Goal: Task Accomplishment & Management: Manage account settings

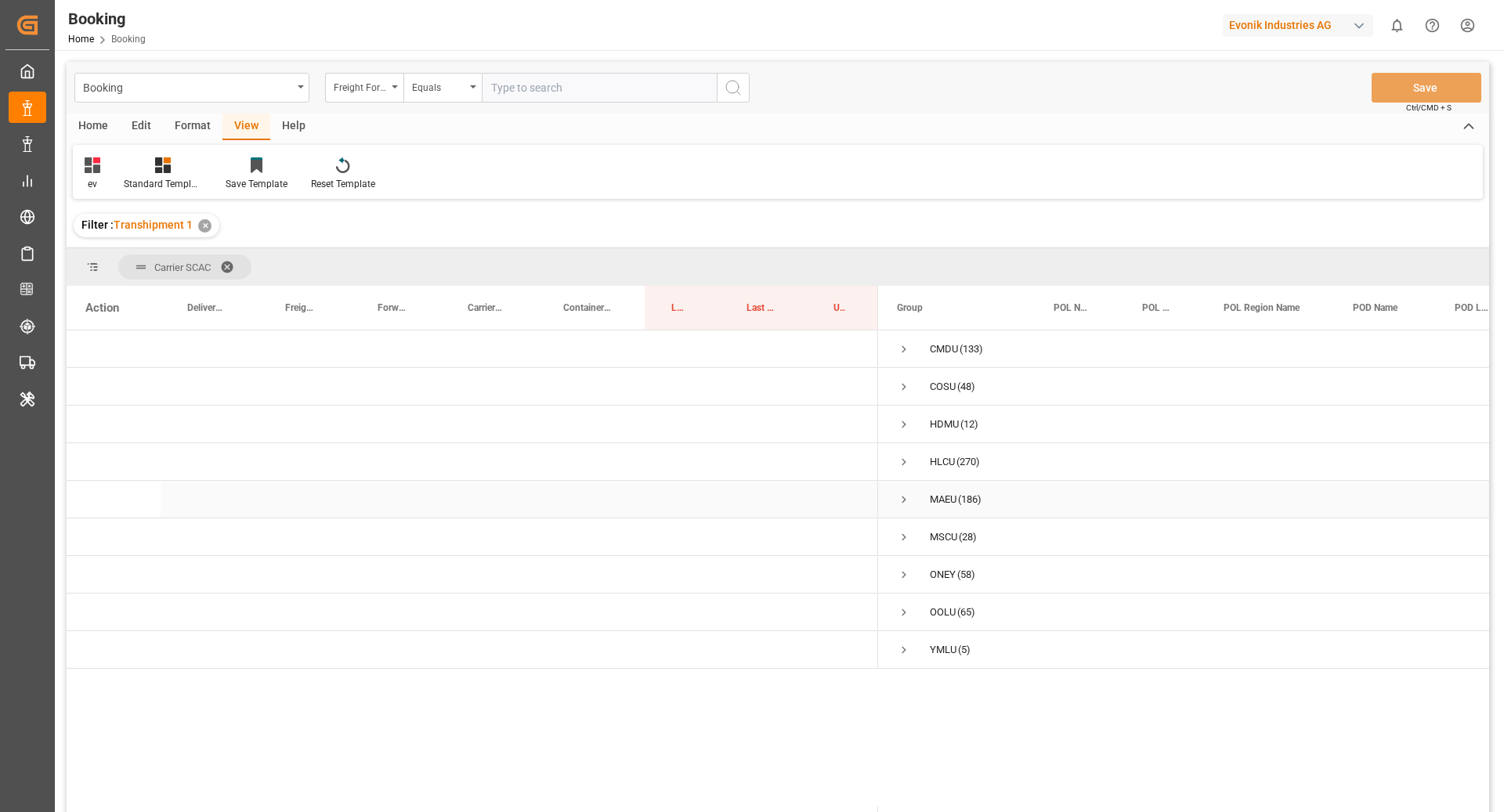
click at [905, 499] on span "Press SPACE to select this row." at bounding box center [904, 500] width 14 height 14
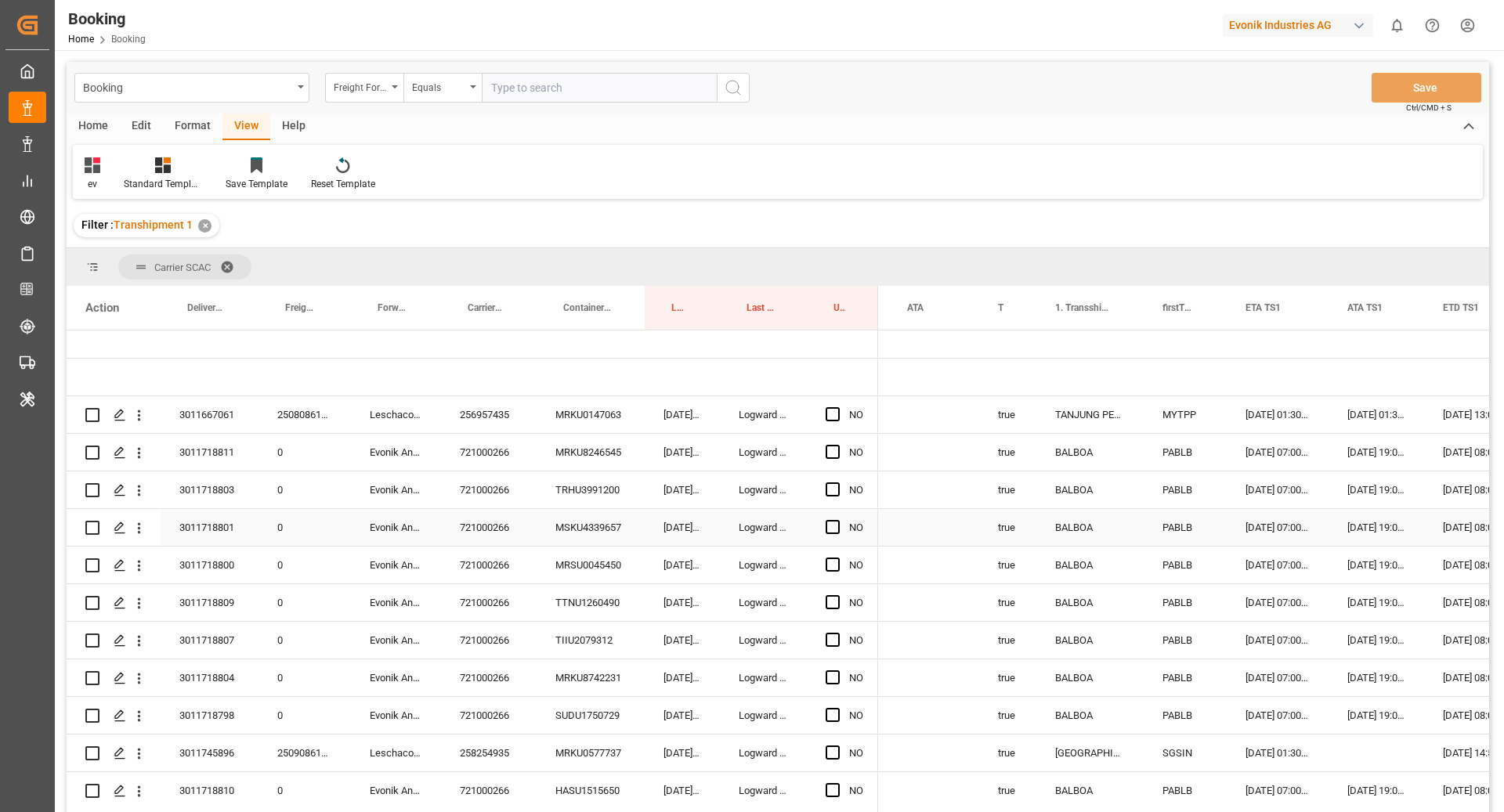
scroll to position [0, 1383]
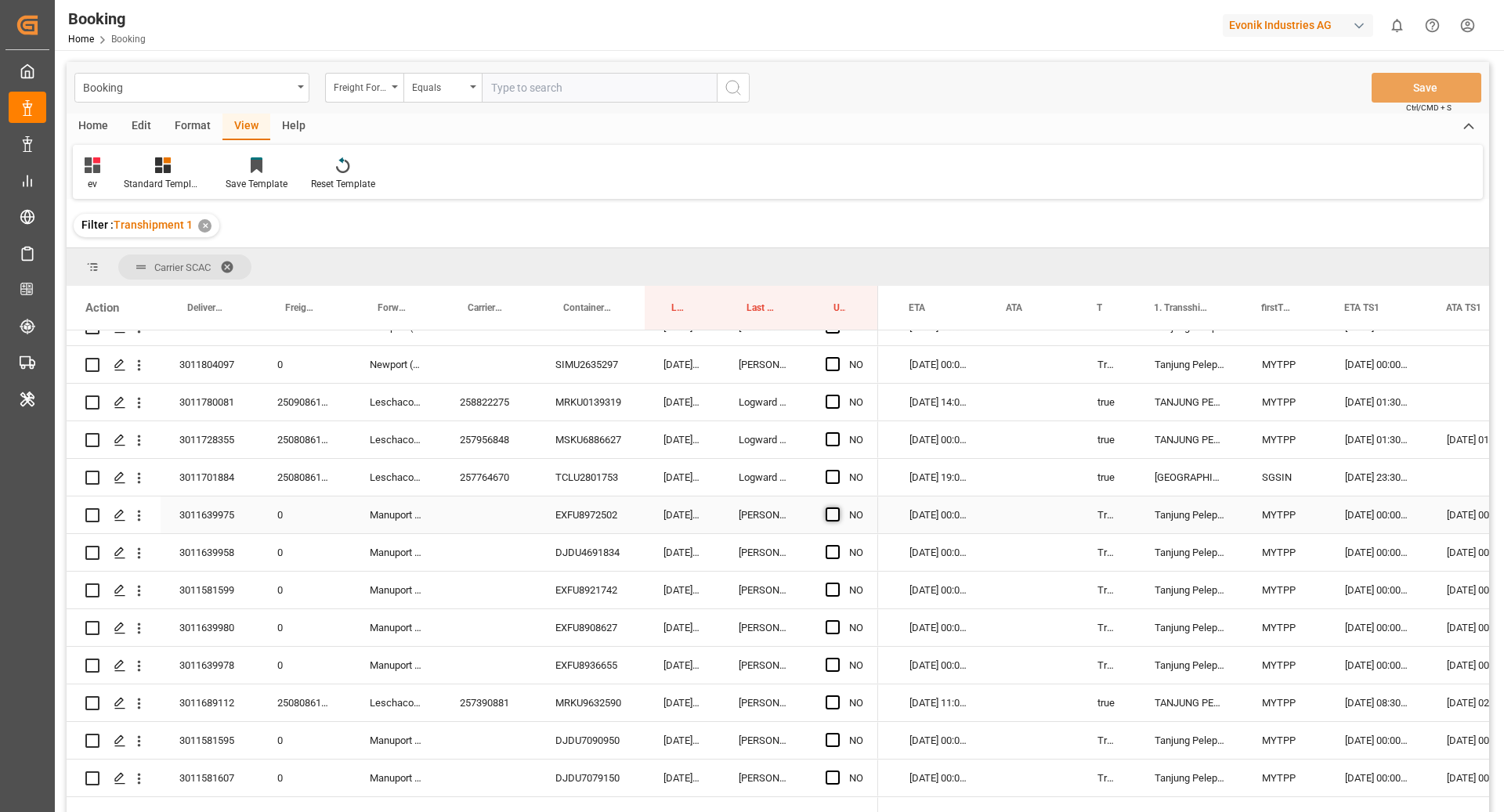
click at [836, 515] on span "Press SPACE to select this row." at bounding box center [832, 514] width 14 height 14
click at [837, 507] on input "Press SPACE to select this row." at bounding box center [837, 507] width 0 height 0
click at [836, 515] on span "Press SPACE to select this row." at bounding box center [832, 514] width 14 height 14
click at [837, 507] on input "Press SPACE to select this row." at bounding box center [837, 507] width 0 height 0
click at [941, 509] on div "[DATE] 00:00:00" at bounding box center [938, 515] width 97 height 37
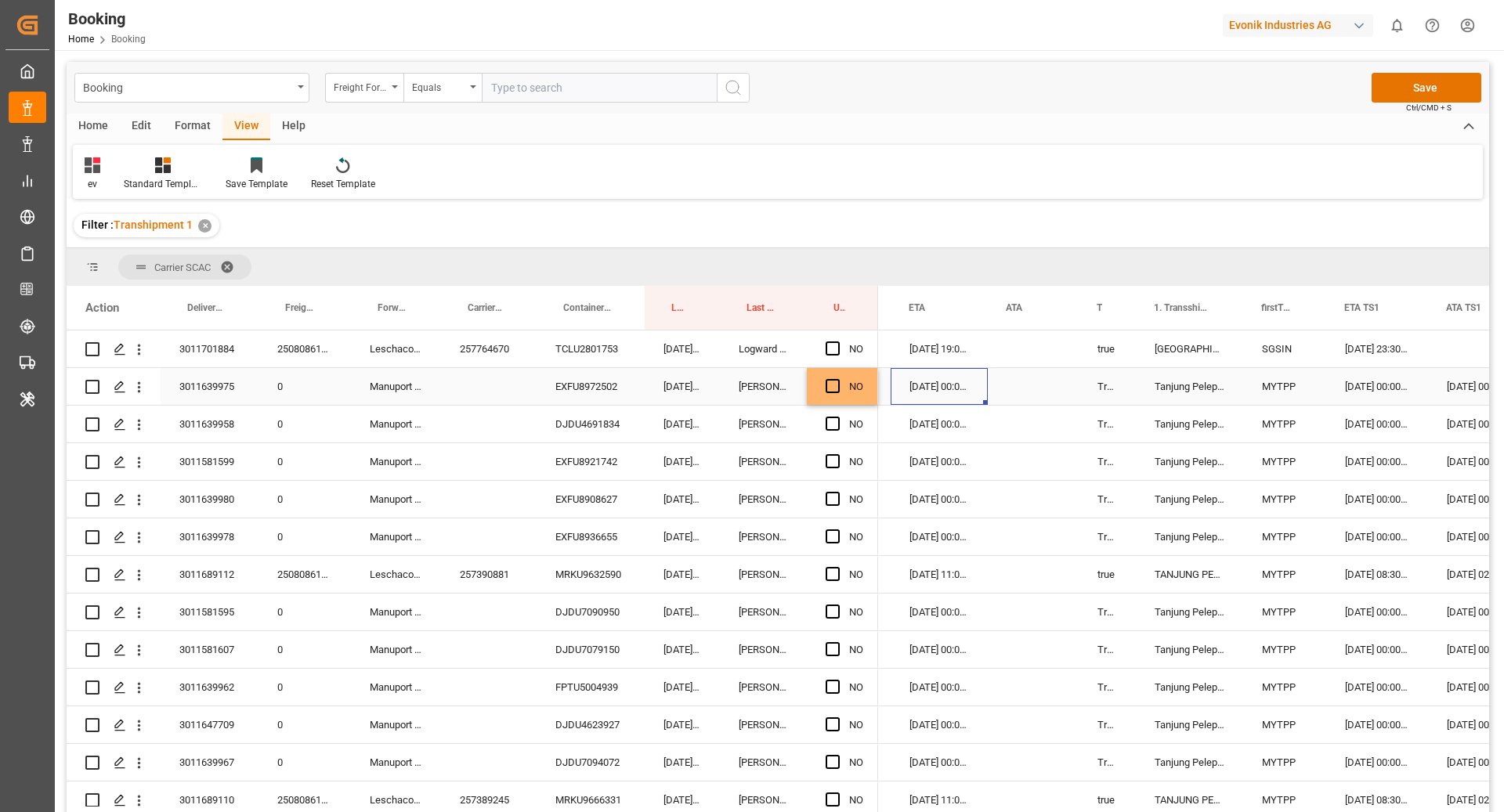
click at [859, 394] on div "NO" at bounding box center [856, 387] width 14 height 36
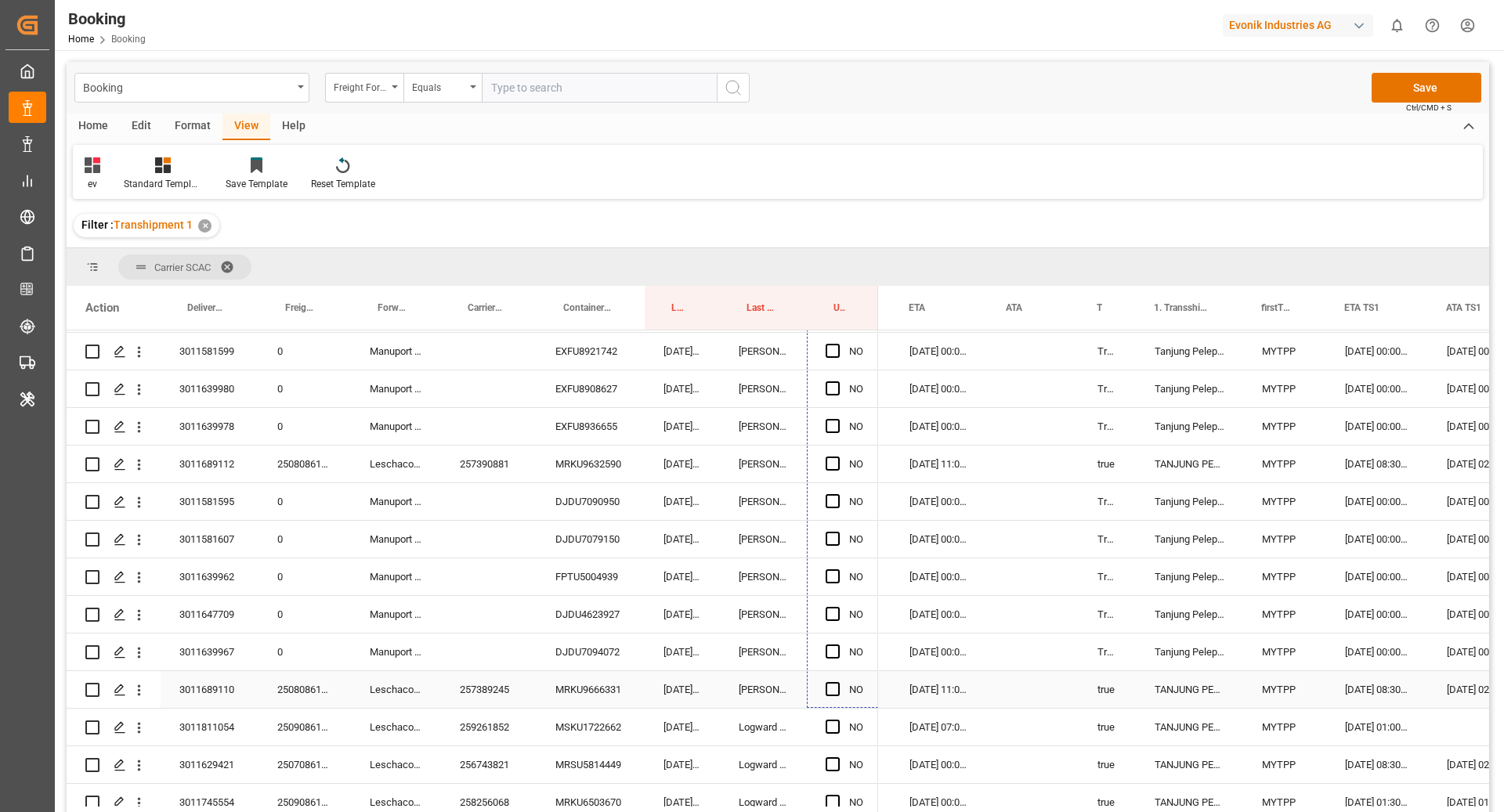
drag, startPoint x: 877, startPoint y: 402, endPoint x: 852, endPoint y: 691, distance: 290.1
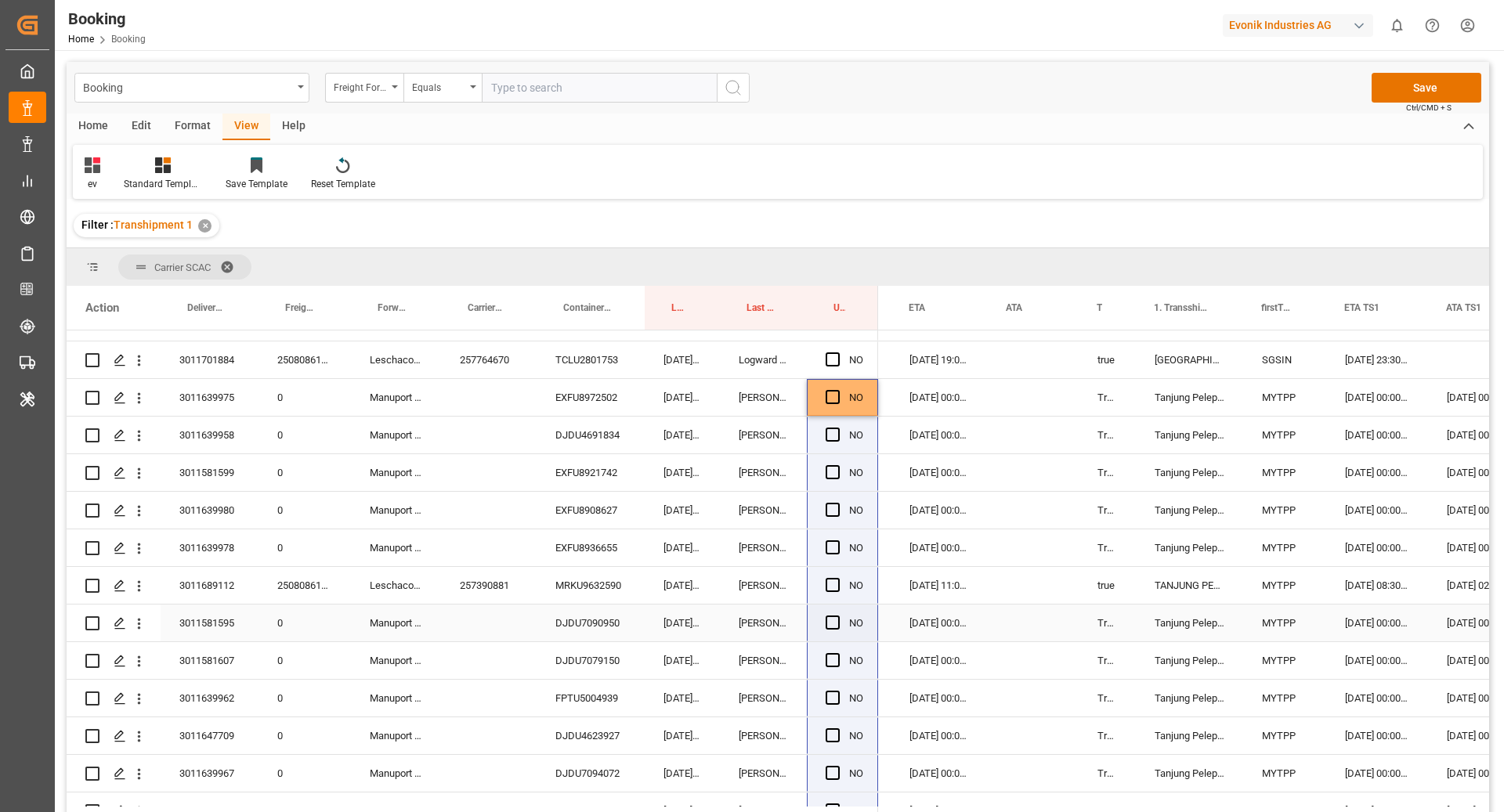
click at [737, 610] on div "[PERSON_NAME]" at bounding box center [763, 623] width 87 height 37
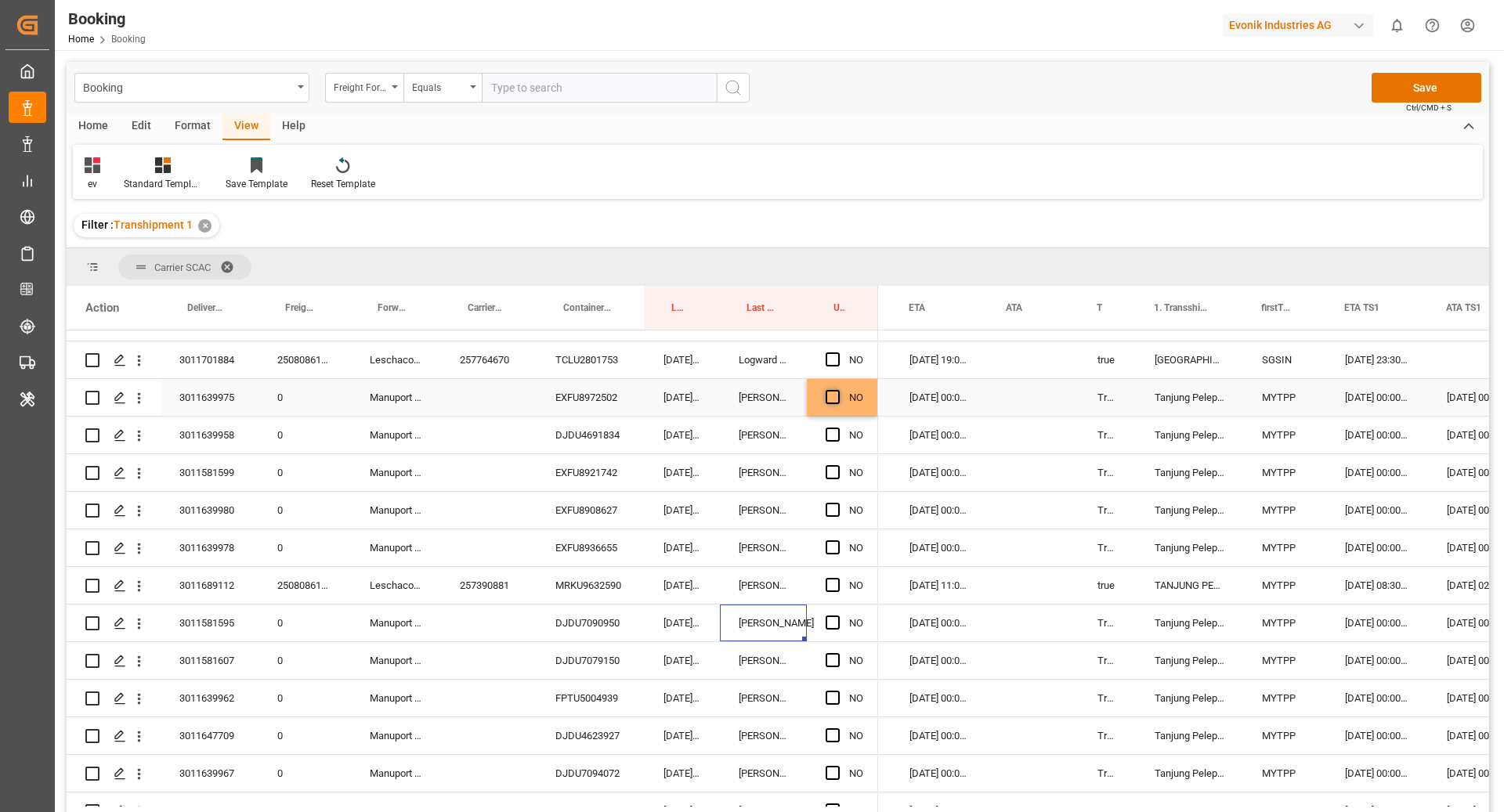
click at [833, 402] on span "Press SPACE to select this row." at bounding box center [832, 397] width 14 height 14
click at [837, 390] on input "Press SPACE to select this row." at bounding box center [837, 390] width 0 height 0
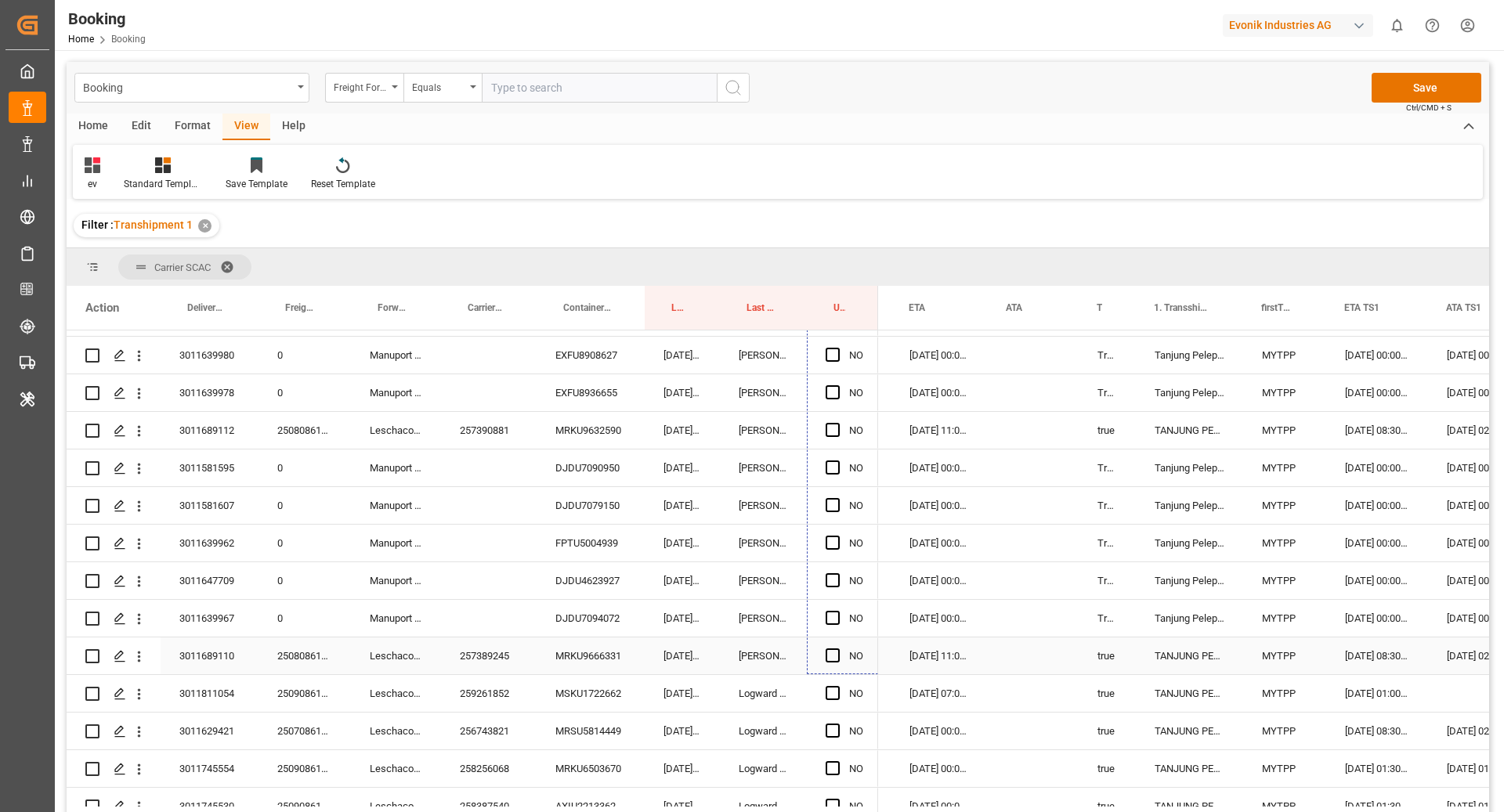
drag, startPoint x: 877, startPoint y: 414, endPoint x: 862, endPoint y: 660, distance: 247.1
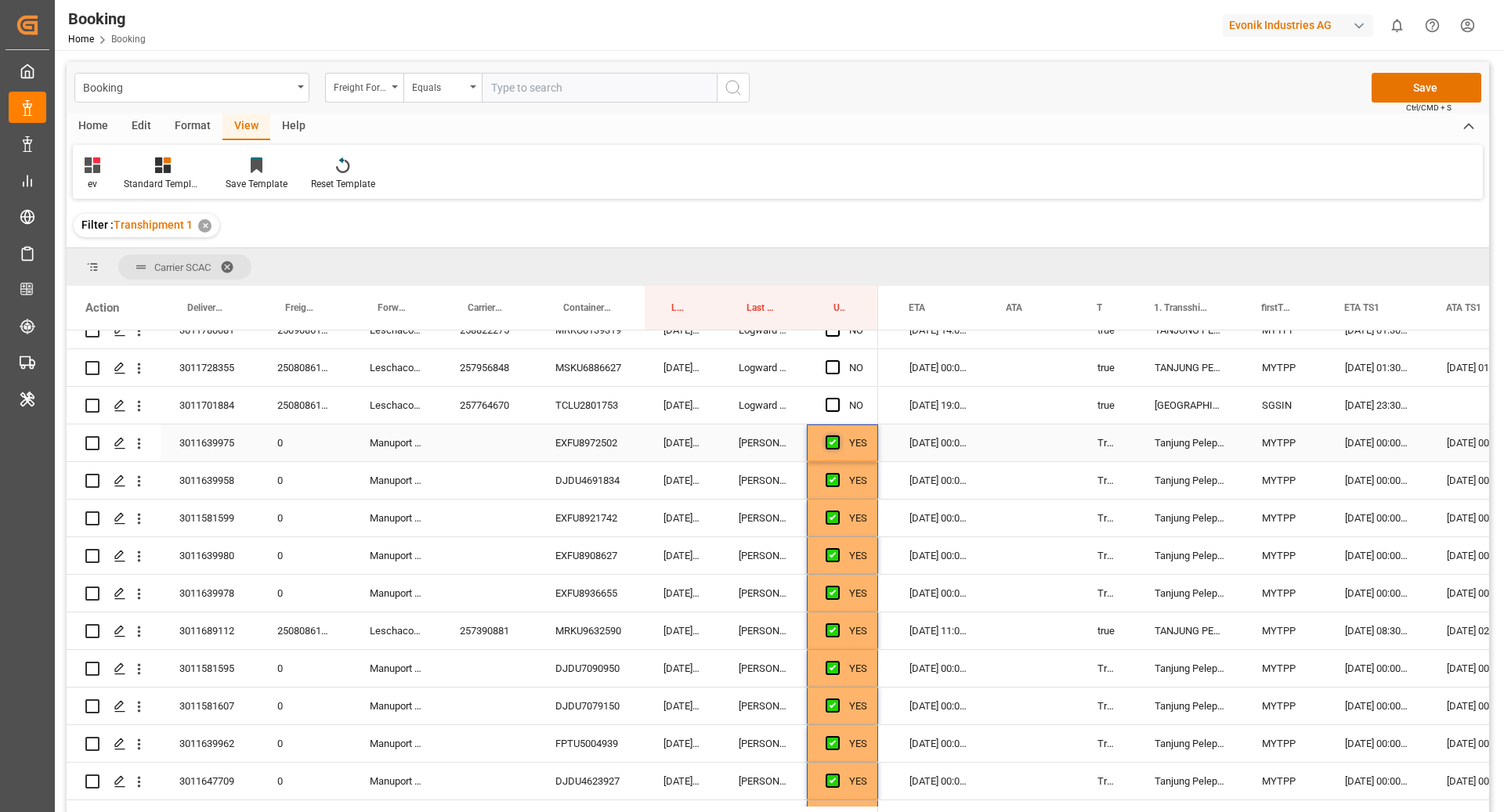
click at [834, 443] on span "Press SPACE to select this row." at bounding box center [832, 442] width 14 height 14
click at [837, 435] on input "Press SPACE to select this row." at bounding box center [837, 435] width 0 height 0
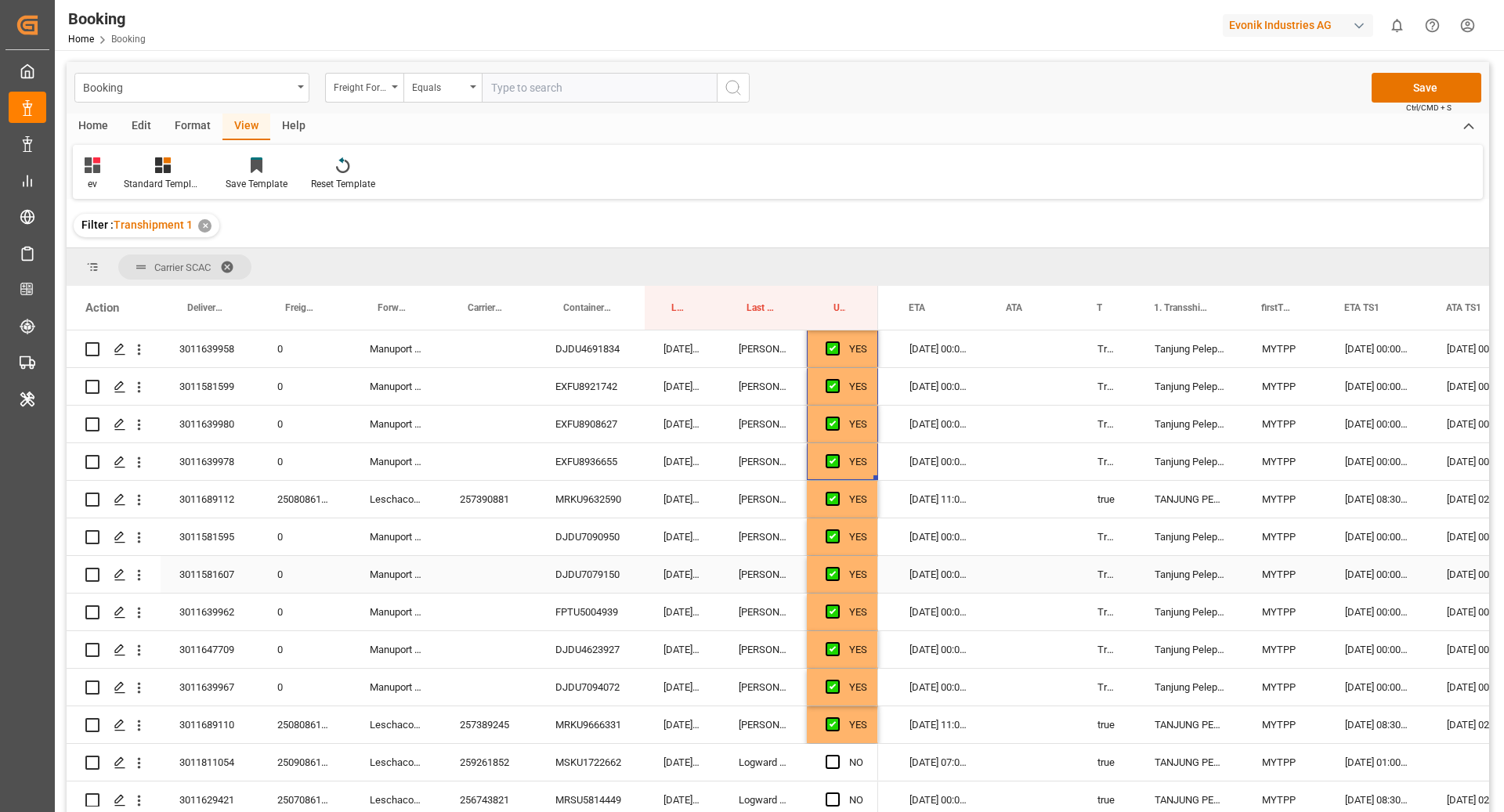
scroll to position [1326, 0]
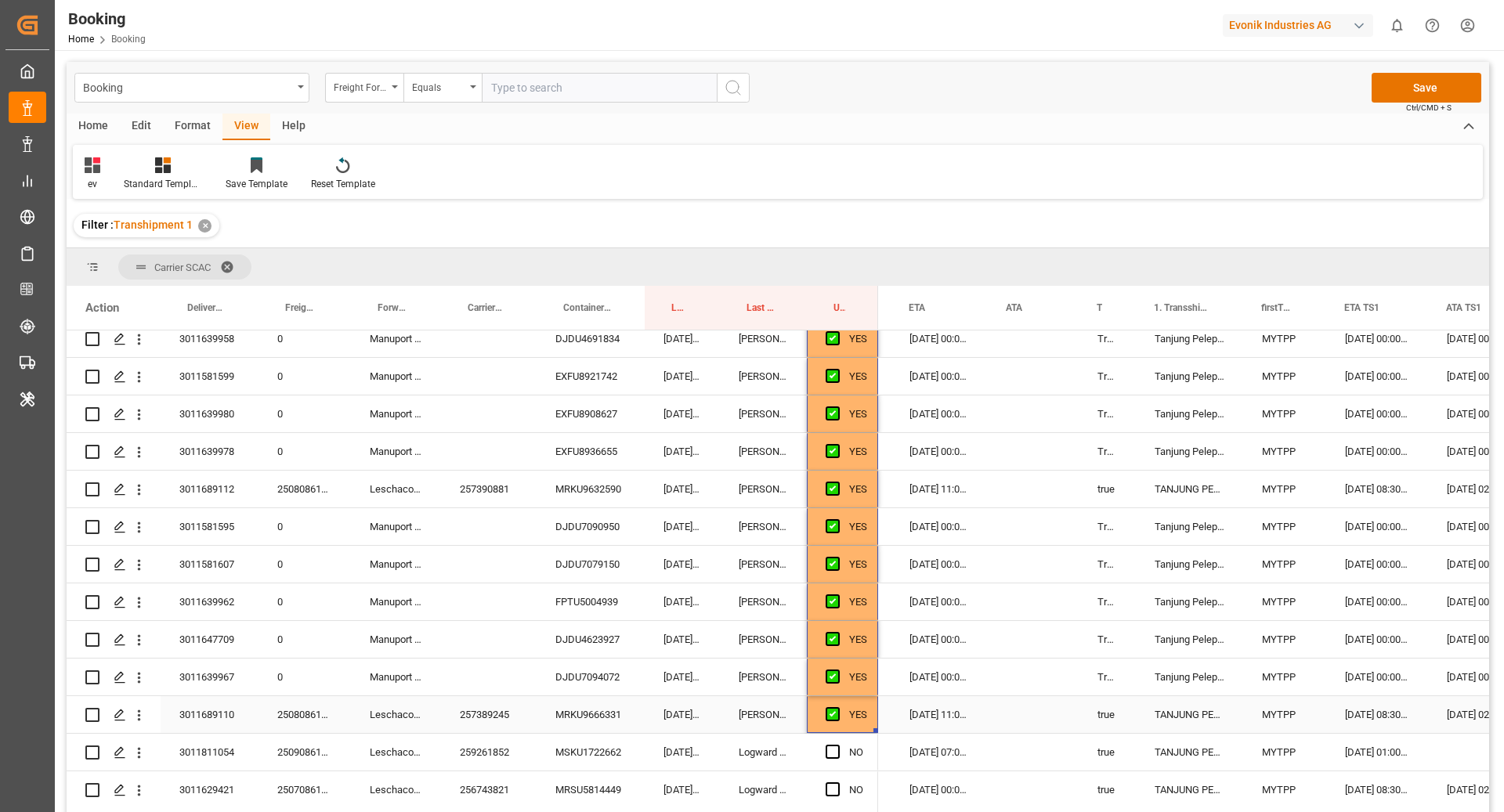
drag, startPoint x: 876, startPoint y: 572, endPoint x: 860, endPoint y: 711, distance: 139.6
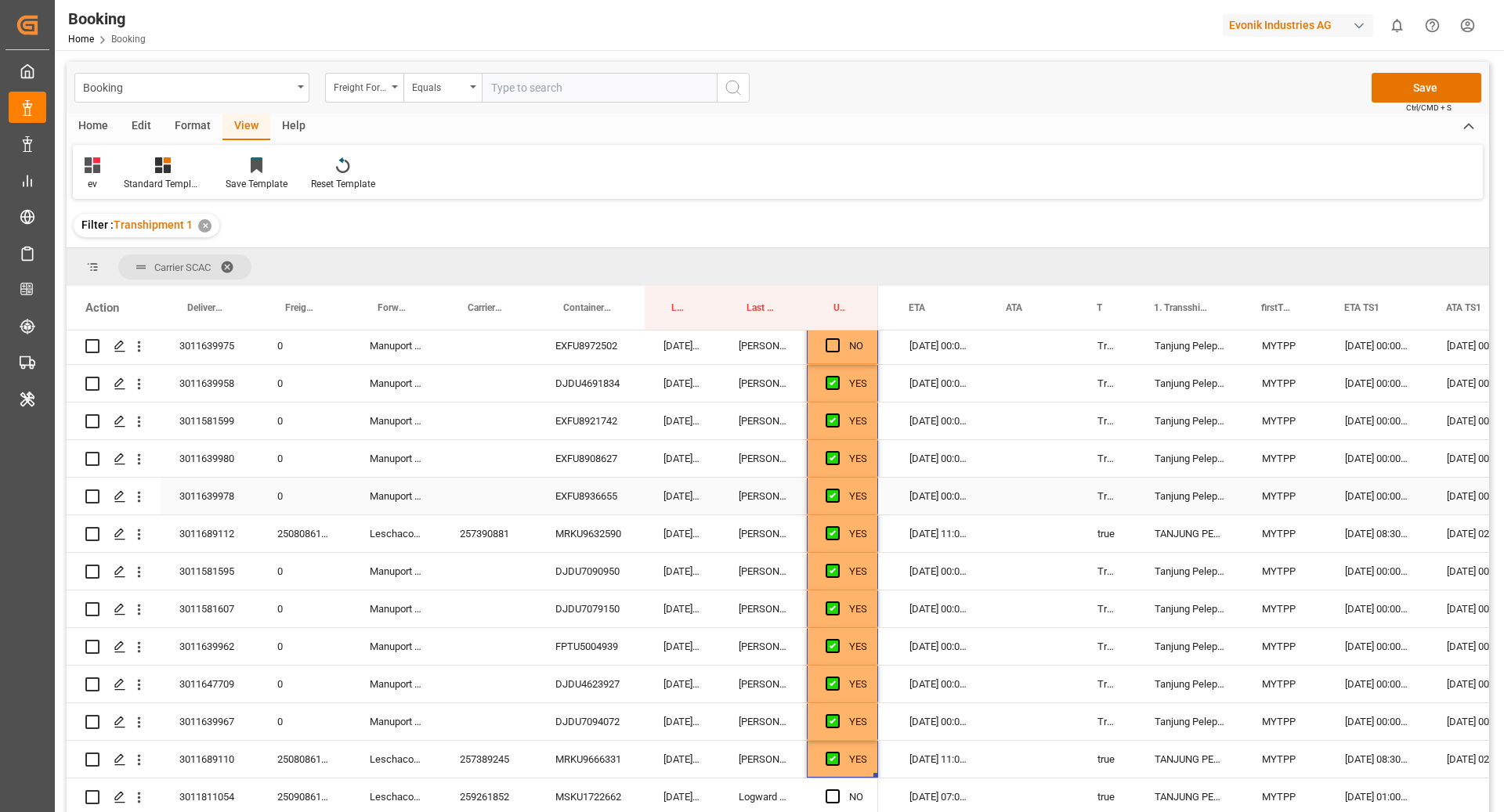
scroll to position [1223, 0]
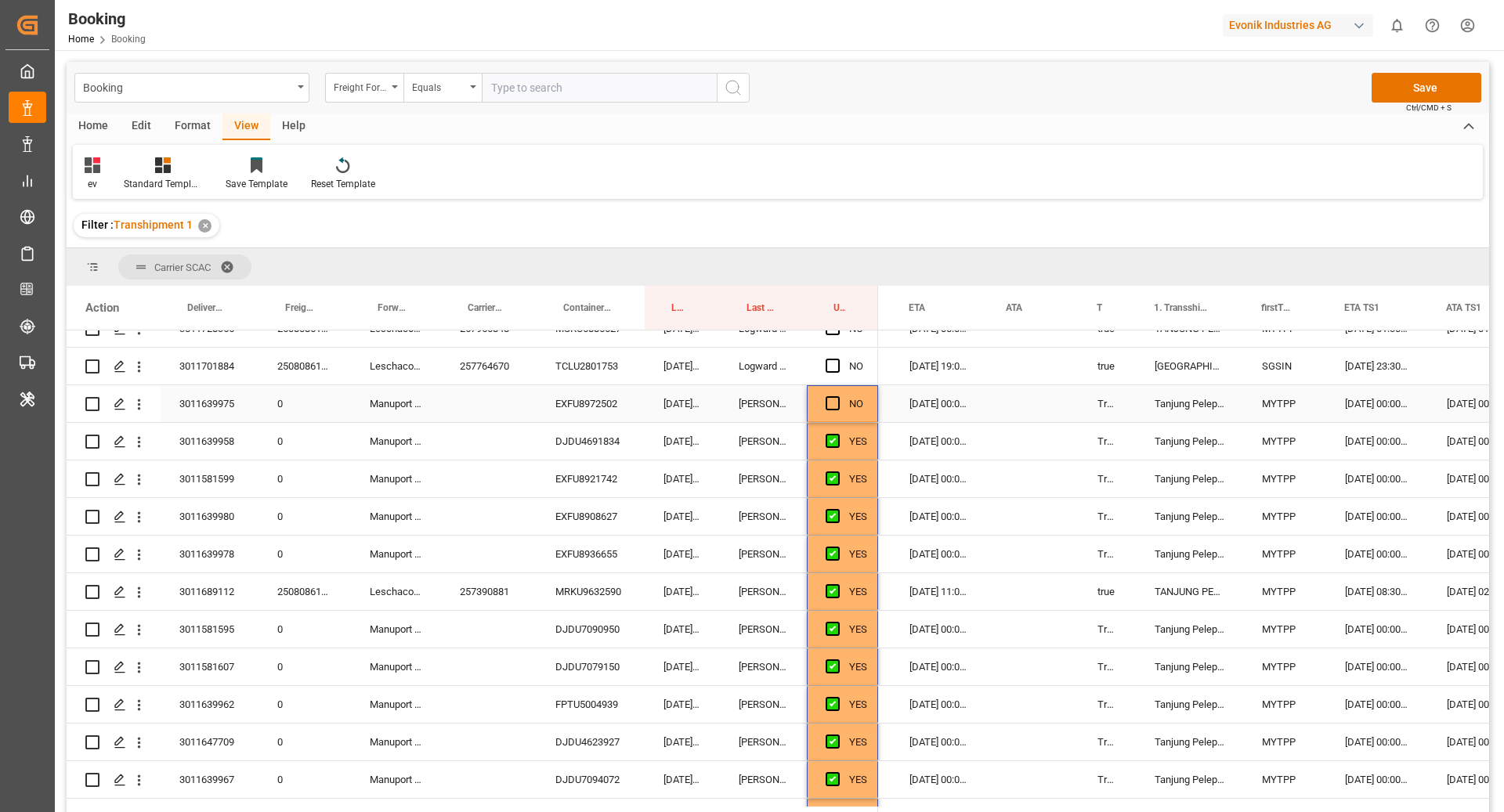
click at [852, 410] on div "NO" at bounding box center [856, 404] width 14 height 36
drag, startPoint x: 876, startPoint y: 417, endPoint x: 862, endPoint y: 607, distance: 190.0
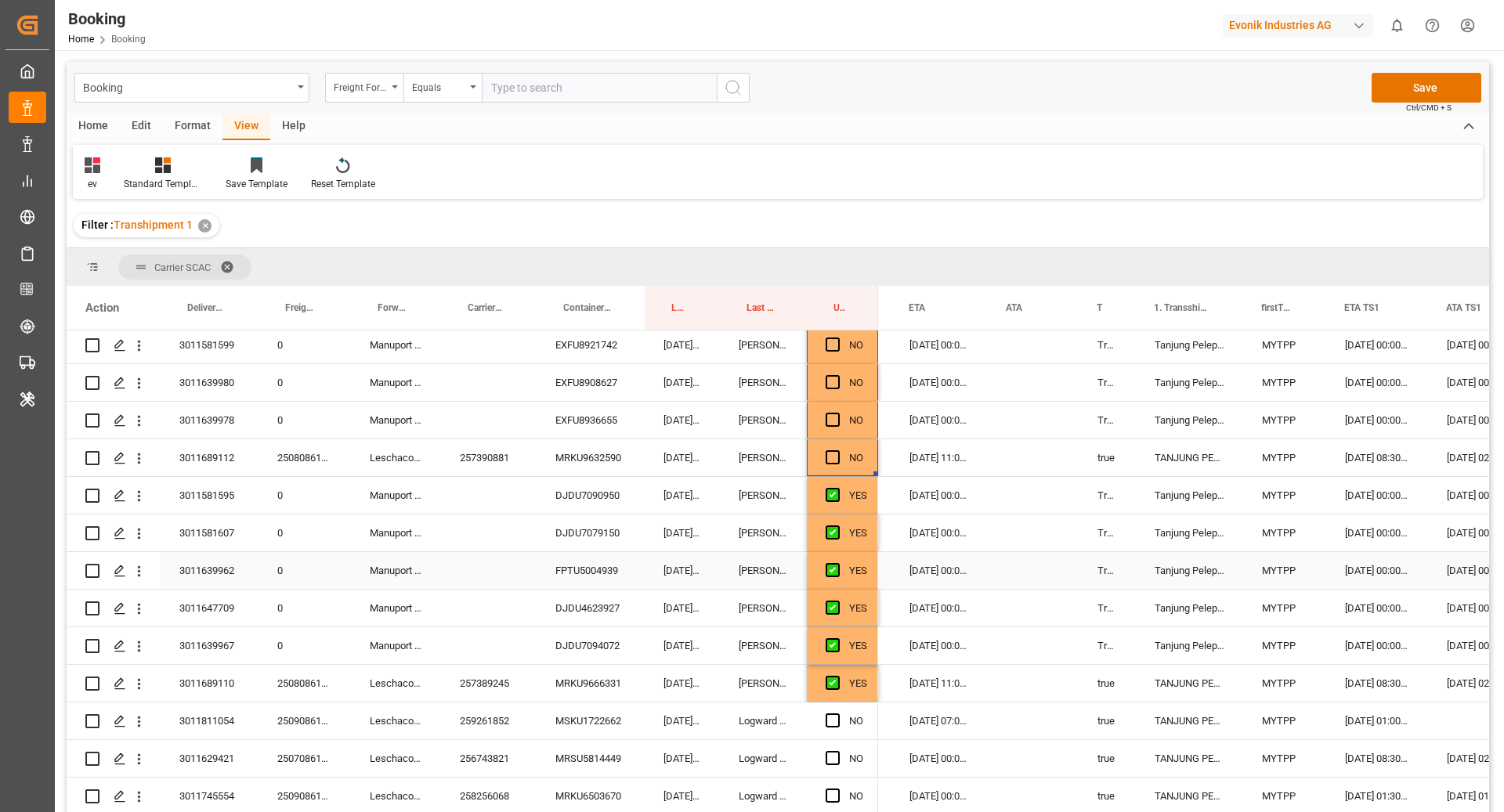
scroll to position [1363, 0]
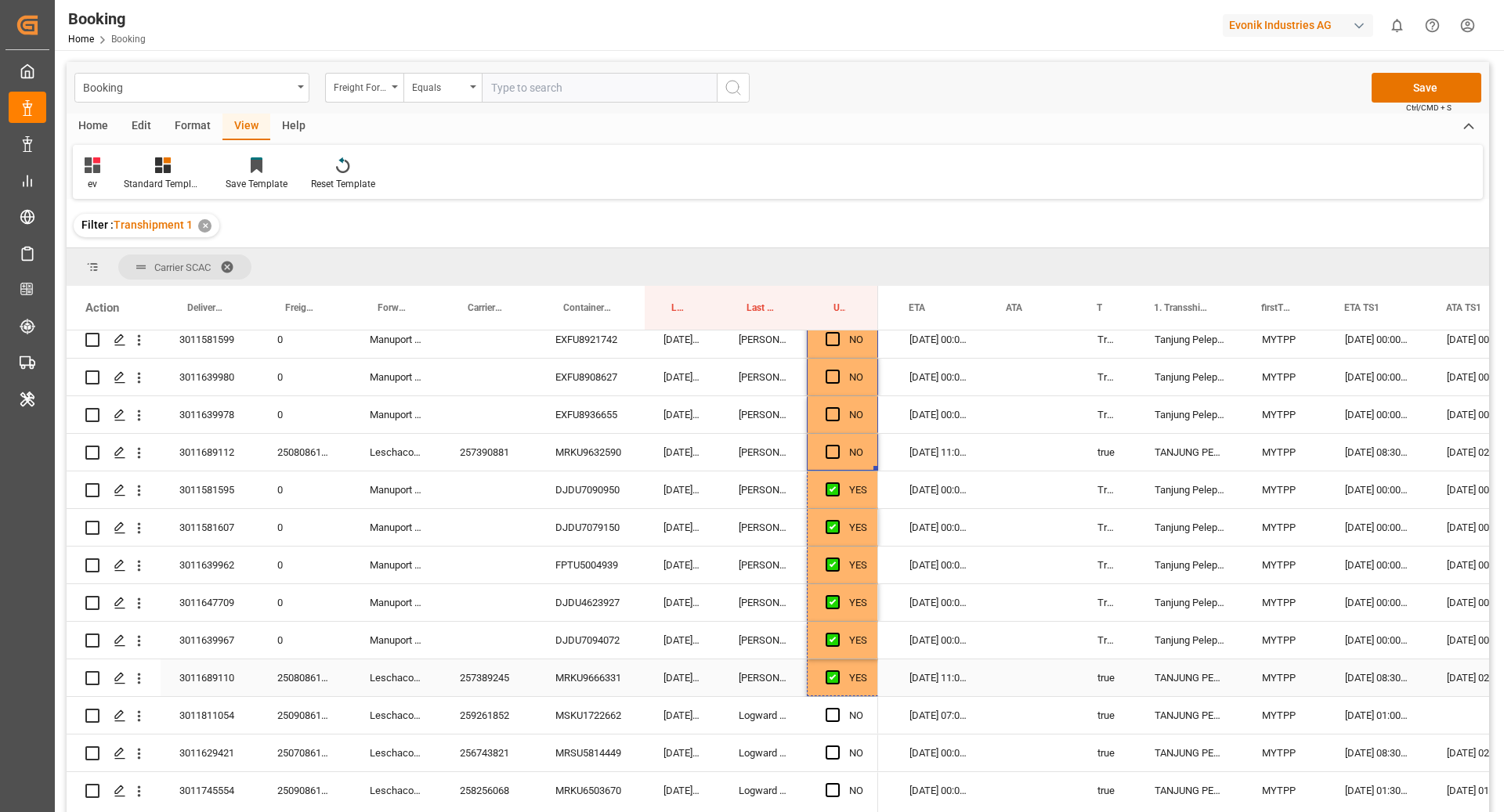
drag, startPoint x: 873, startPoint y: 468, endPoint x: 851, endPoint y: 678, distance: 211.1
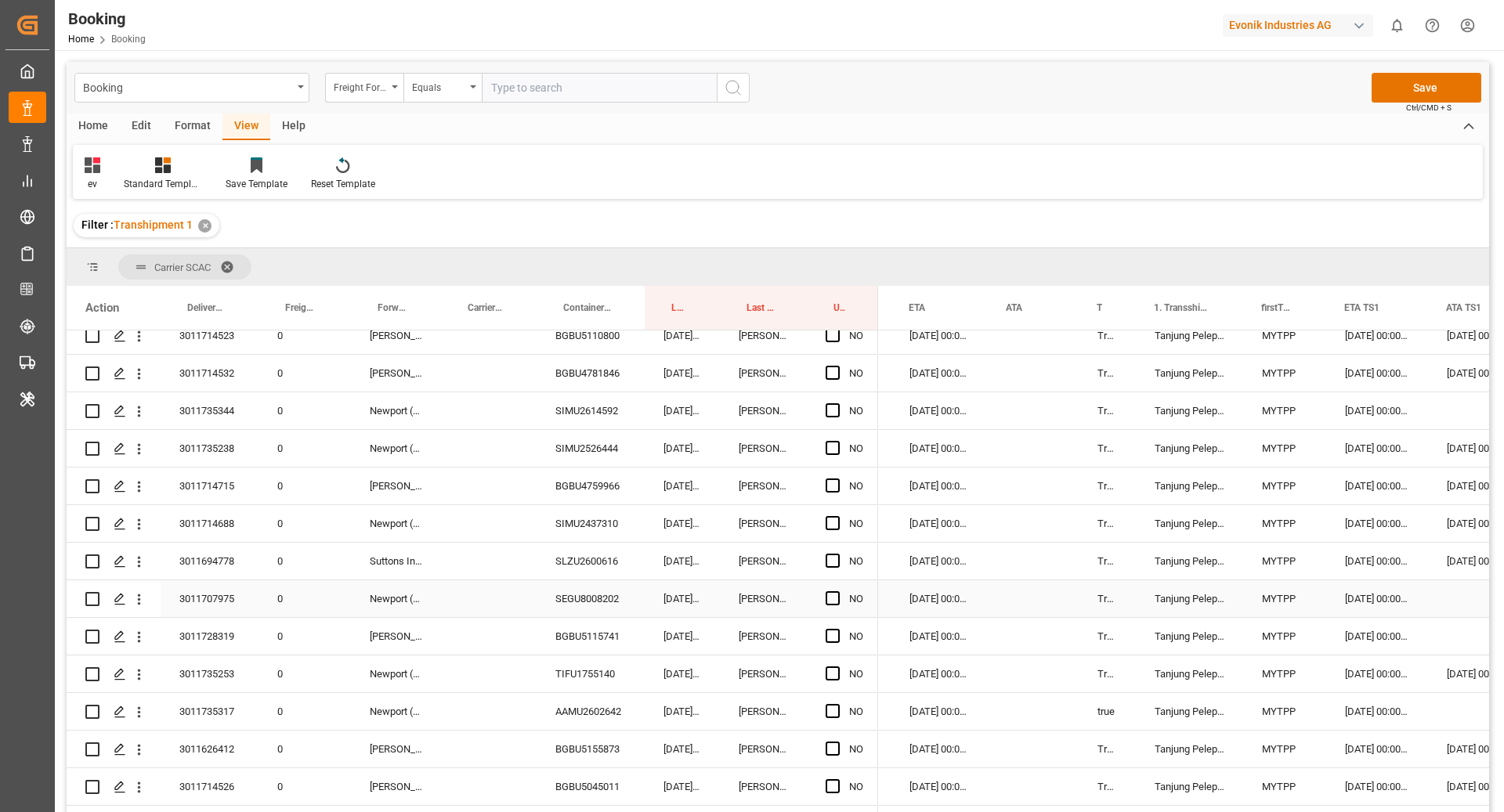
scroll to position [3563, 0]
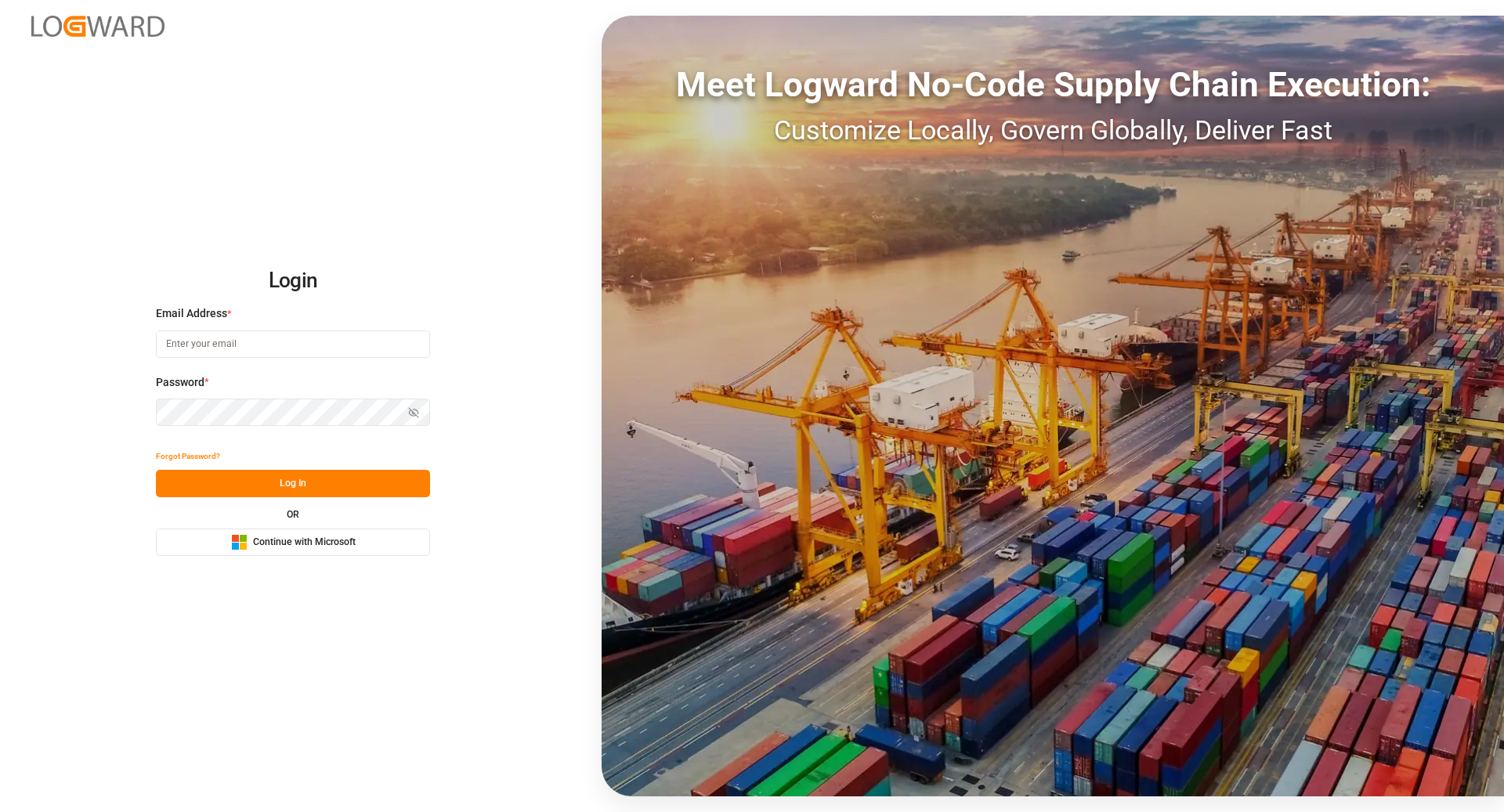
click at [345, 546] on span "Continue with Microsoft" at bounding box center [304, 543] width 103 height 14
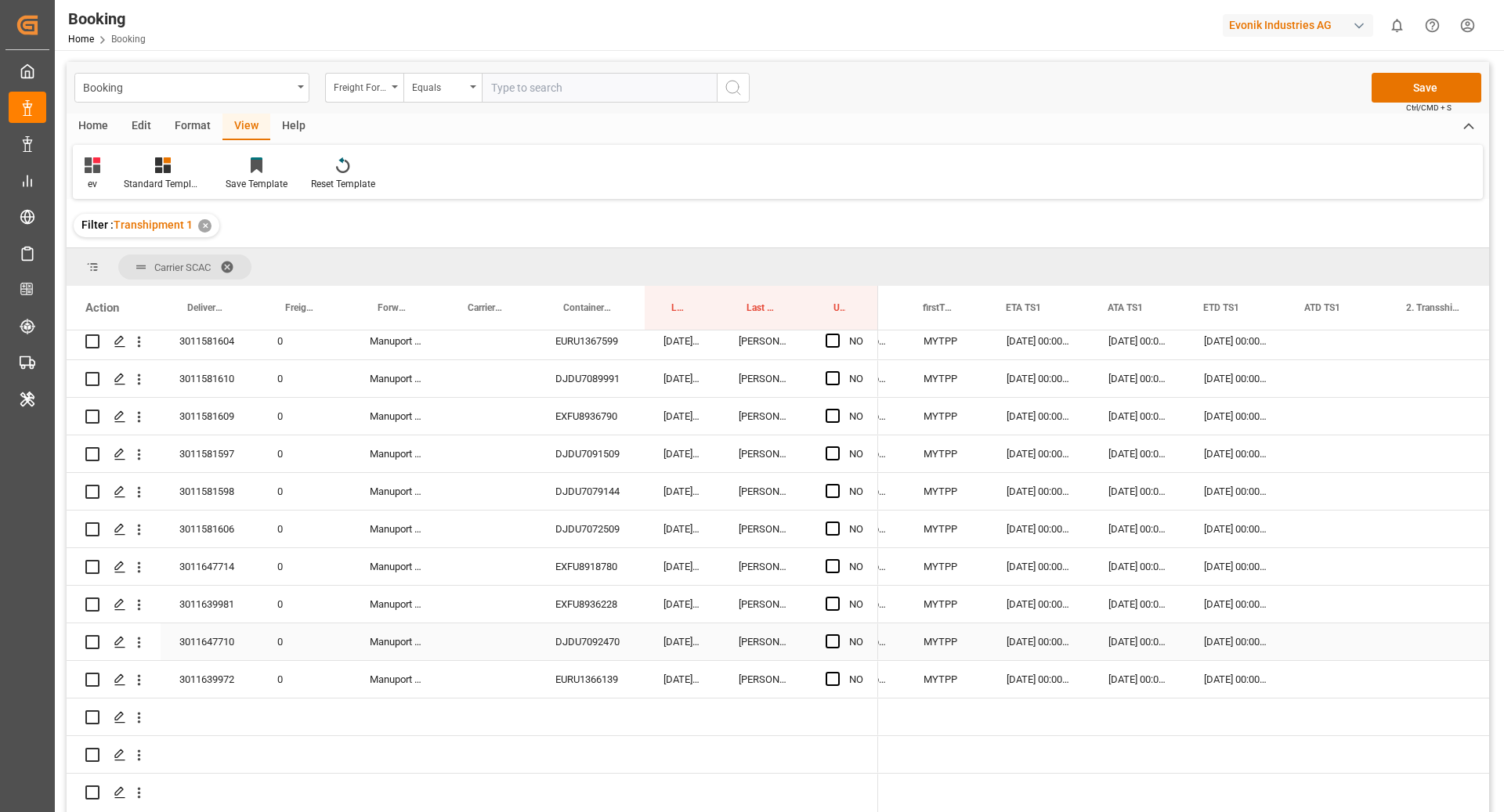
scroll to position [7247, 0]
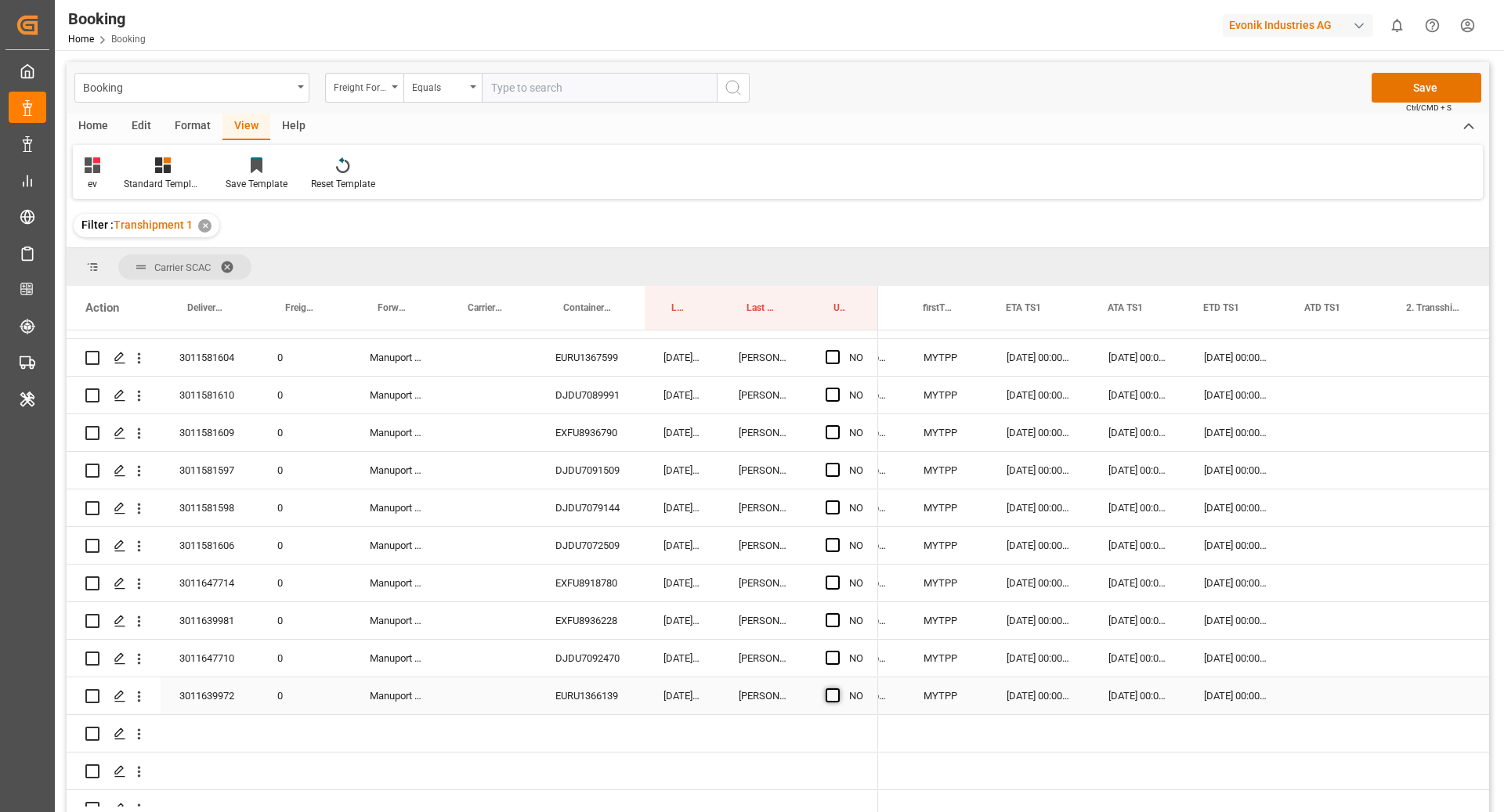
click at [832, 692] on span "Press SPACE to select this row." at bounding box center [832, 695] width 14 height 14
click at [837, 688] on input "Press SPACE to select this row." at bounding box center [837, 688] width 0 height 0
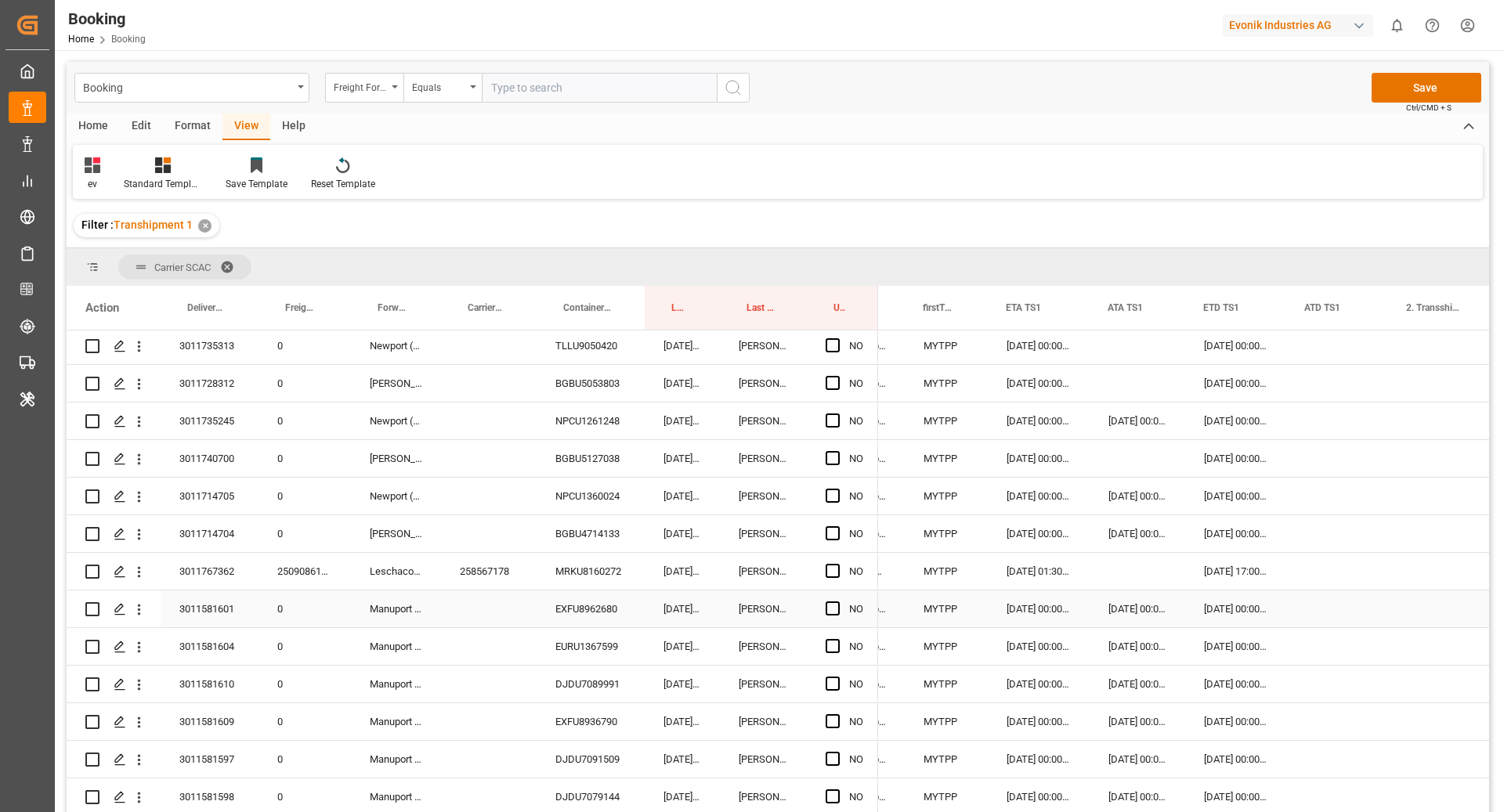
scroll to position [6940, 0]
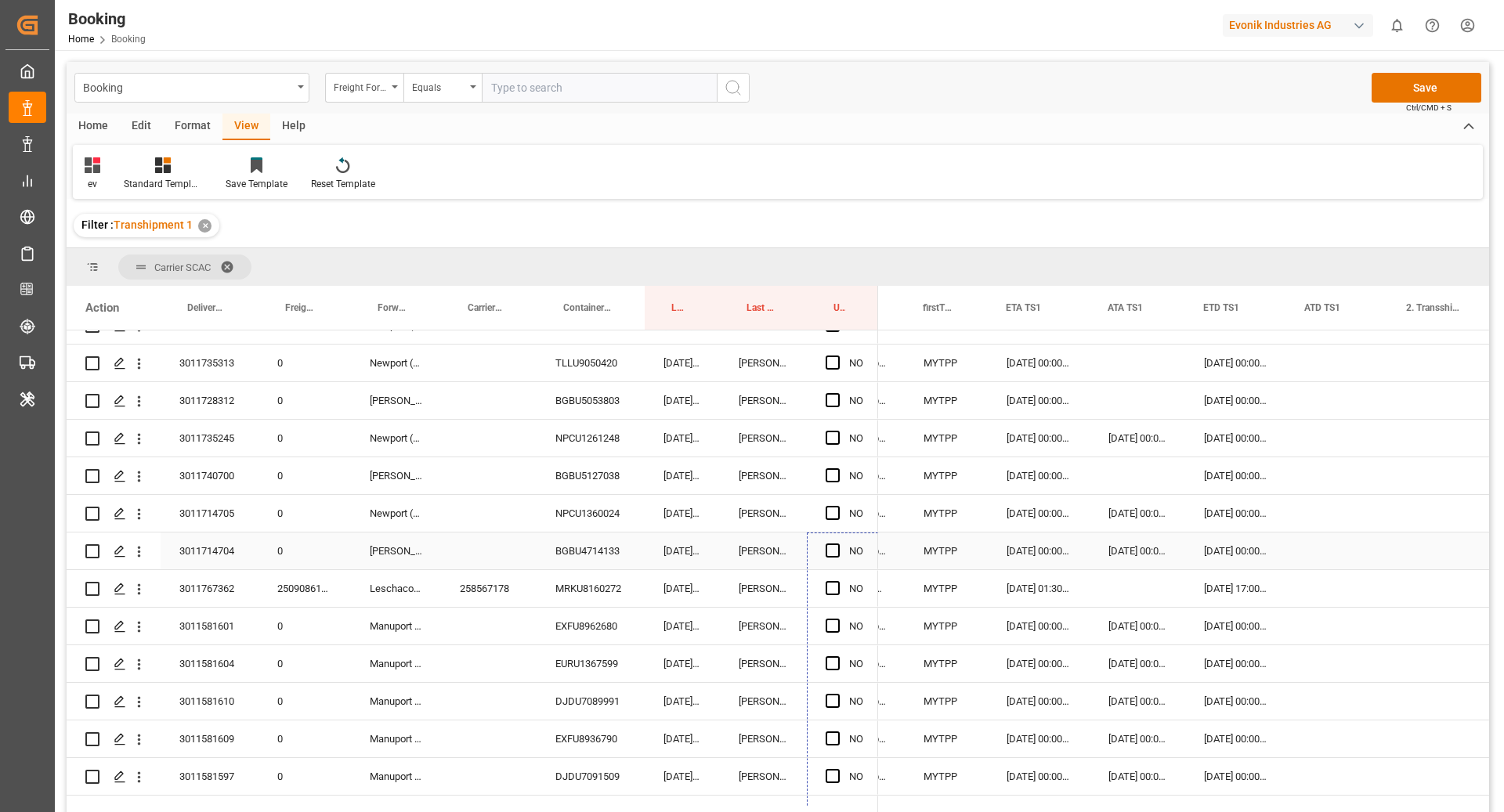
drag, startPoint x: 876, startPoint y: 710, endPoint x: 865, endPoint y: 541, distance: 169.5
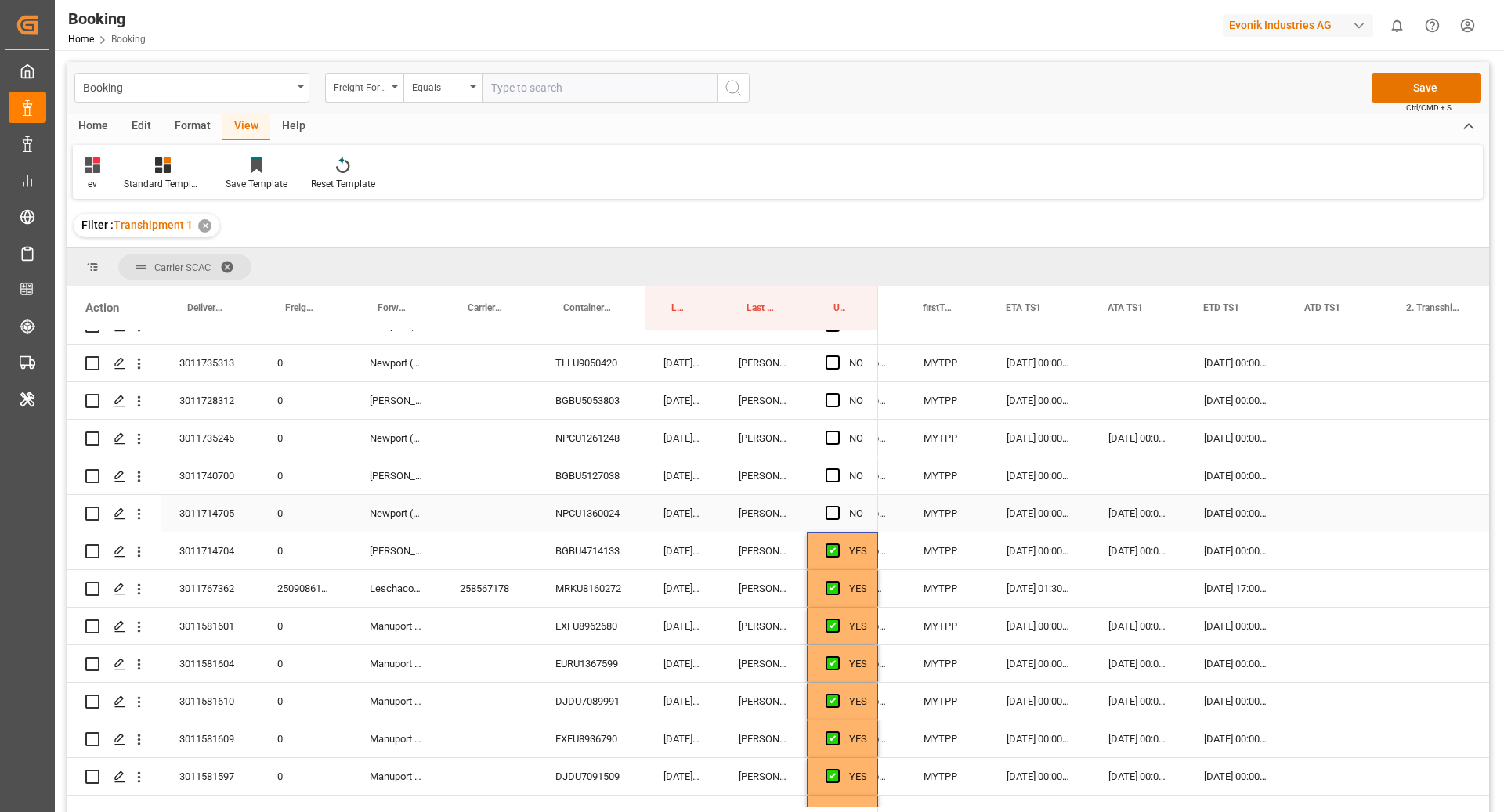
click at [604, 519] on div "NPCU1360024" at bounding box center [590, 513] width 108 height 37
click at [1291, 517] on div "Press SPACE to select this row." at bounding box center [1337, 513] width 102 height 37
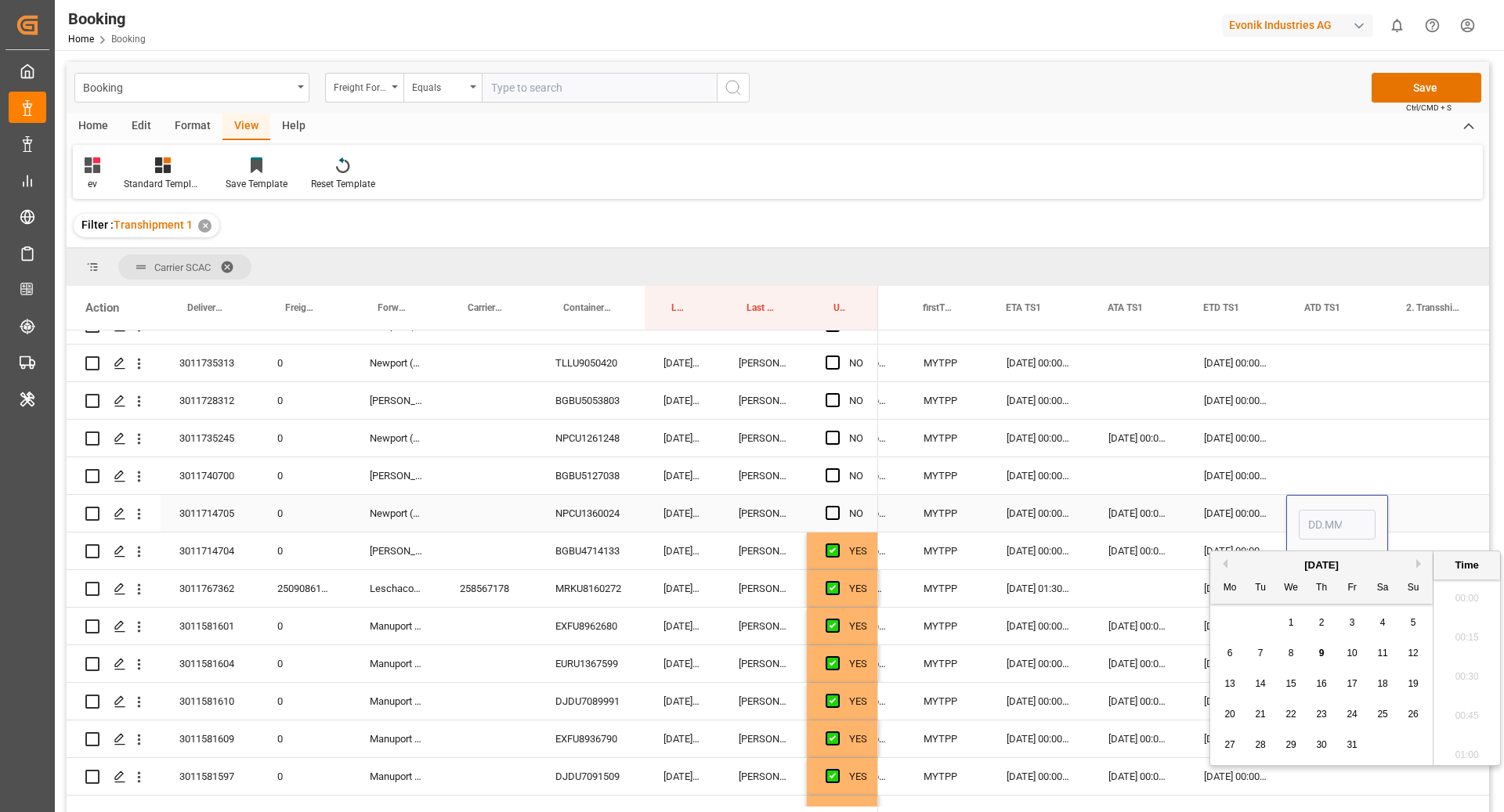
scroll to position [2158, 0]
click at [1291, 656] on span "8" at bounding box center [1290, 653] width 5 height 11
type input "08.10.2025 00:00"
click at [1326, 483] on div "Press SPACE to select this row." at bounding box center [1337, 475] width 102 height 37
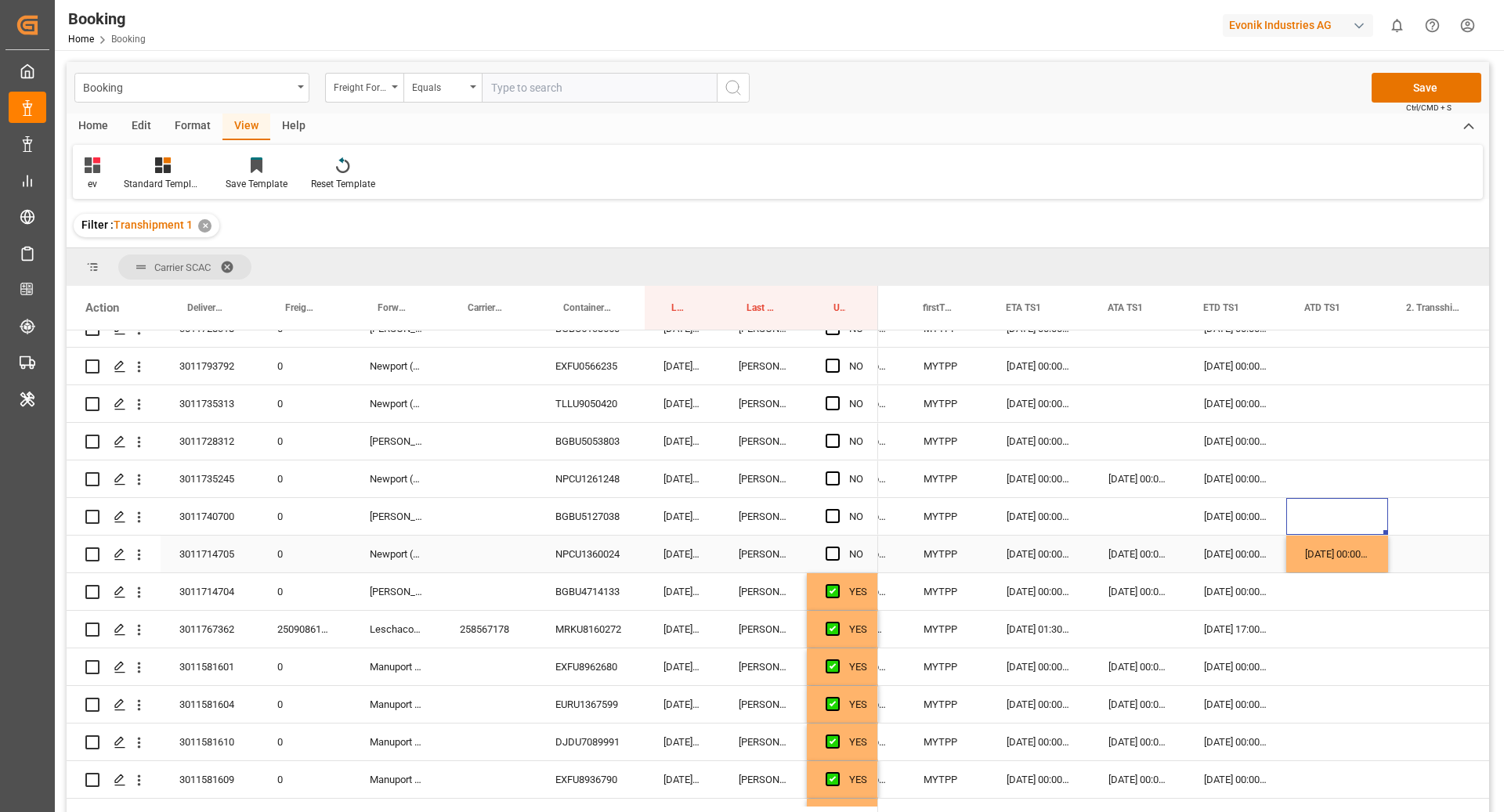
scroll to position [6893, 0]
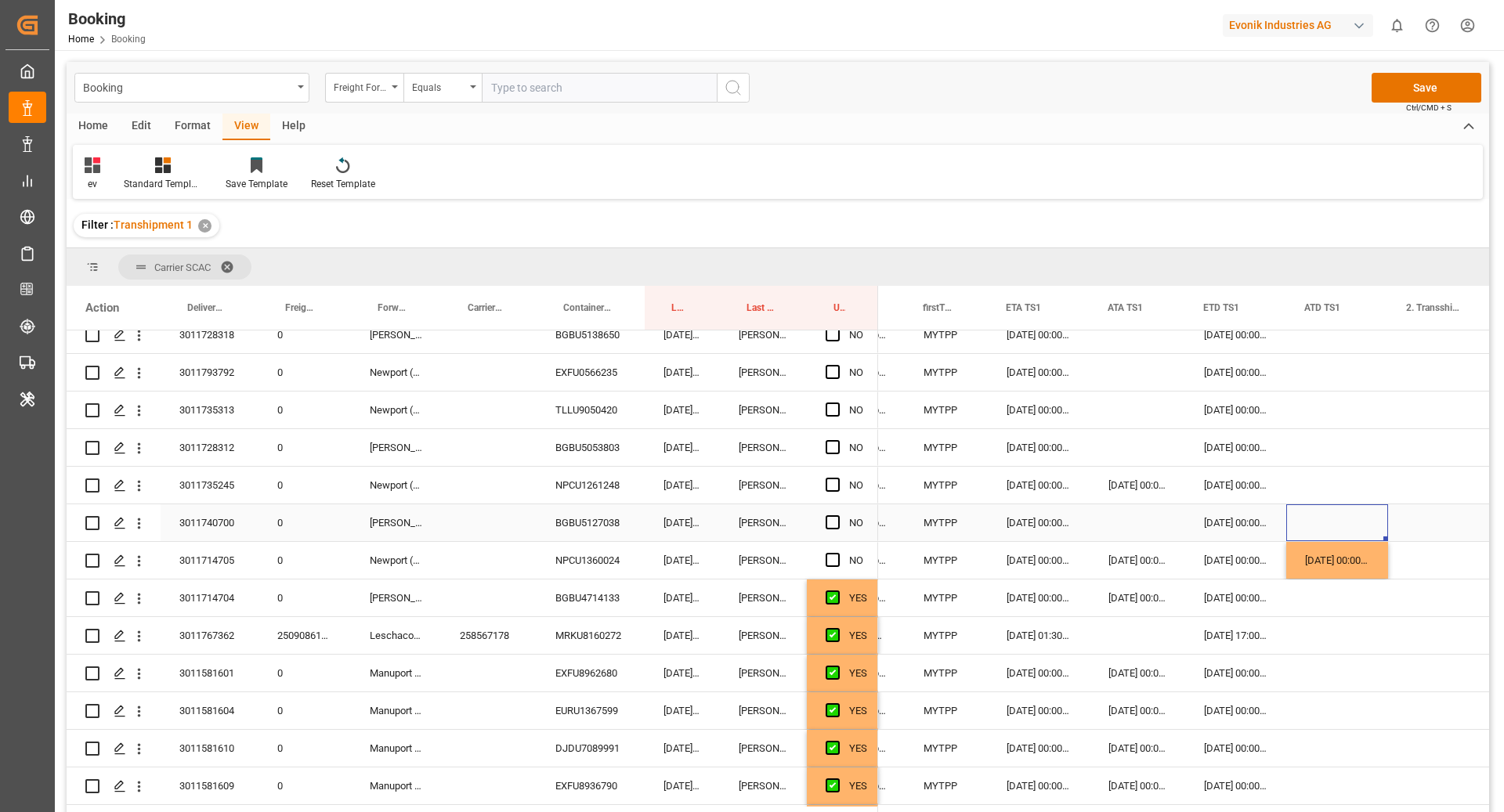
click at [833, 513] on div "Press SPACE to select this row." at bounding box center [836, 523] width 23 height 36
click at [832, 525] on span "Press SPACE to select this row." at bounding box center [832, 522] width 14 height 14
click at [837, 515] on input "Press SPACE to select this row." at bounding box center [837, 515] width 0 height 0
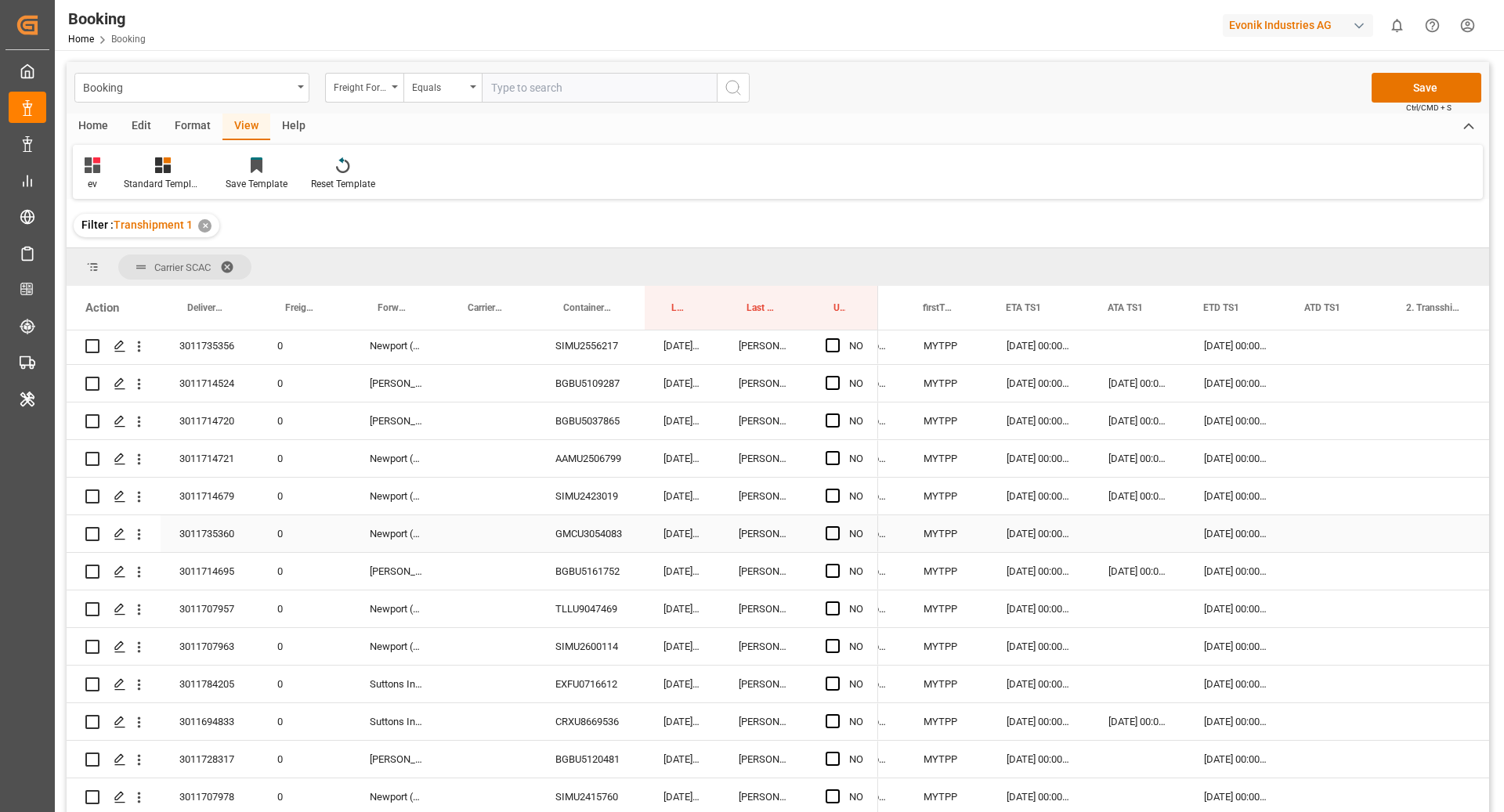
scroll to position [5862, 0]
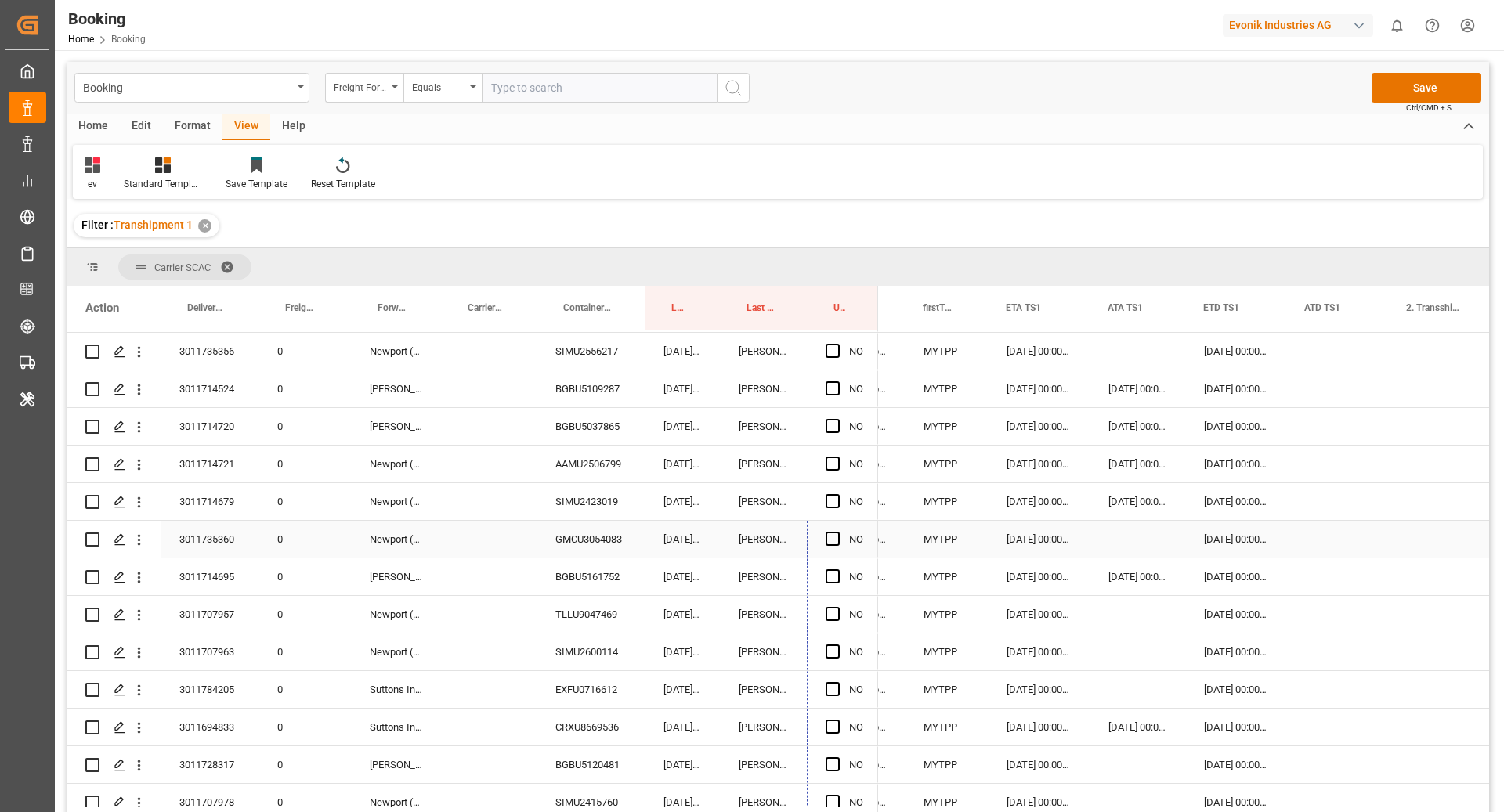
drag, startPoint x: 874, startPoint y: 618, endPoint x: 861, endPoint y: 531, distance: 87.9
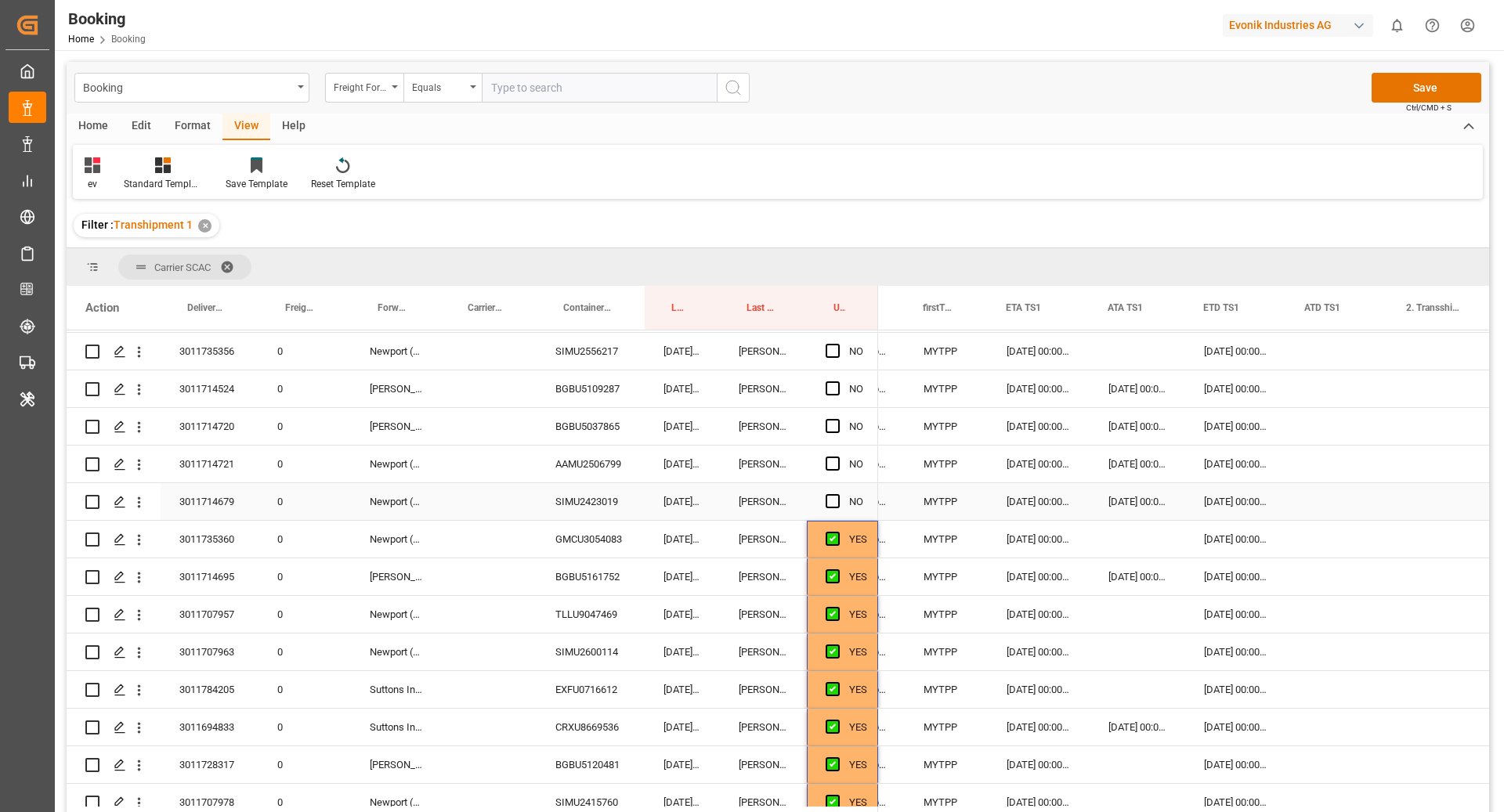
click at [601, 499] on div "SIMU2423019" at bounding box center [590, 501] width 108 height 37
click at [604, 467] on div "AAMU2506799" at bounding box center [590, 464] width 108 height 37
click at [1302, 455] on div "Press SPACE to select this row." at bounding box center [1337, 464] width 102 height 37
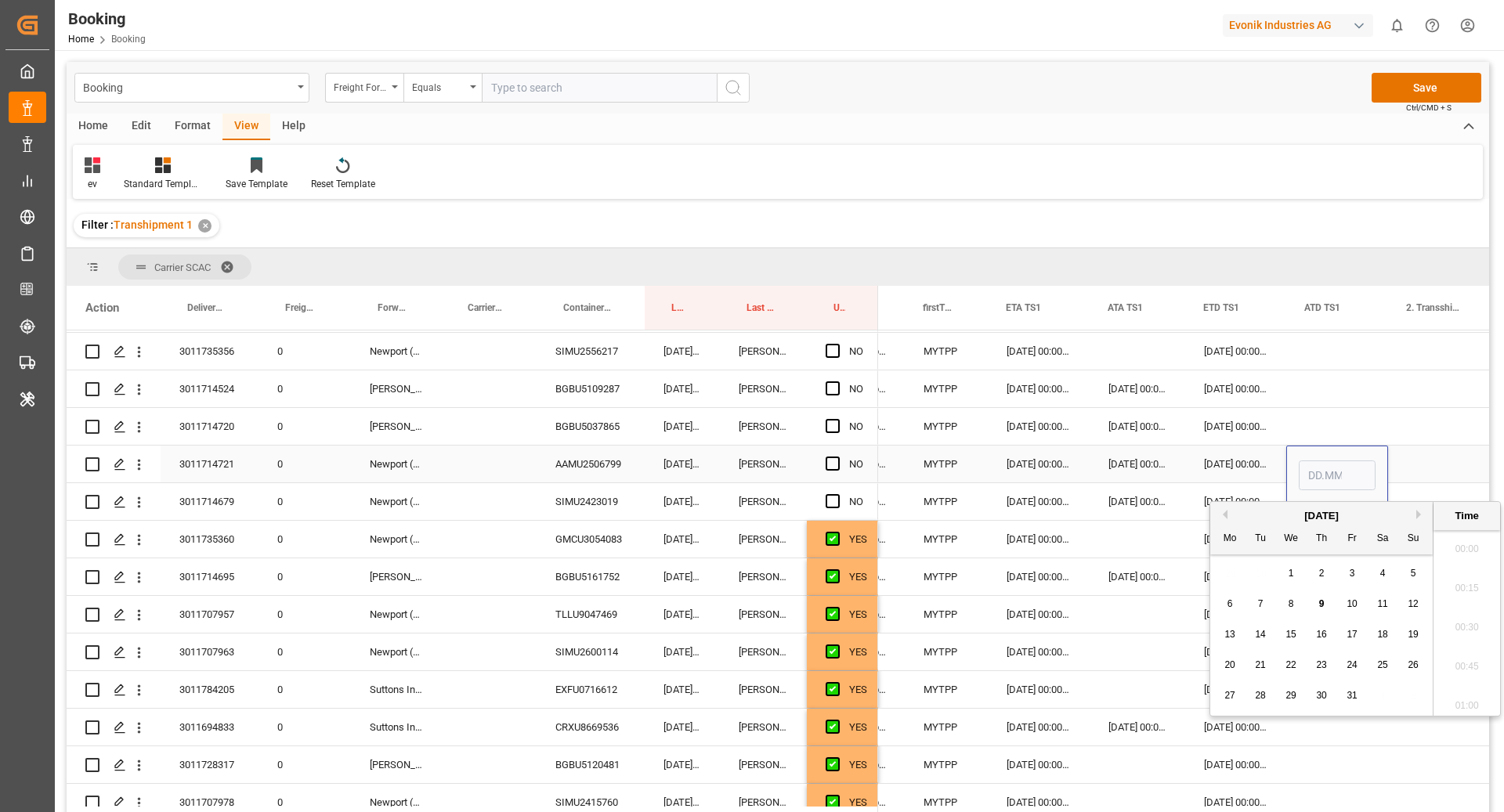
scroll to position [2158, 0]
click at [1319, 468] on input "Press SPACE to select this row." at bounding box center [1336, 475] width 77 height 30
click at [1418, 465] on div "Press SPACE to select this row." at bounding box center [1442, 464] width 109 height 37
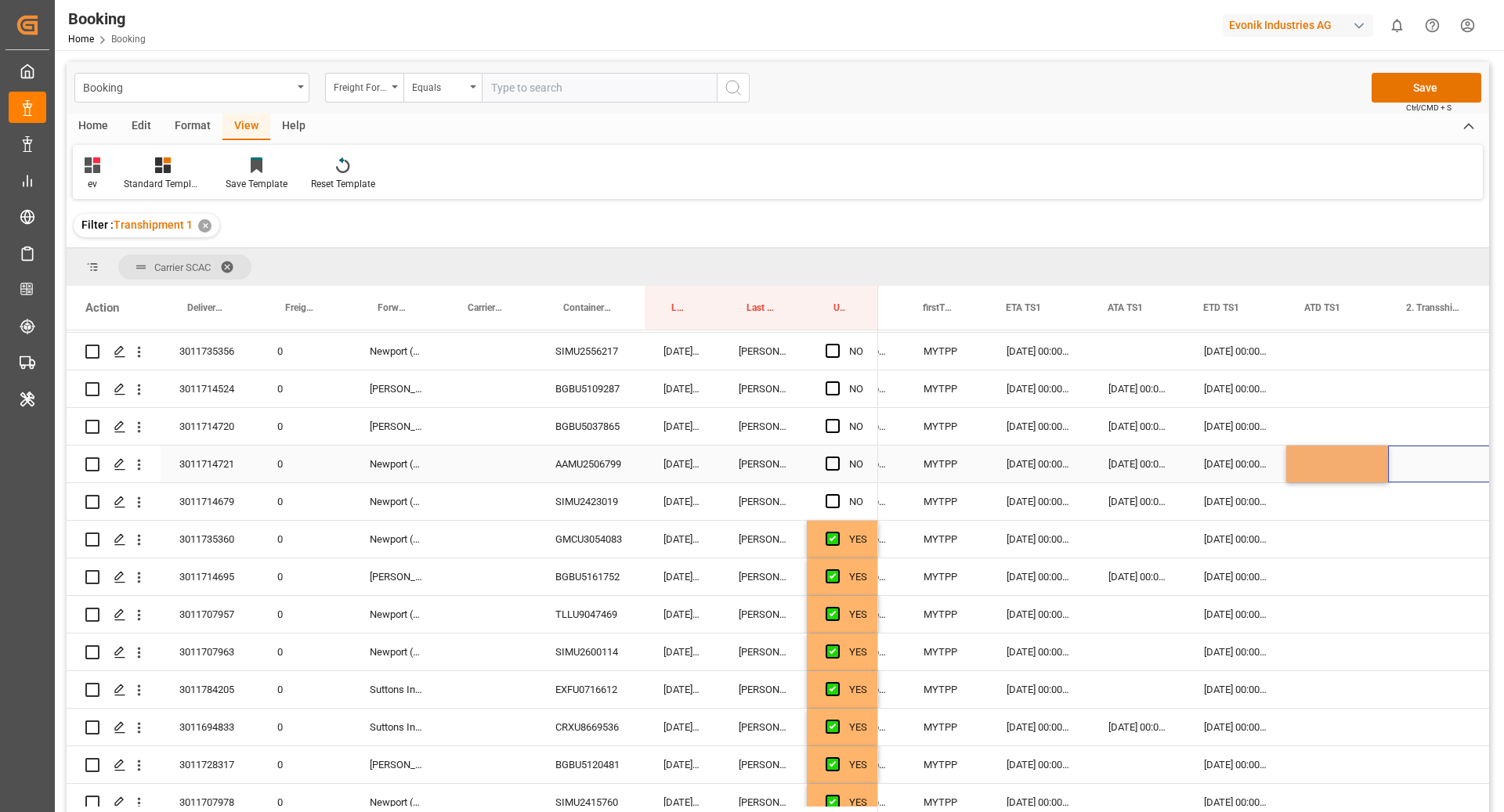
click at [1313, 465] on div "Press SPACE to select this row." at bounding box center [1337, 464] width 102 height 37
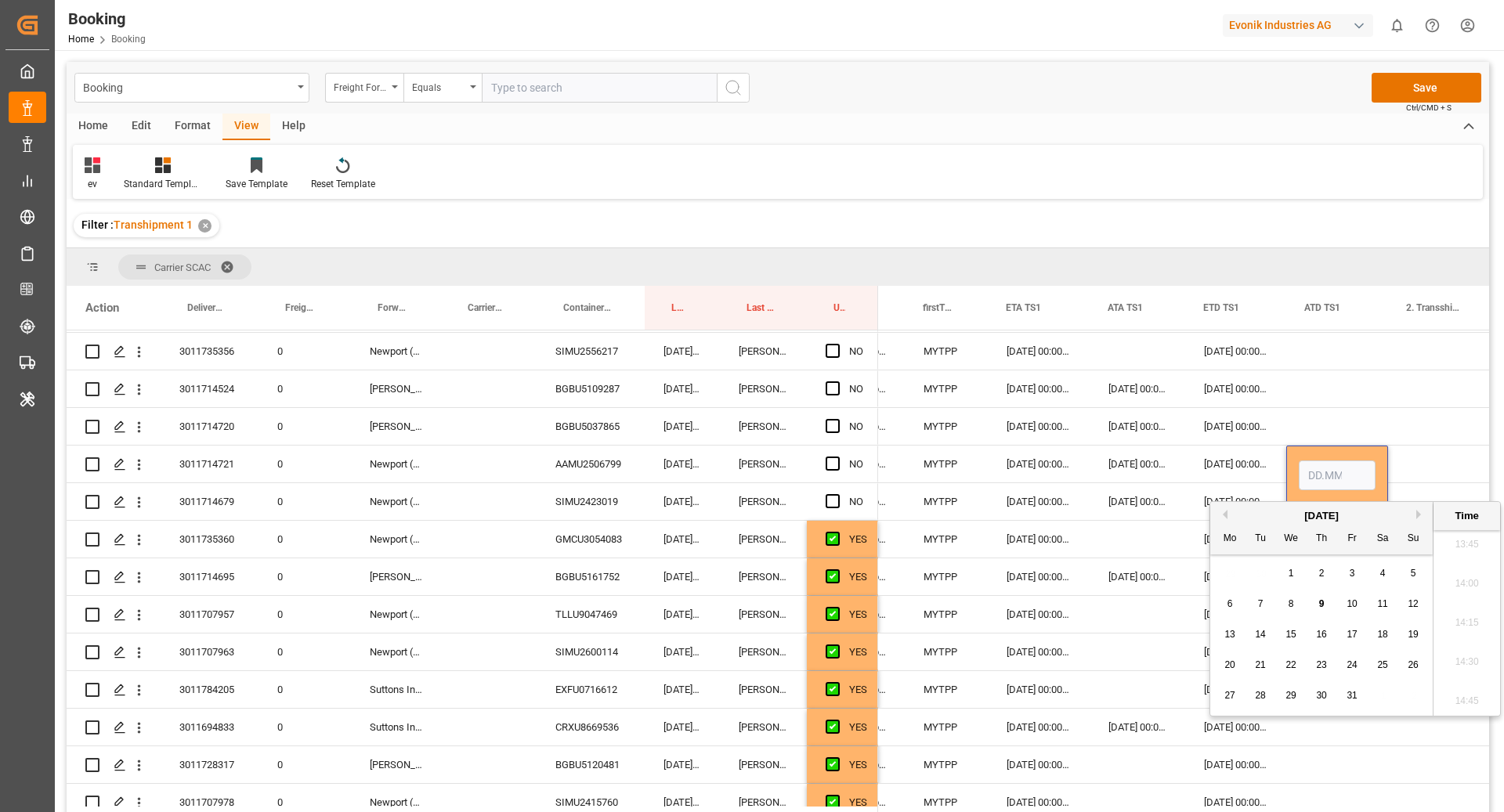
click at [1288, 605] on span "8" at bounding box center [1290, 603] width 5 height 11
type input "08.10.2025 00:00"
click at [1411, 477] on div "Press SPACE to select this row." at bounding box center [1442, 464] width 109 height 37
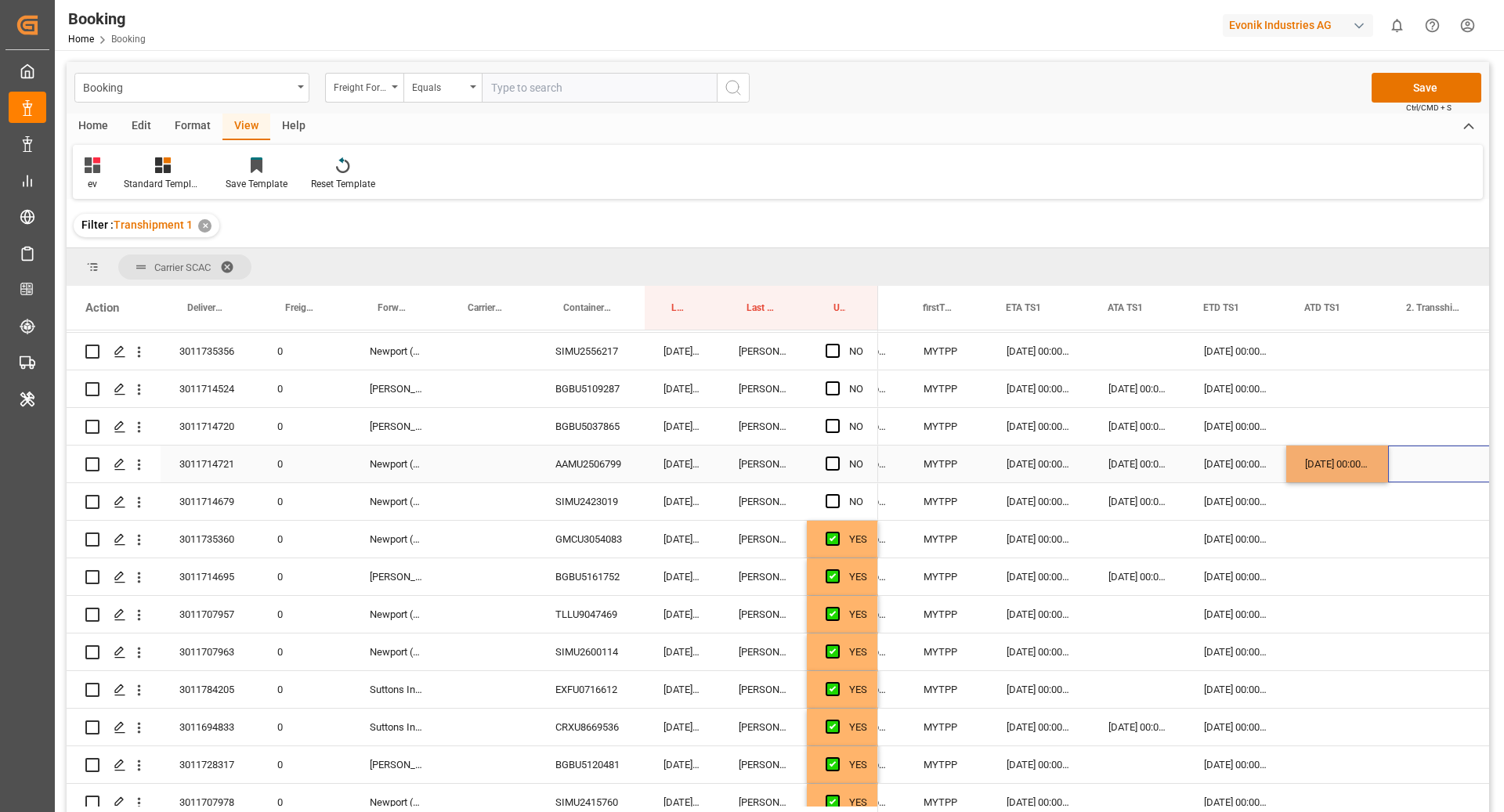
click at [1363, 474] on div "[DATE] 00:00:00" at bounding box center [1337, 464] width 102 height 37
drag, startPoint x: 1384, startPoint y: 478, endPoint x: 1382, endPoint y: 493, distance: 15.0
click at [834, 429] on span "Press SPACE to select this row." at bounding box center [832, 426] width 14 height 14
click at [837, 419] on input "Press SPACE to select this row." at bounding box center [837, 419] width 0 height 0
click at [636, 395] on div "BGBU5109287" at bounding box center [590, 388] width 108 height 37
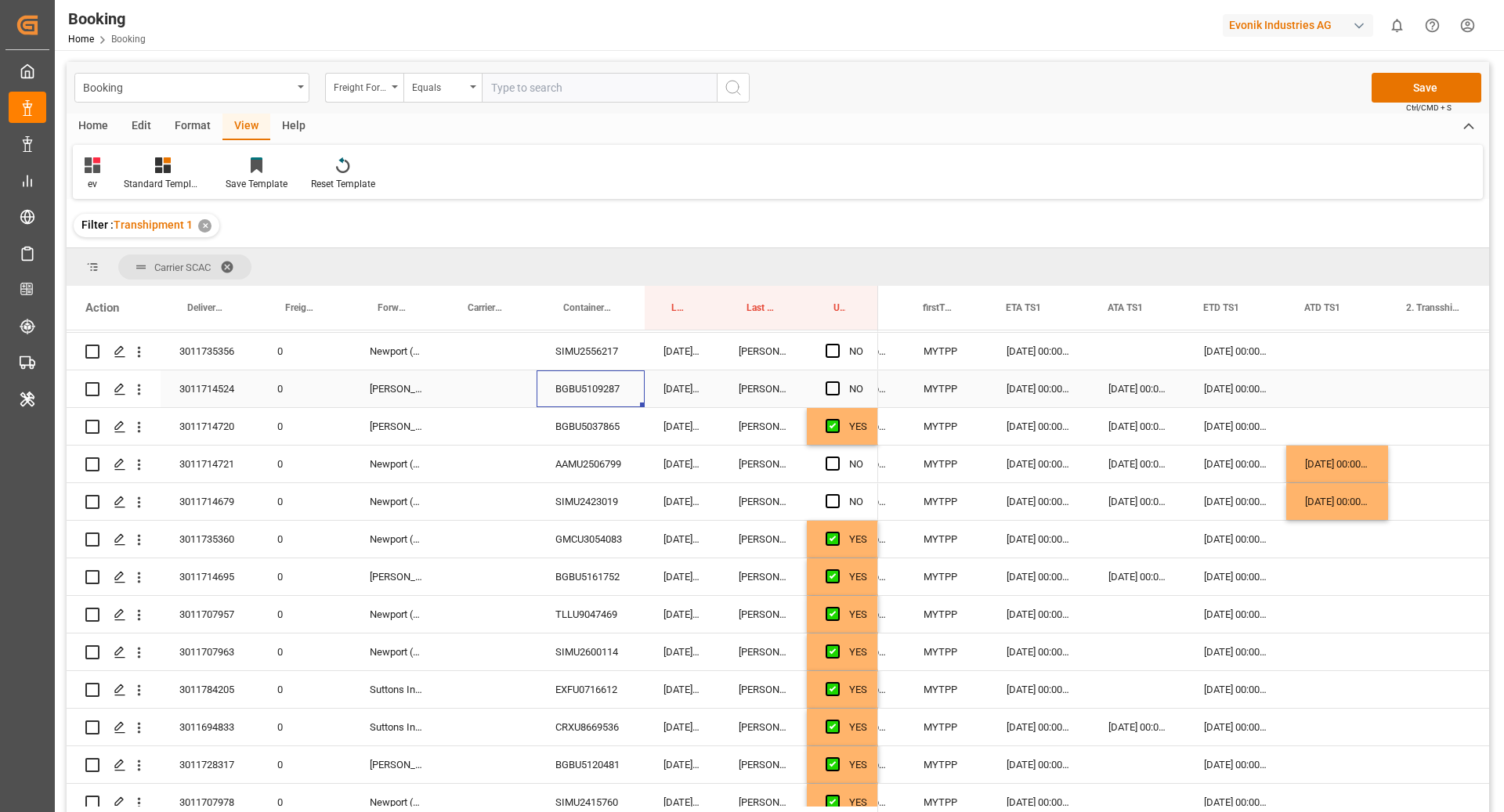
click at [1327, 399] on div "Press SPACE to select this row." at bounding box center [1337, 388] width 102 height 37
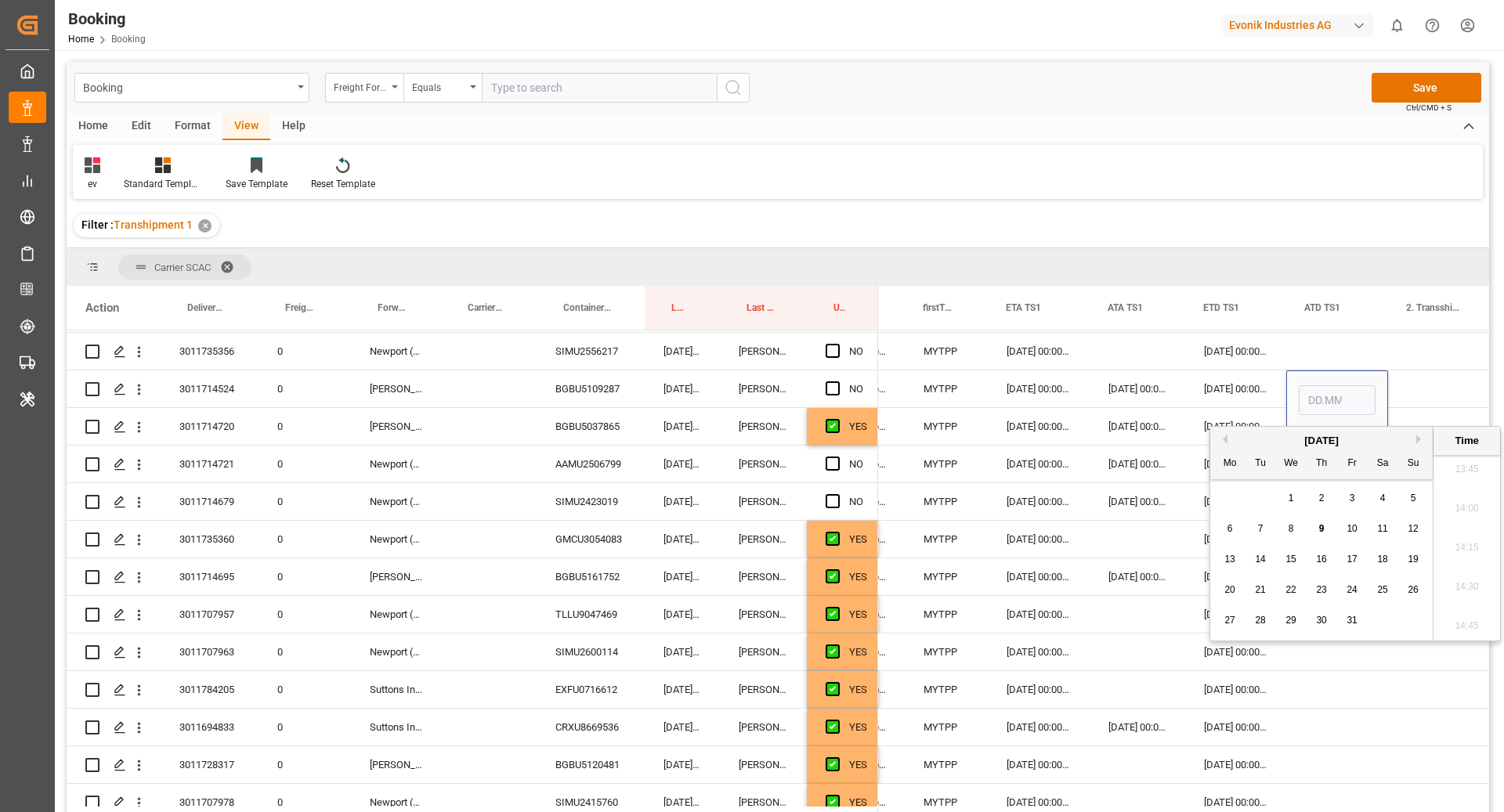
click at [1288, 530] on span "8" at bounding box center [1290, 528] width 5 height 11
type input "08.10.2025 00:00"
click at [1111, 455] on div "[DATE] 00:00:00" at bounding box center [1137, 464] width 96 height 37
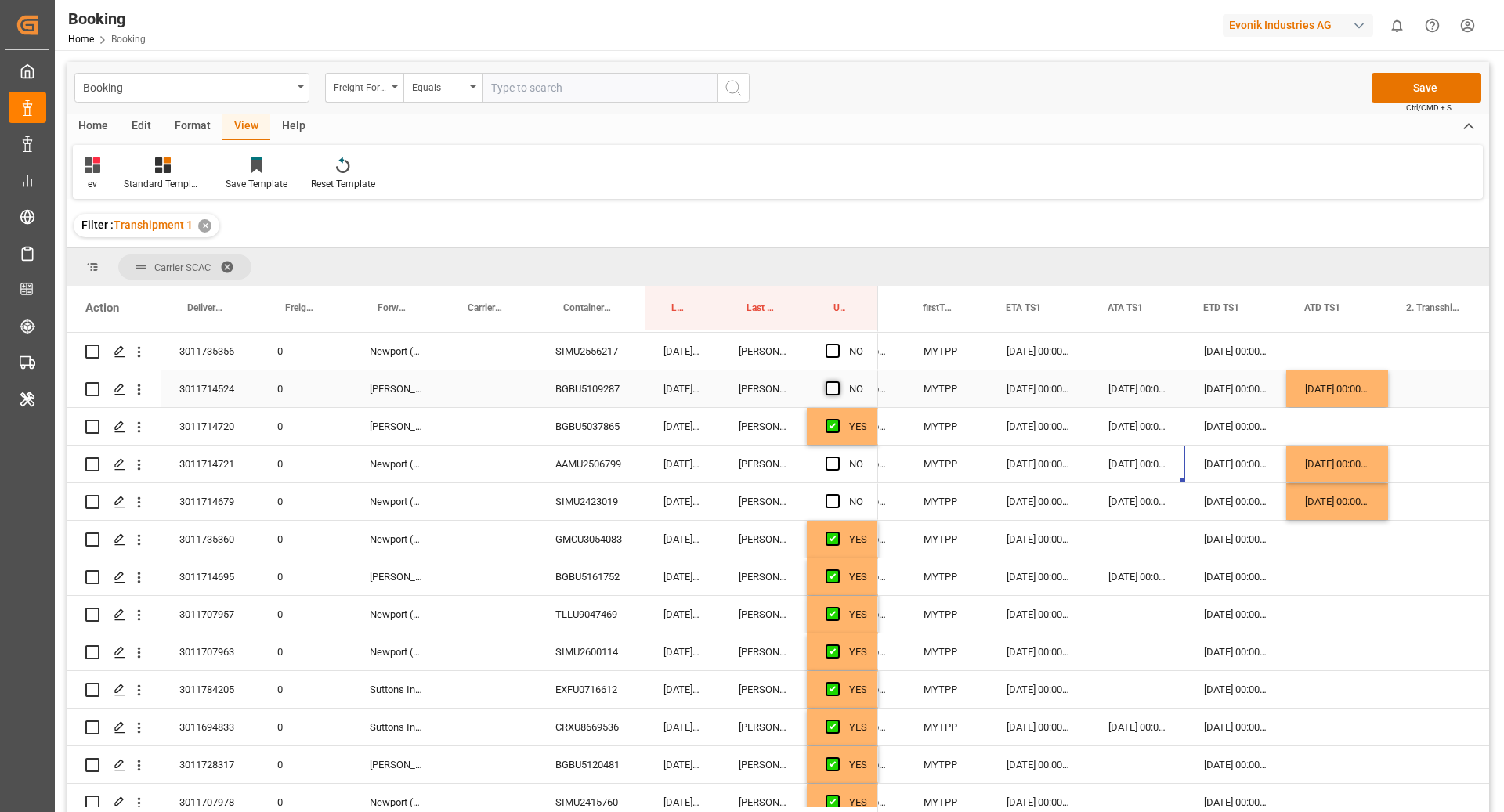
click at [839, 388] on span "Press SPACE to select this row." at bounding box center [832, 388] width 14 height 14
click at [837, 381] on input "Press SPACE to select this row." at bounding box center [837, 381] width 0 height 0
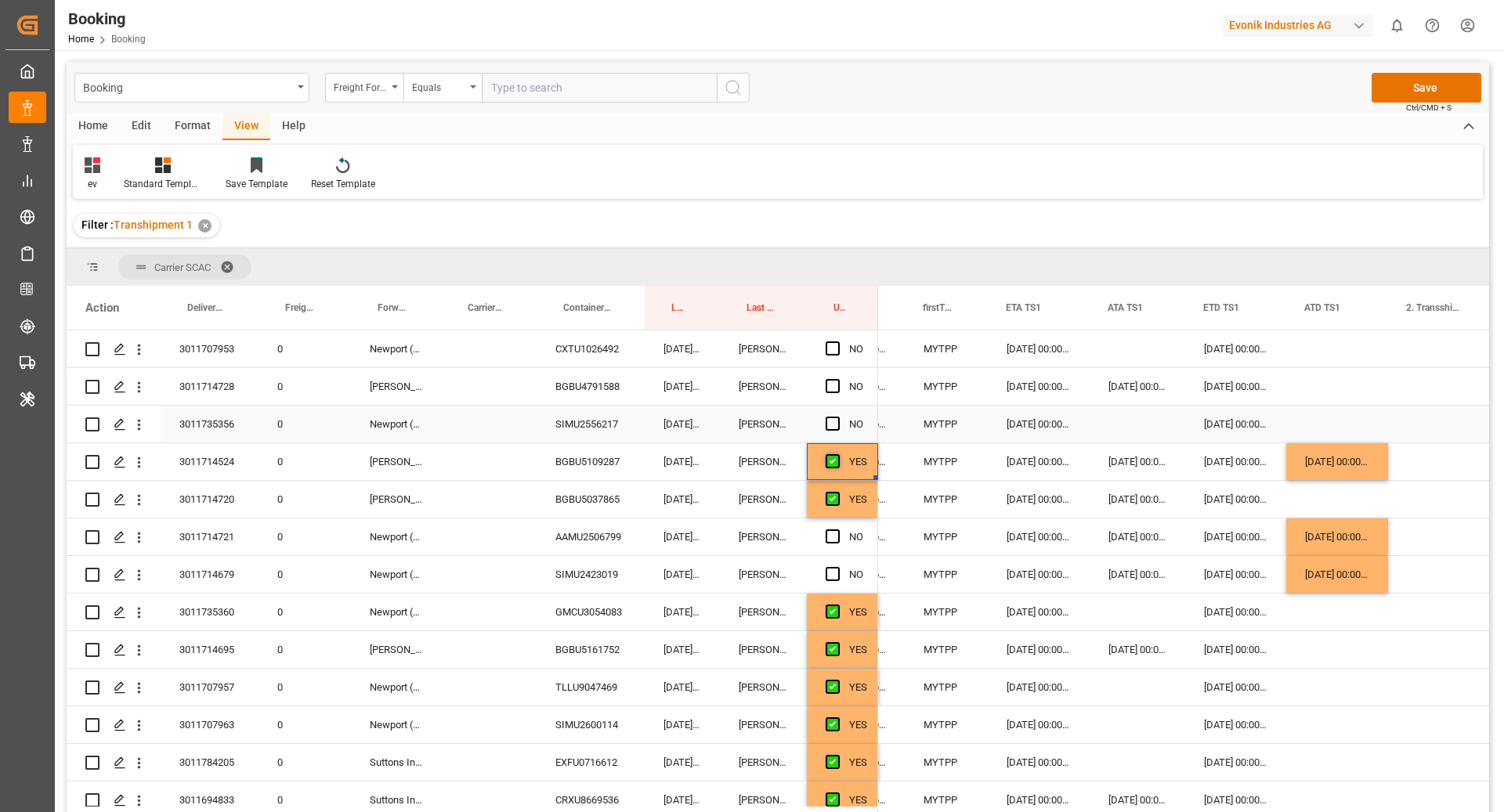
scroll to position [5767, 0]
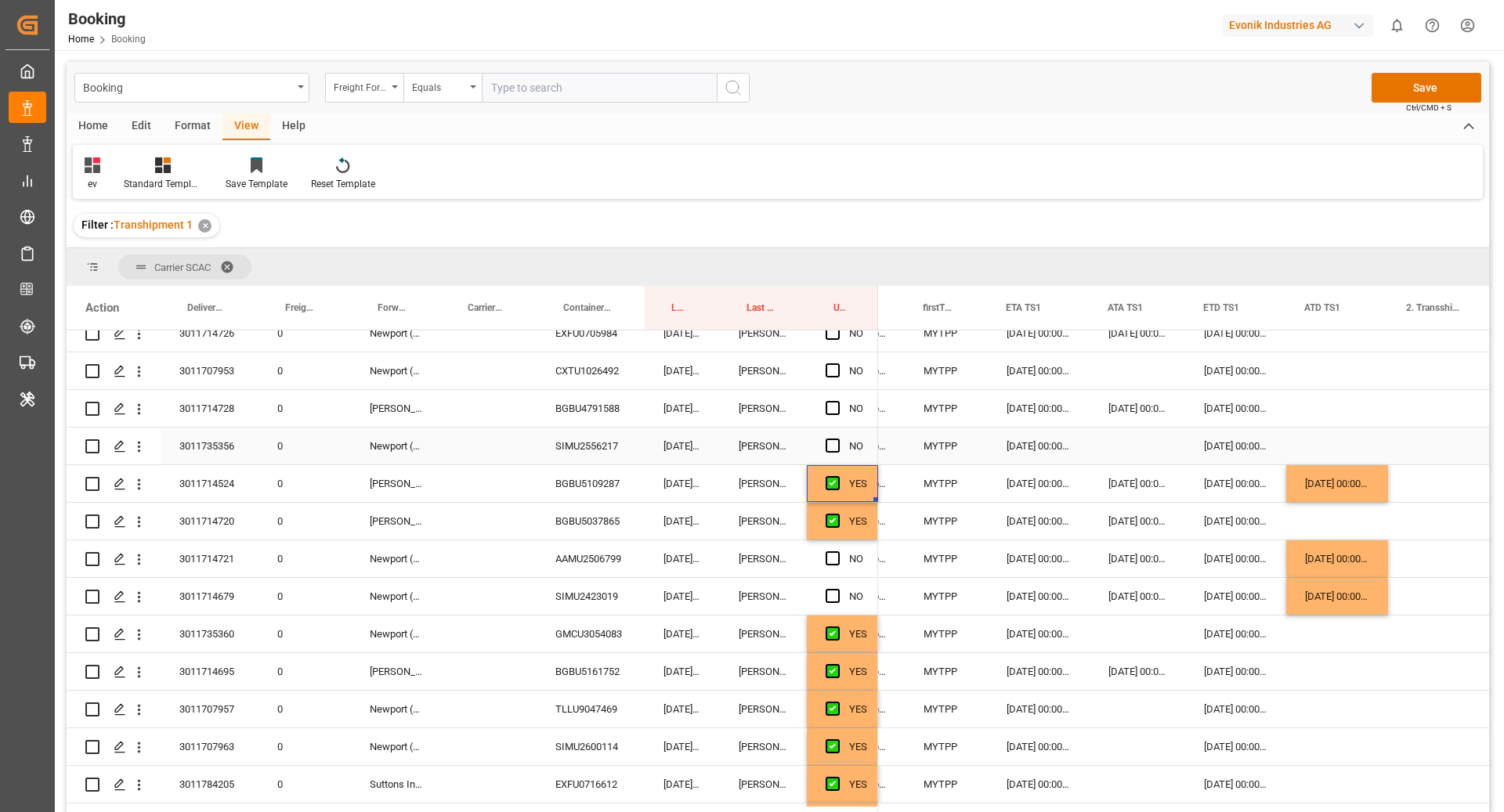
click at [834, 453] on div "Press SPACE to select this row." at bounding box center [836, 446] width 23 height 36
click at [830, 444] on span "Press SPACE to select this row." at bounding box center [832, 446] width 14 height 14
click at [837, 439] on input "Press SPACE to select this row." at bounding box center [837, 439] width 0 height 0
click at [832, 407] on span "Press SPACE to select this row." at bounding box center [832, 408] width 14 height 14
click at [837, 401] on input "Press SPACE to select this row." at bounding box center [837, 401] width 0 height 0
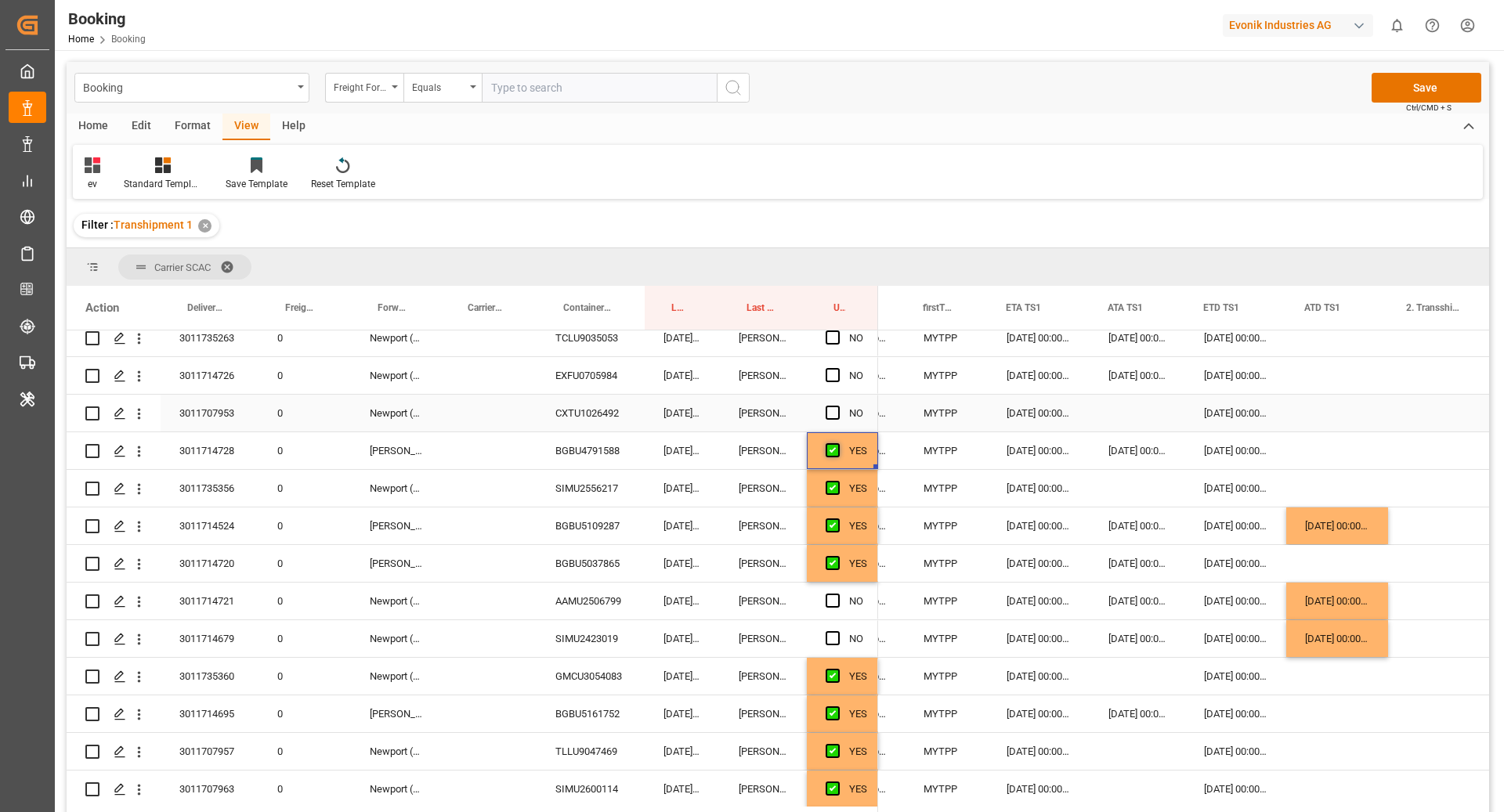
scroll to position [5720, 0]
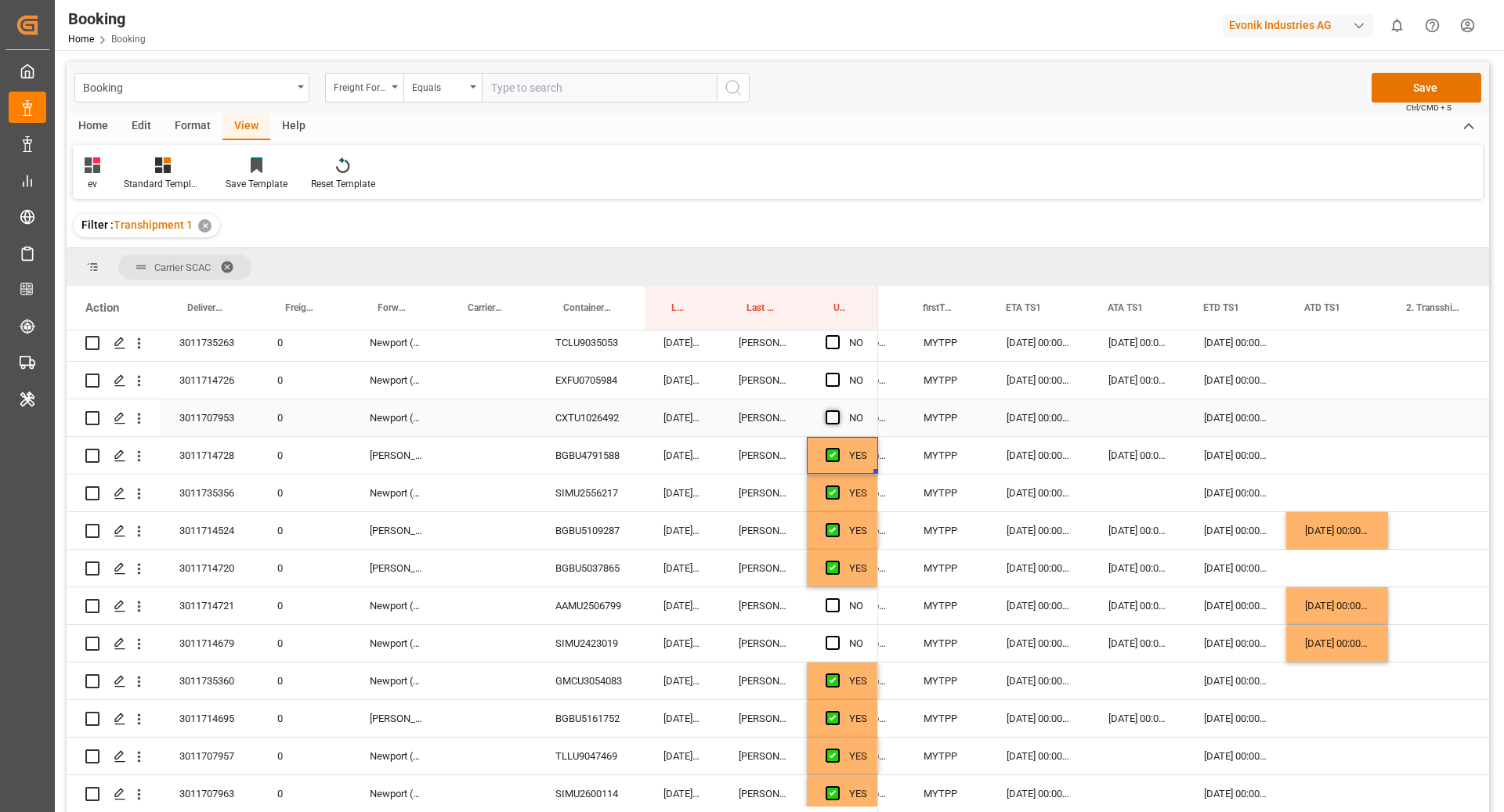
click at [832, 419] on span "Press SPACE to select this row." at bounding box center [832, 417] width 14 height 14
click at [837, 410] on input "Press SPACE to select this row." at bounding box center [837, 410] width 0 height 0
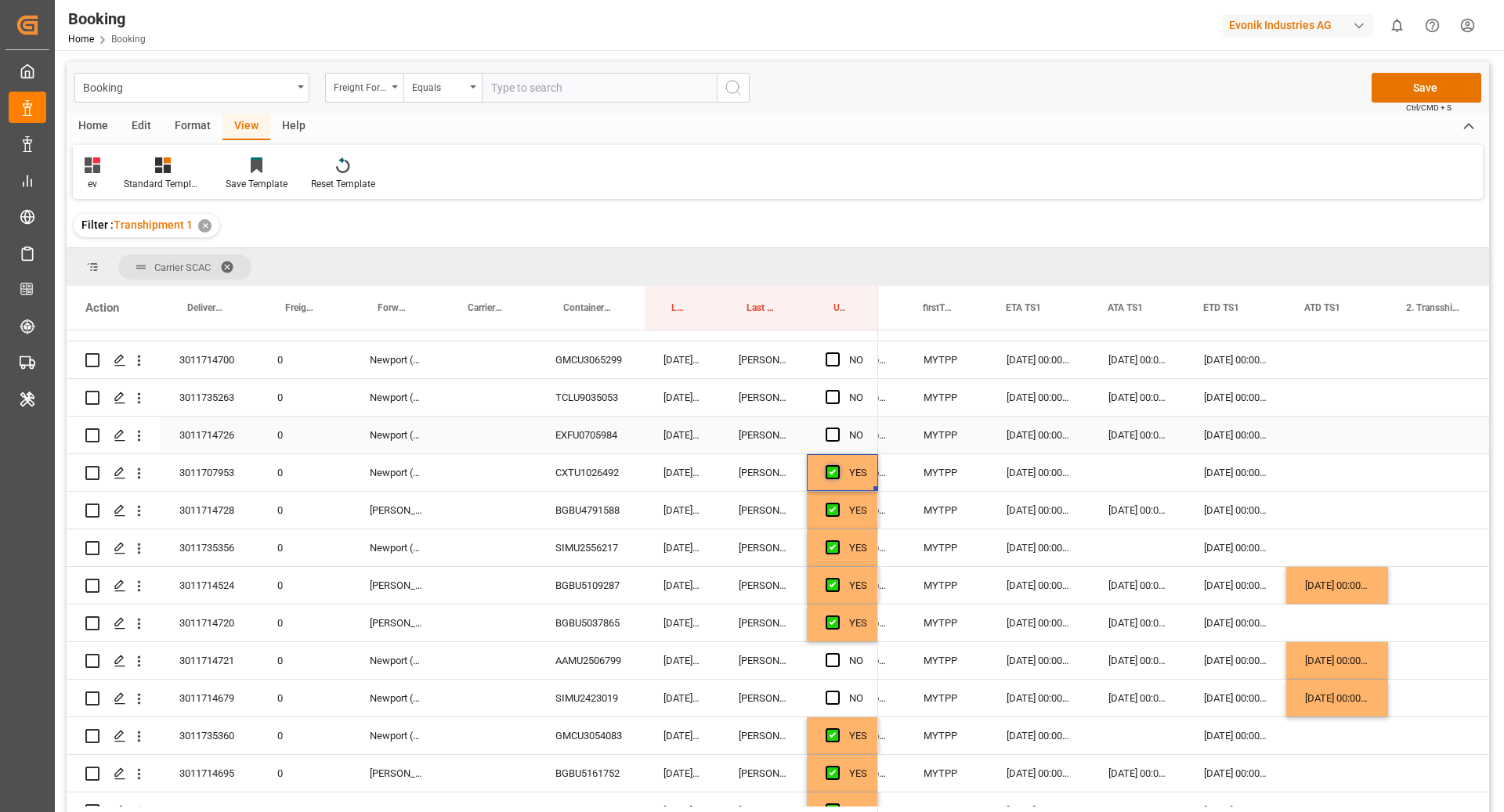
scroll to position [5665, 0]
click at [833, 399] on span "Press SPACE to select this row." at bounding box center [832, 398] width 14 height 14
click at [837, 391] on input "Press SPACE to select this row." at bounding box center [837, 391] width 0 height 0
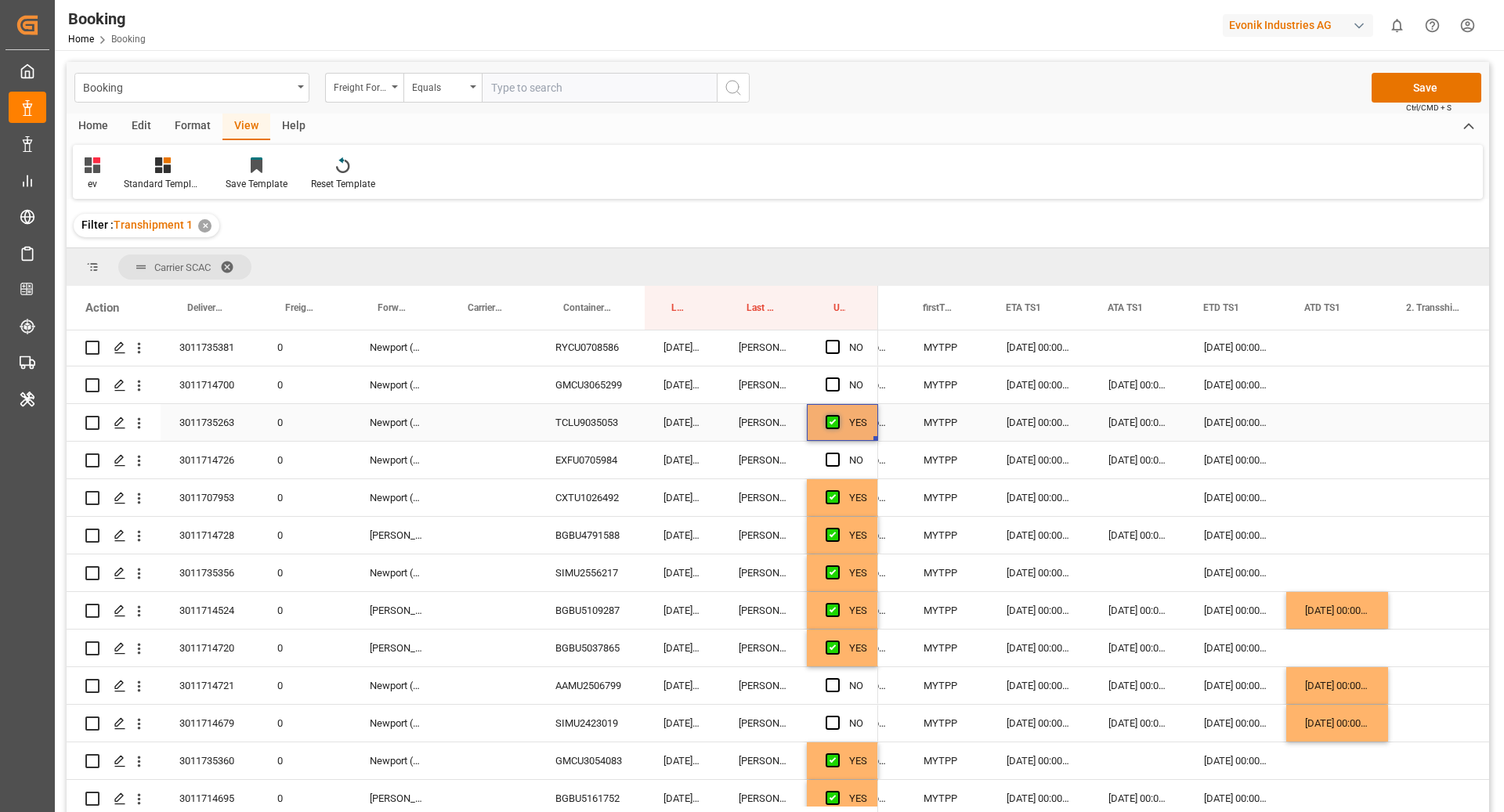
scroll to position [5621, 0]
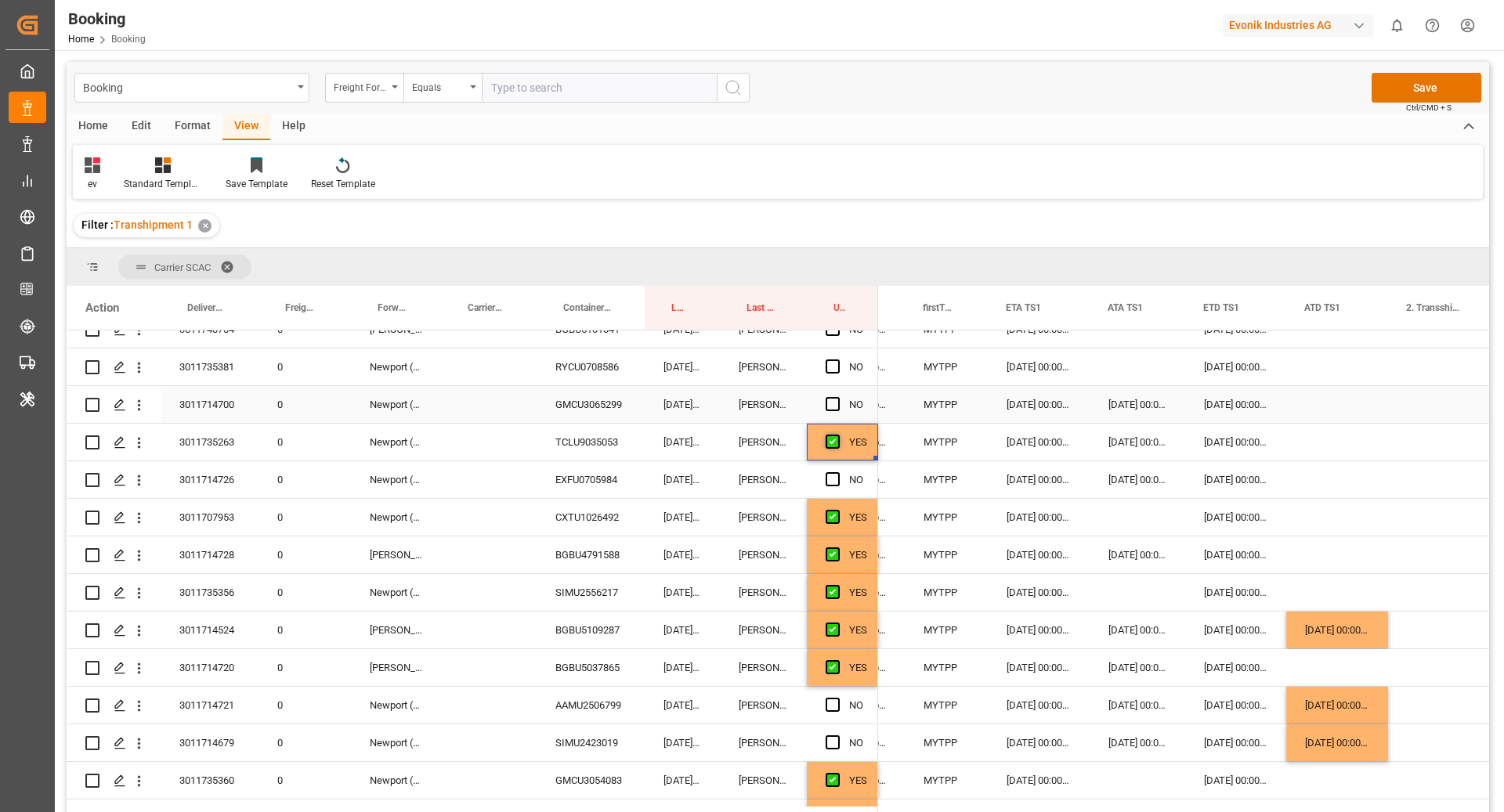
click at [833, 399] on span "Press SPACE to select this row." at bounding box center [832, 404] width 14 height 14
click at [837, 397] on input "Press SPACE to select this row." at bounding box center [837, 397] width 0 height 0
click at [619, 470] on div "EXFU0705984" at bounding box center [590, 479] width 108 height 37
click at [1327, 649] on div "Press SPACE to select this row." at bounding box center [1337, 667] width 102 height 37
click at [1331, 629] on div "[DATE] 00:00:00" at bounding box center [1337, 630] width 102 height 37
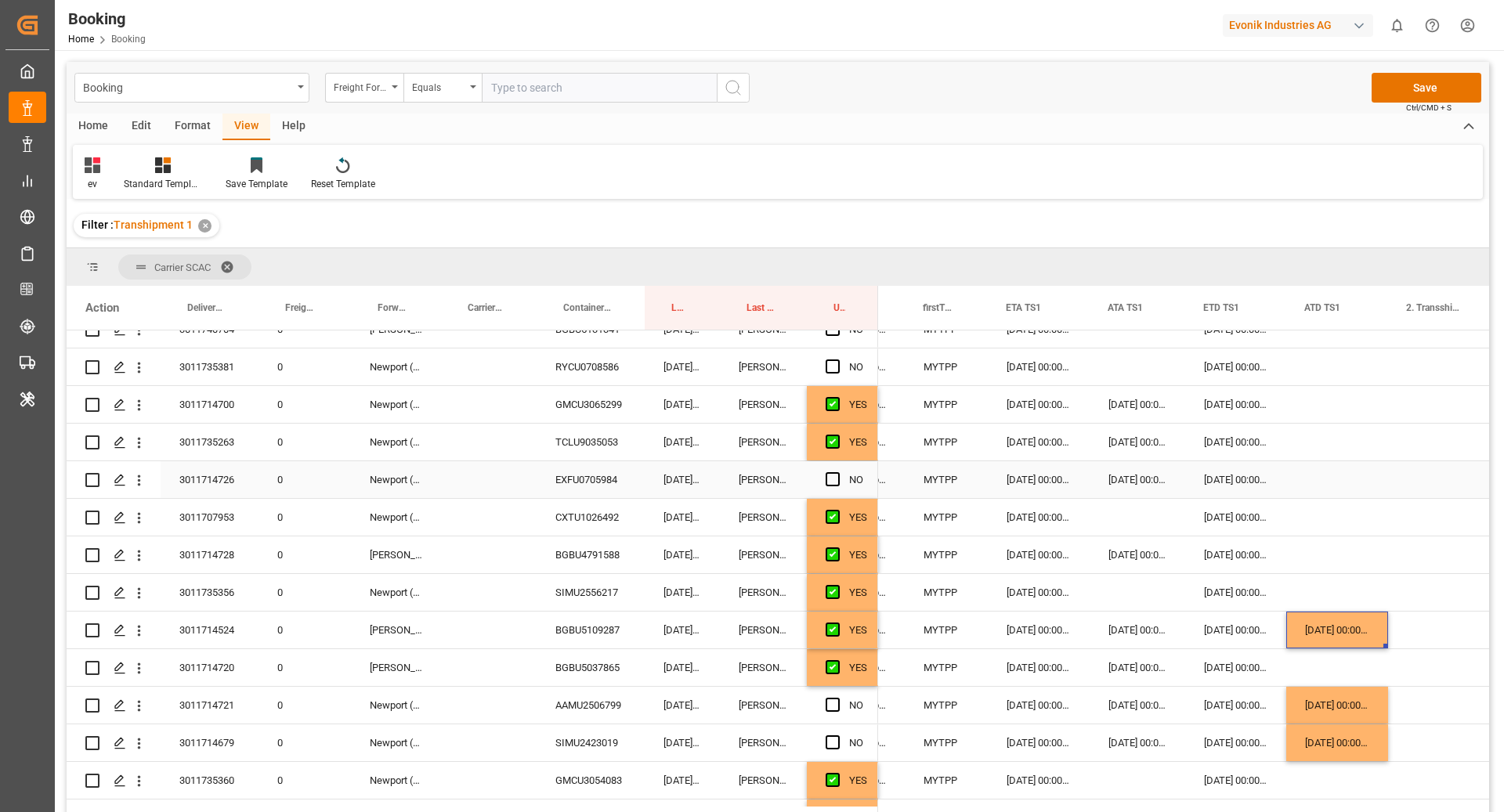
click at [1337, 477] on div "Press SPACE to select this row." at bounding box center [1337, 479] width 102 height 37
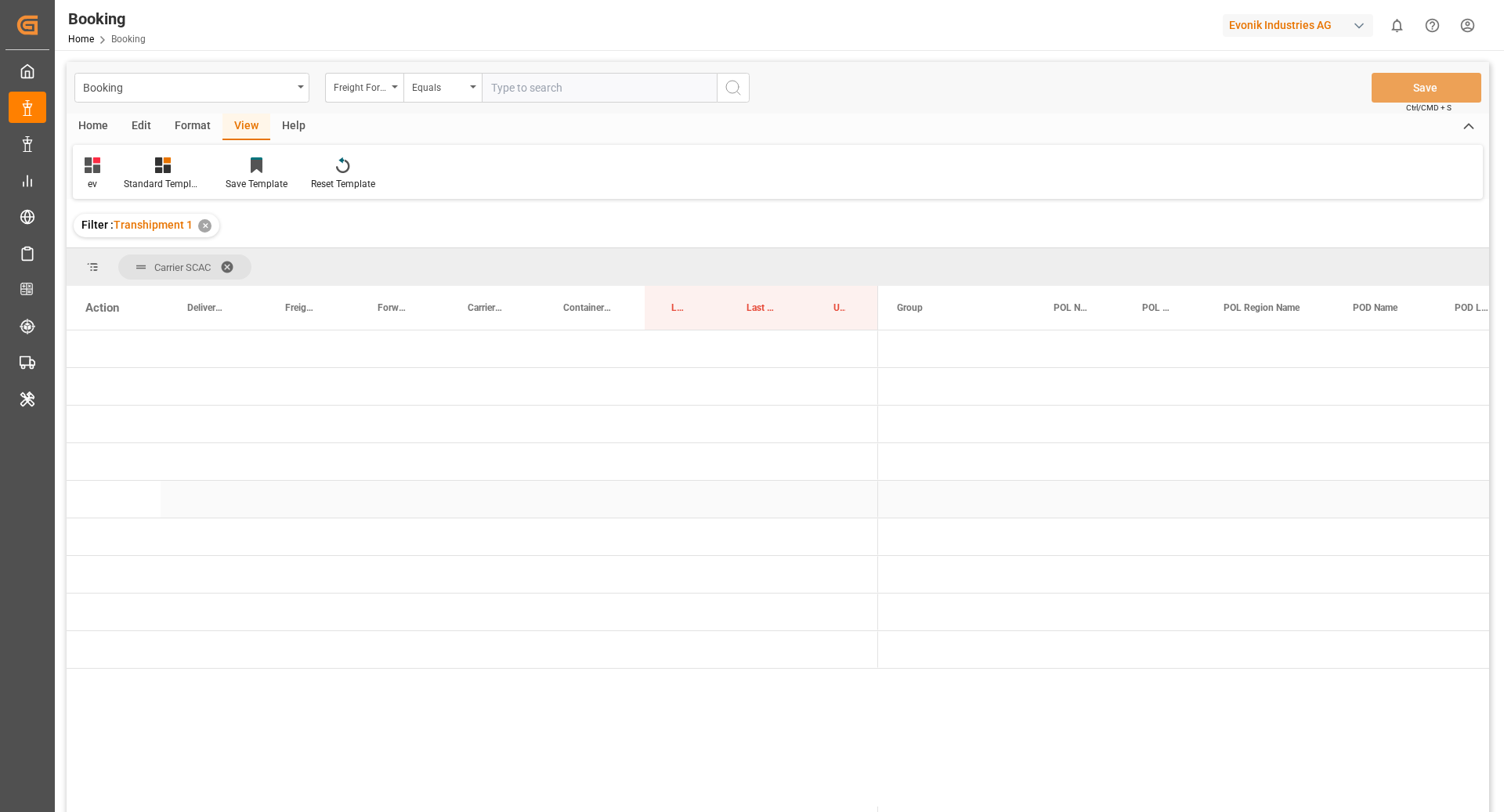
scroll to position [0, 0]
click at [672, 308] on span "Last Opened Date" at bounding box center [679, 307] width 16 height 11
drag, startPoint x: 762, startPoint y: 306, endPoint x: 759, endPoint y: 275, distance: 31.5
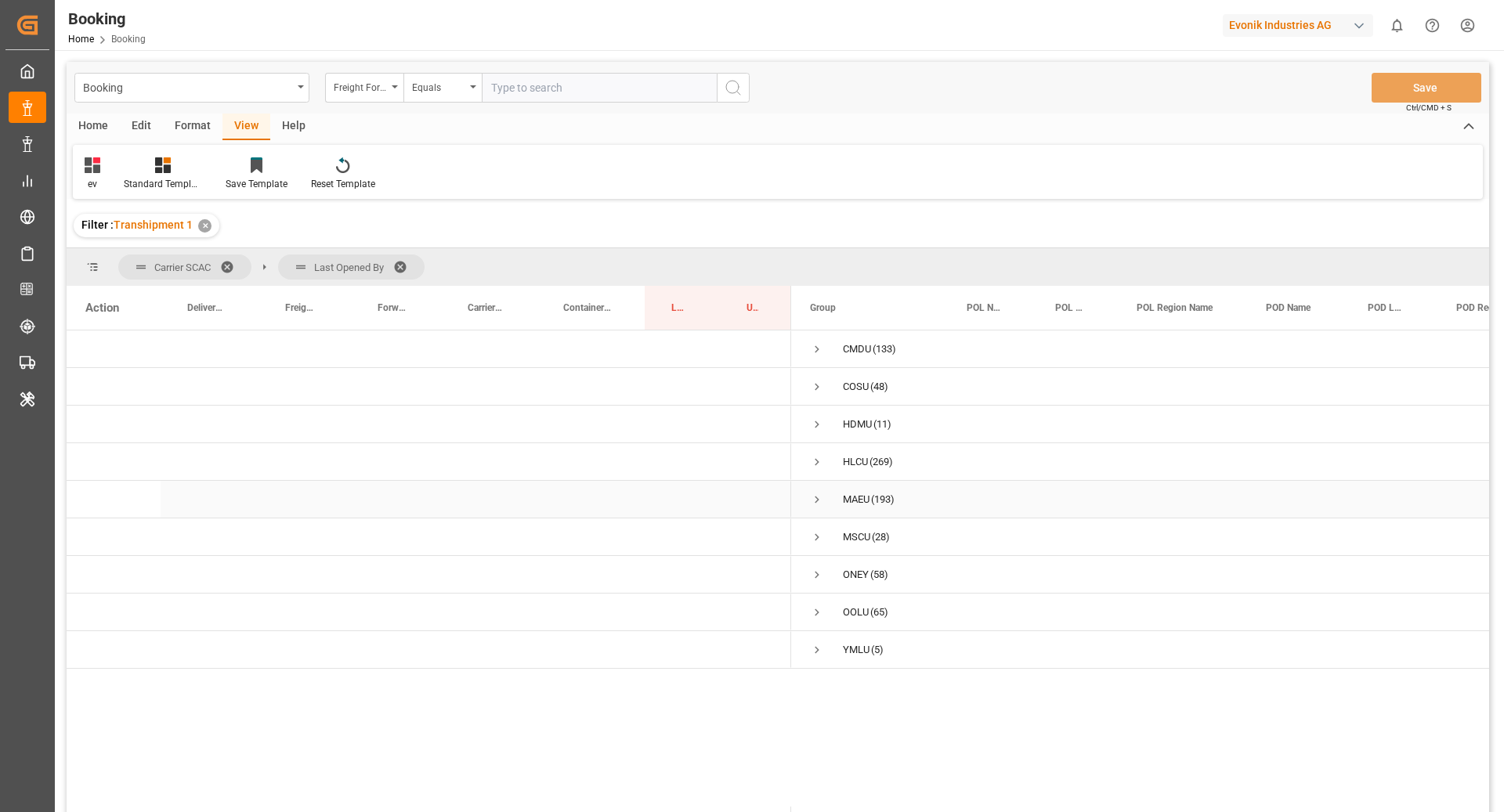
click at [821, 496] on span "Press SPACE to select this row." at bounding box center [817, 500] width 14 height 14
click at [853, 583] on span "Press SPACE to select this row." at bounding box center [850, 575] width 14 height 36
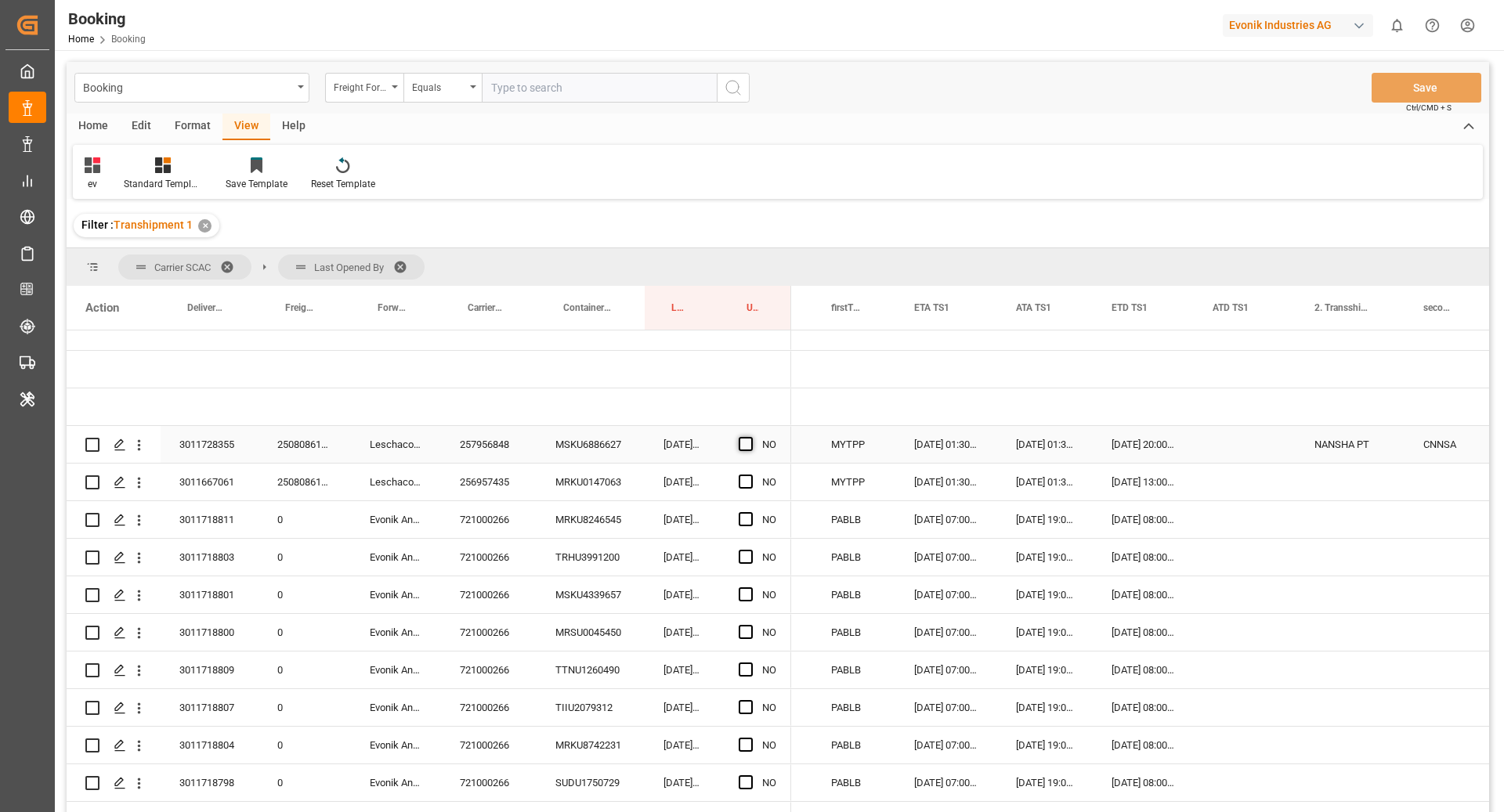
click at [750, 446] on span "Press SPACE to select this row." at bounding box center [746, 444] width 14 height 14
click at [750, 437] on input "Press SPACE to select this row." at bounding box center [750, 437] width 0 height 0
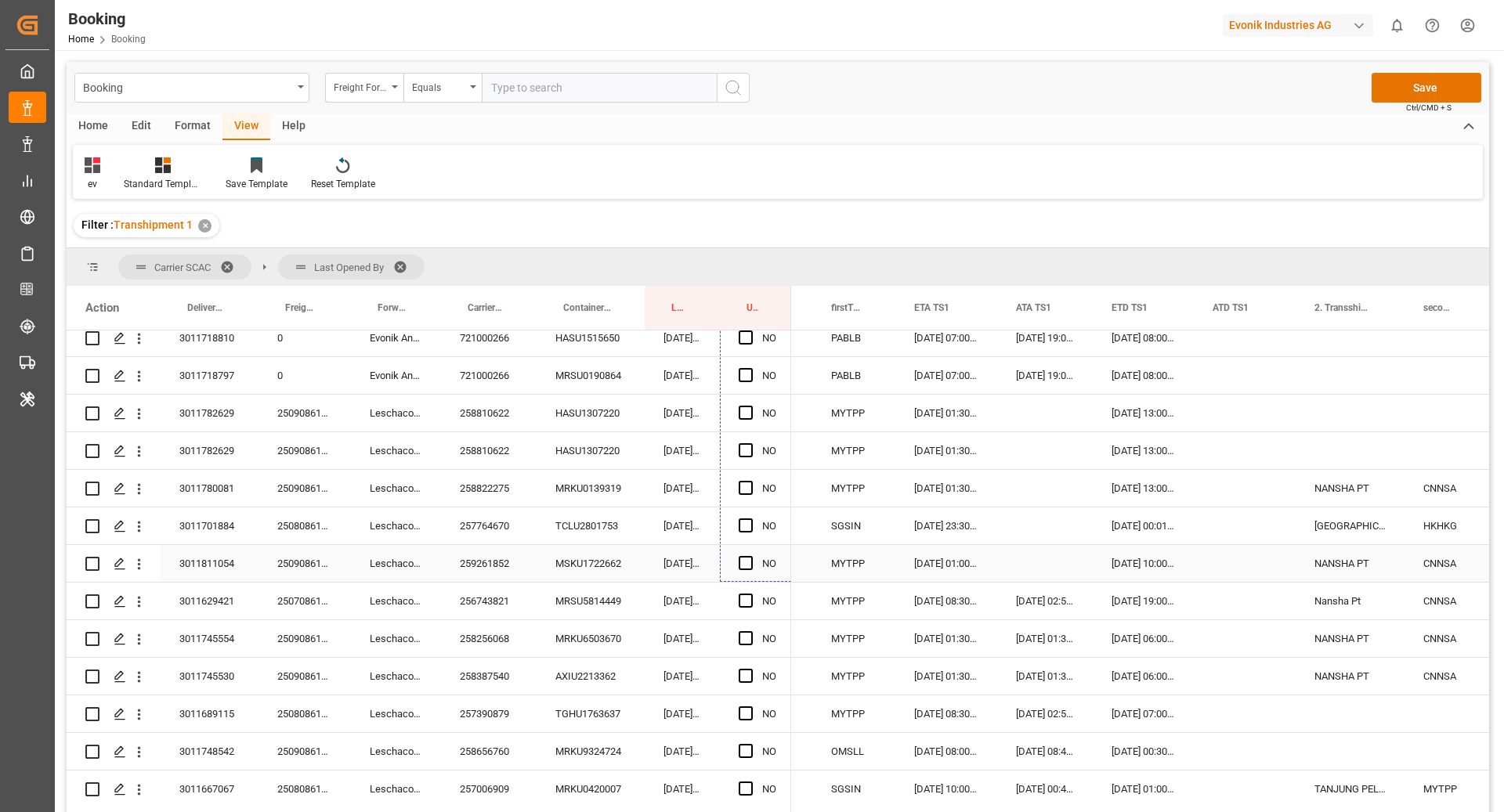
drag, startPoint x: 789, startPoint y: 459, endPoint x: 760, endPoint y: 558, distance: 103.8
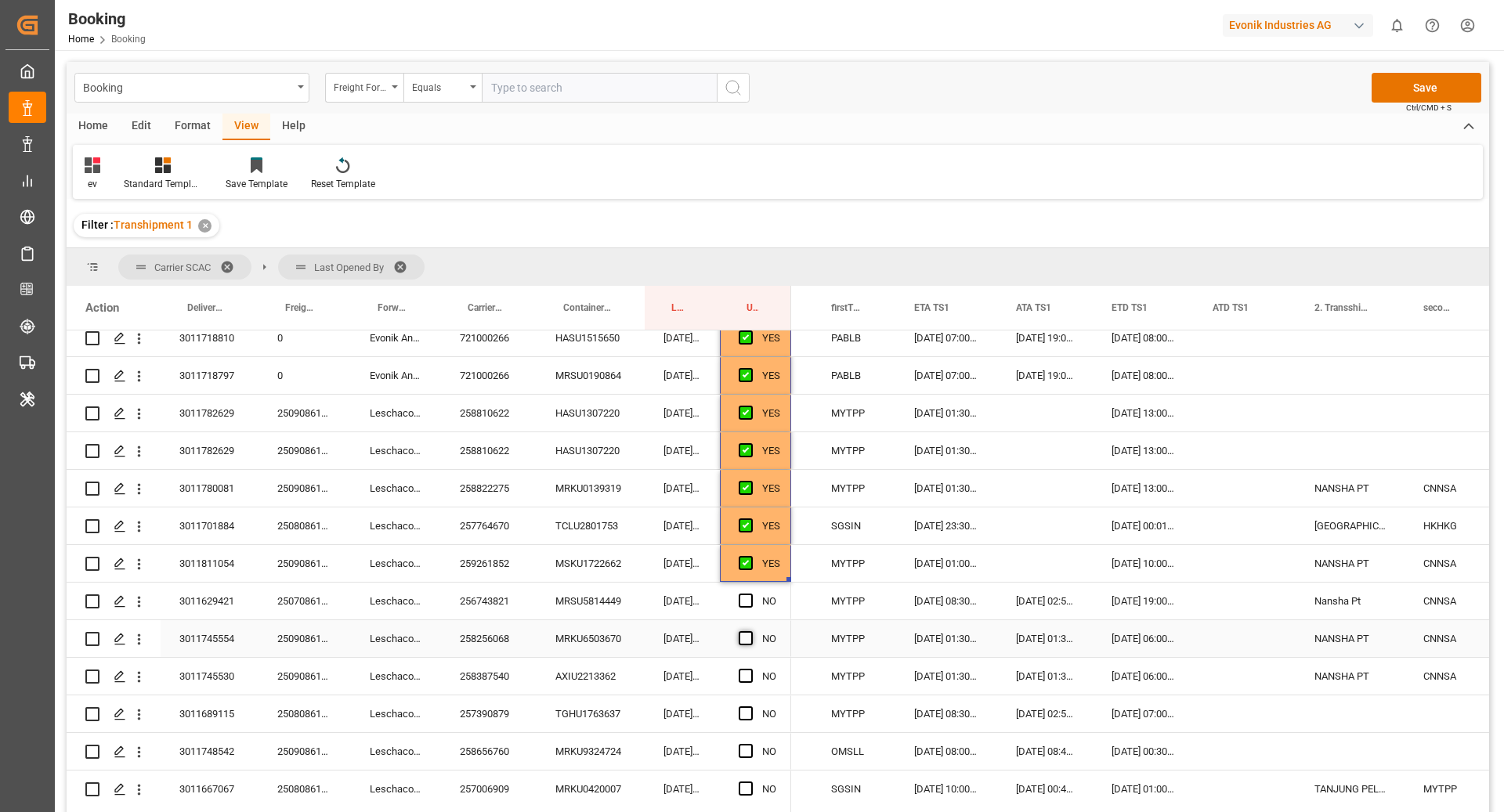
click at [749, 634] on span "Press SPACE to select this row." at bounding box center [746, 638] width 14 height 14
click at [750, 631] on input "Press SPACE to select this row." at bounding box center [750, 631] width 0 height 0
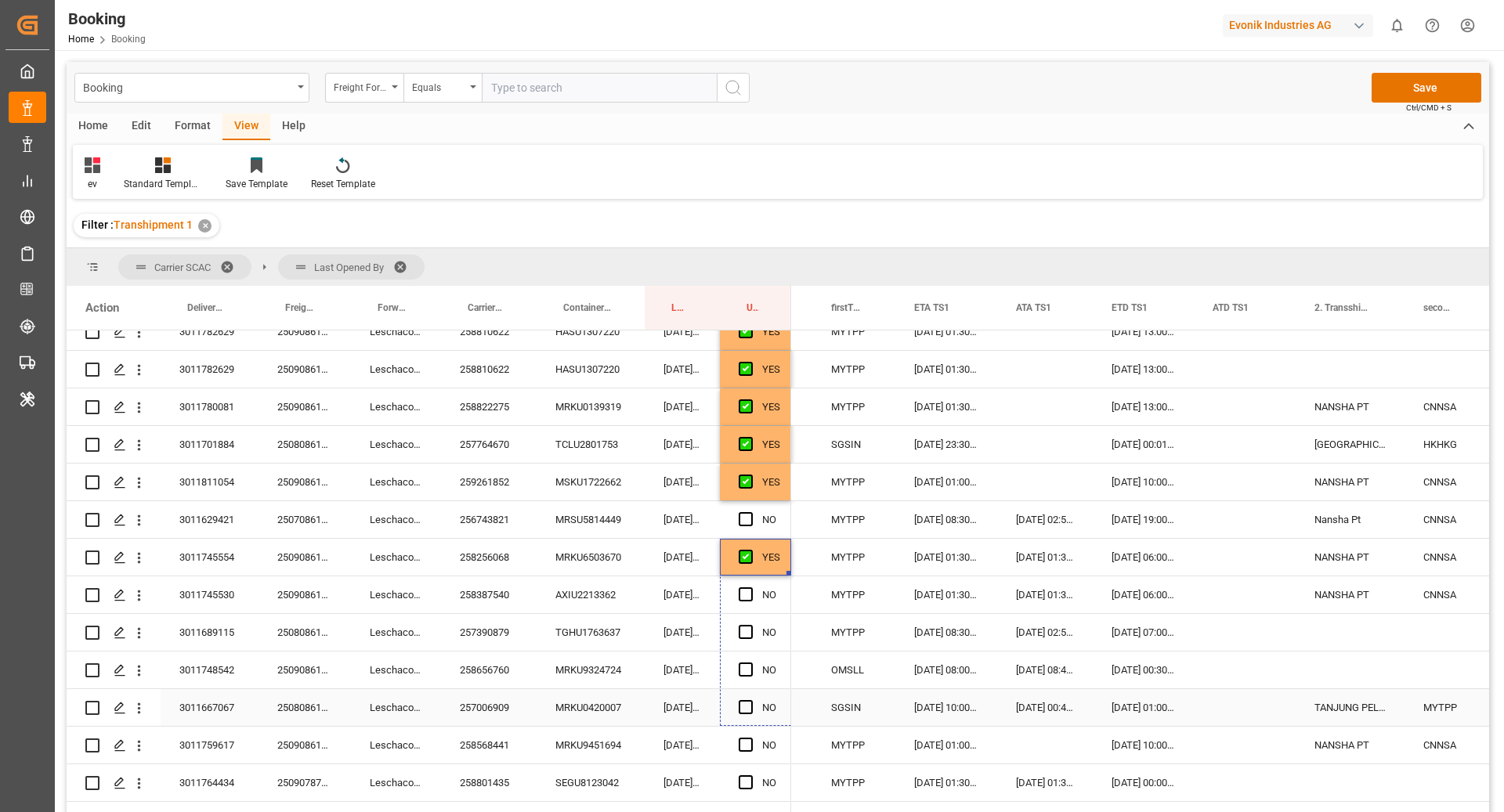
drag, startPoint x: 789, startPoint y: 655, endPoint x: 784, endPoint y: 717, distance: 62.0
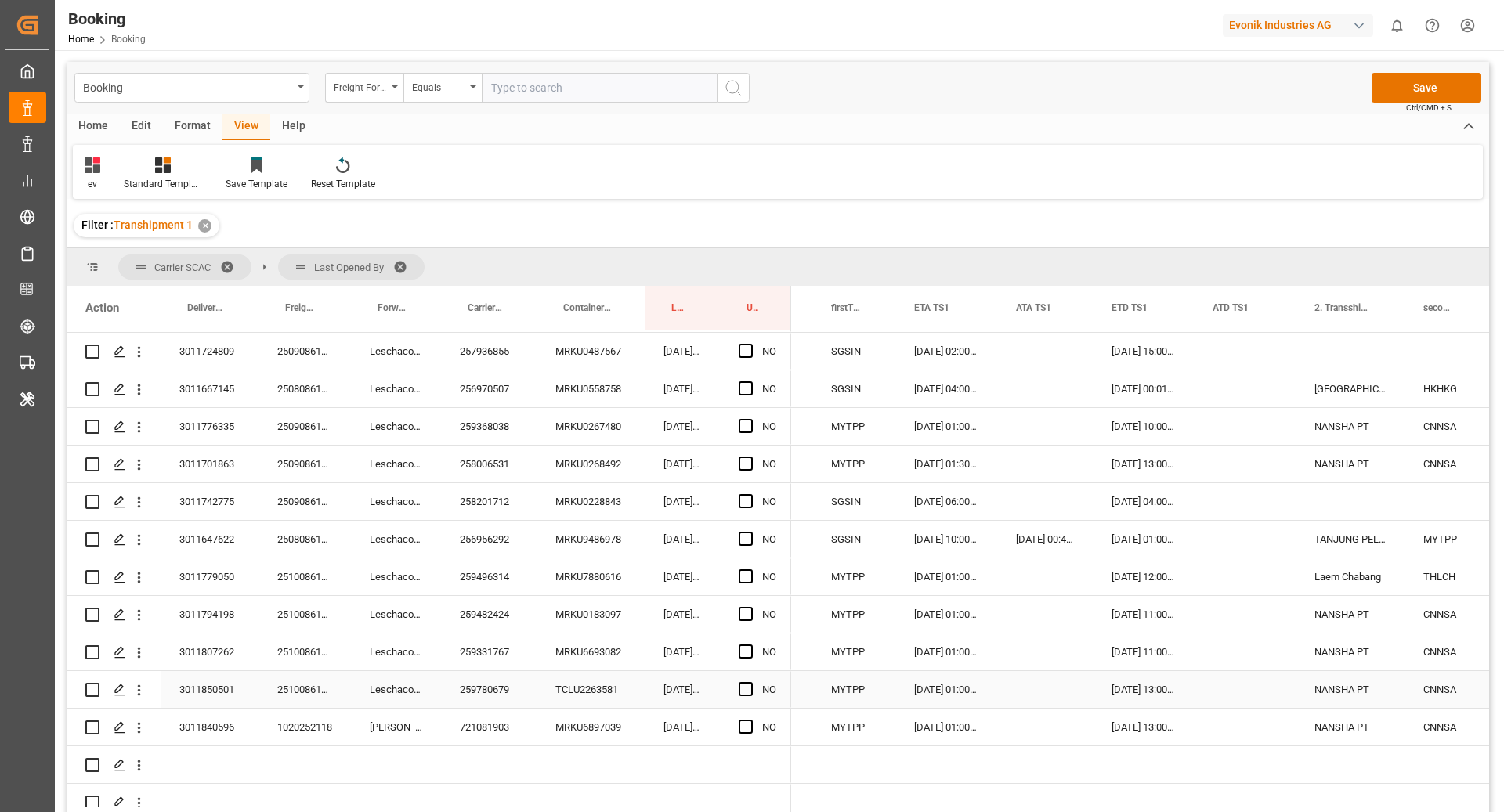
scroll to position [2146, 0]
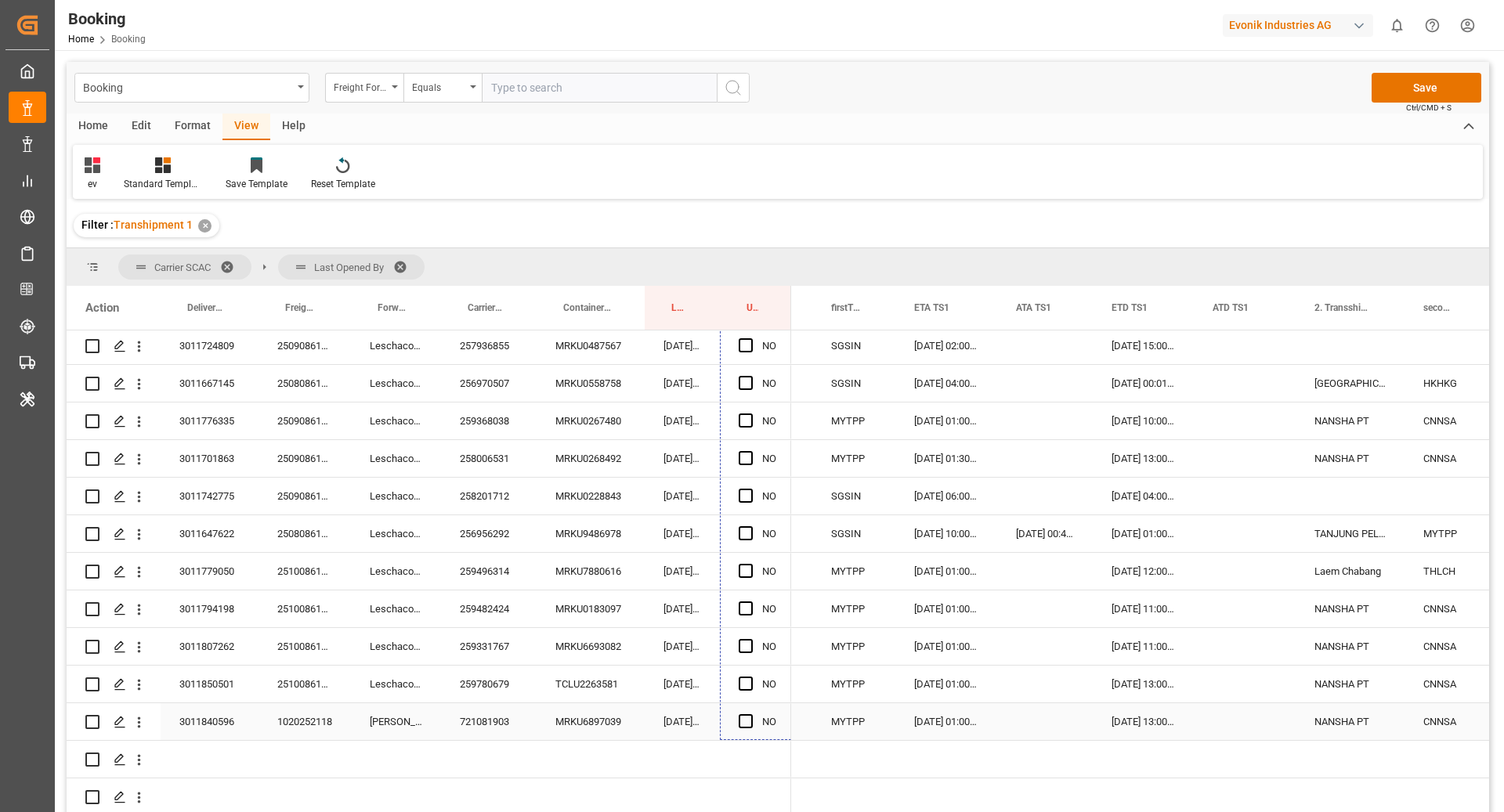
drag, startPoint x: 788, startPoint y: 643, endPoint x: 780, endPoint y: 726, distance: 83.4
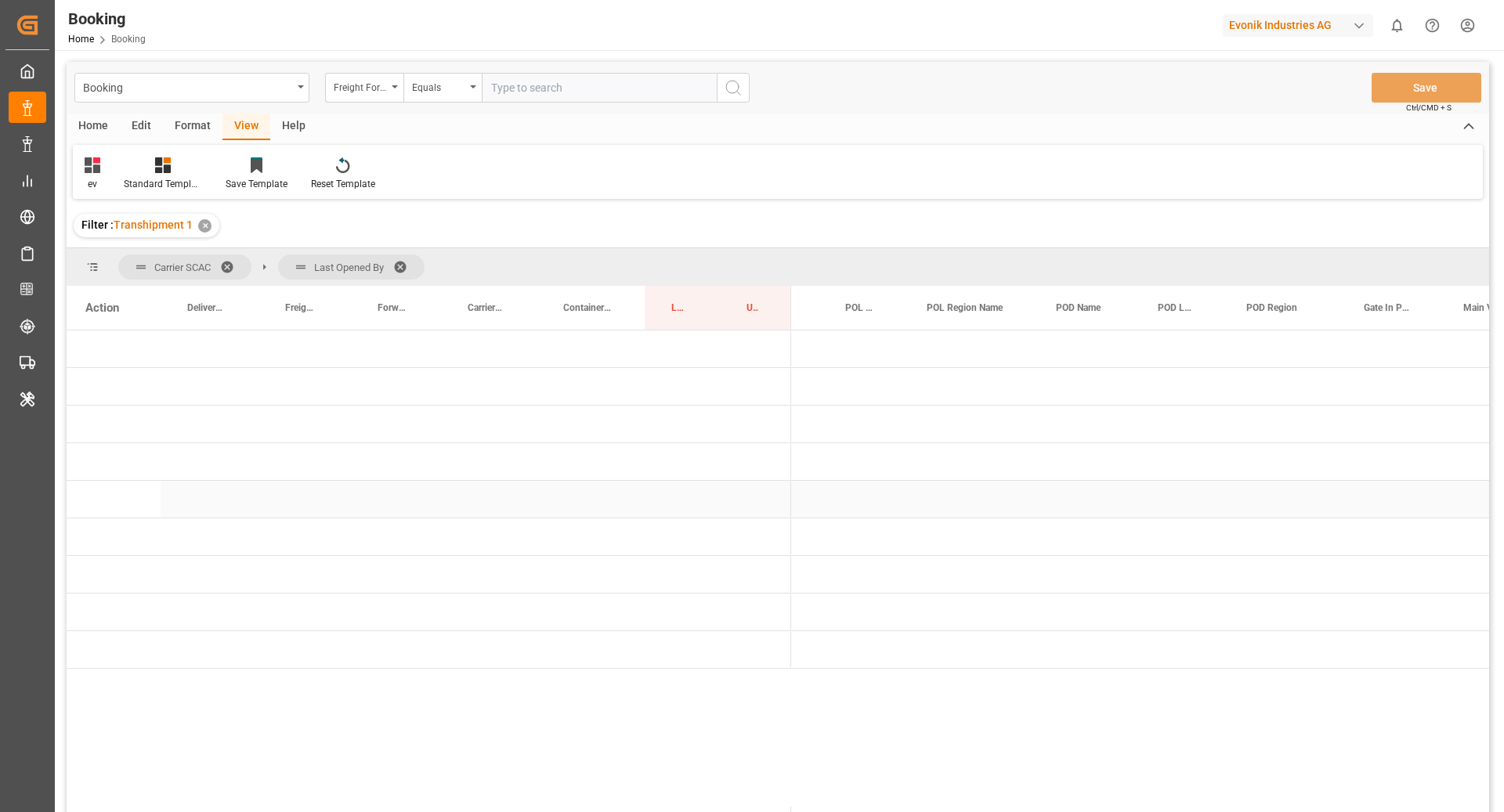
scroll to position [0, 0]
click at [816, 497] on span "Press SPACE to select this row." at bounding box center [817, 500] width 14 height 14
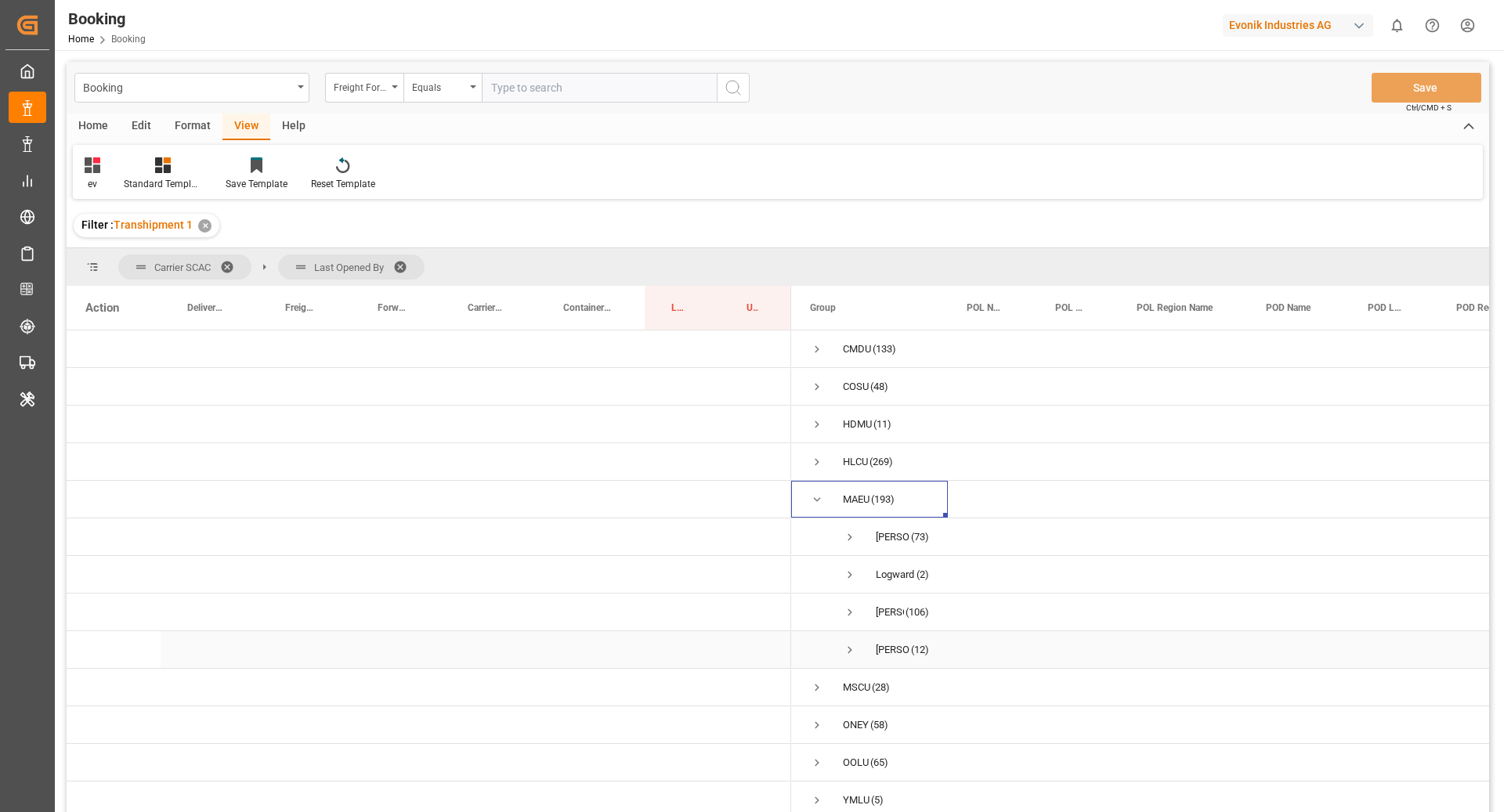
click at [850, 650] on span "Press SPACE to select this row." at bounding box center [850, 650] width 14 height 14
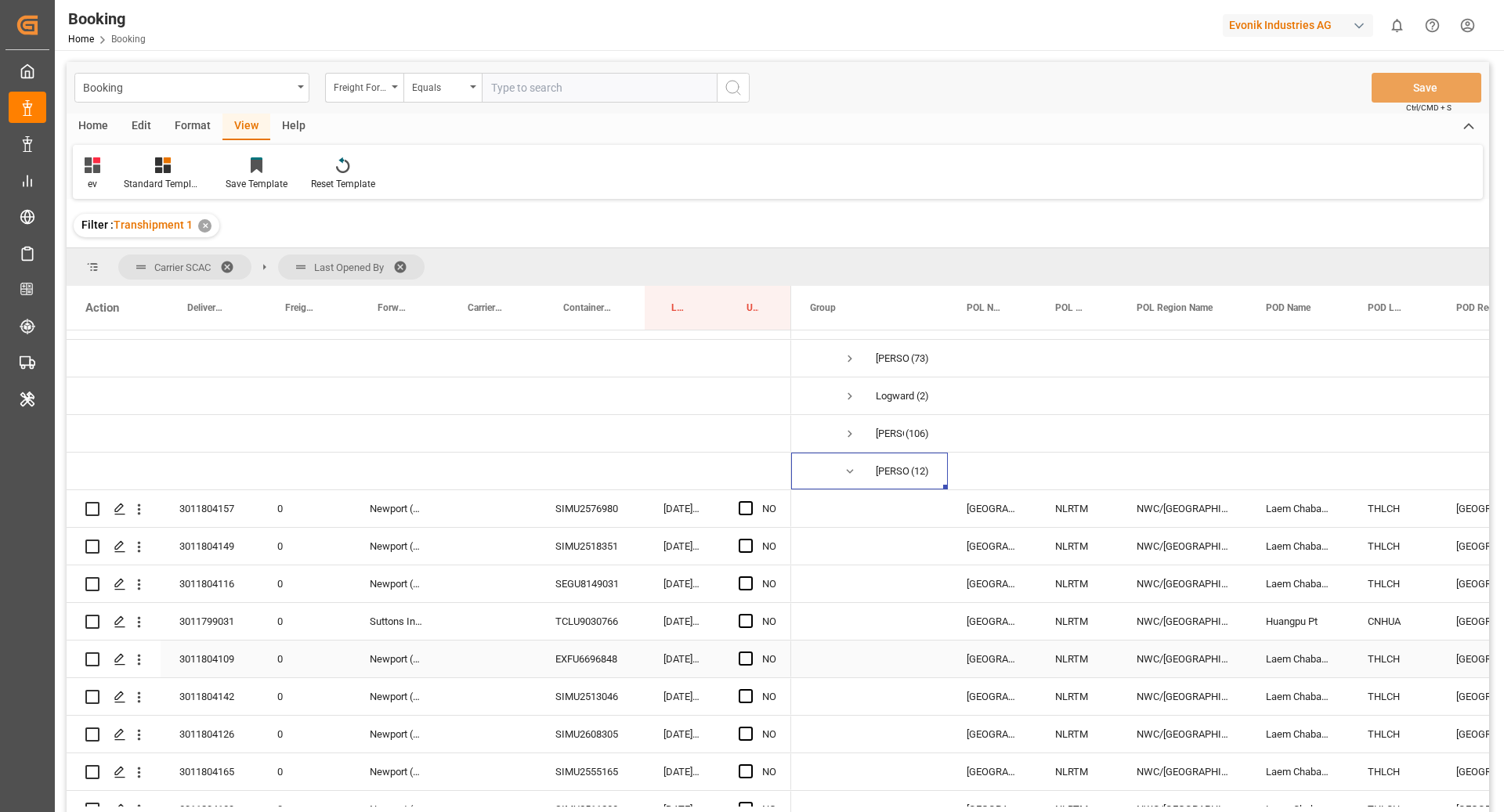
scroll to position [151, 0]
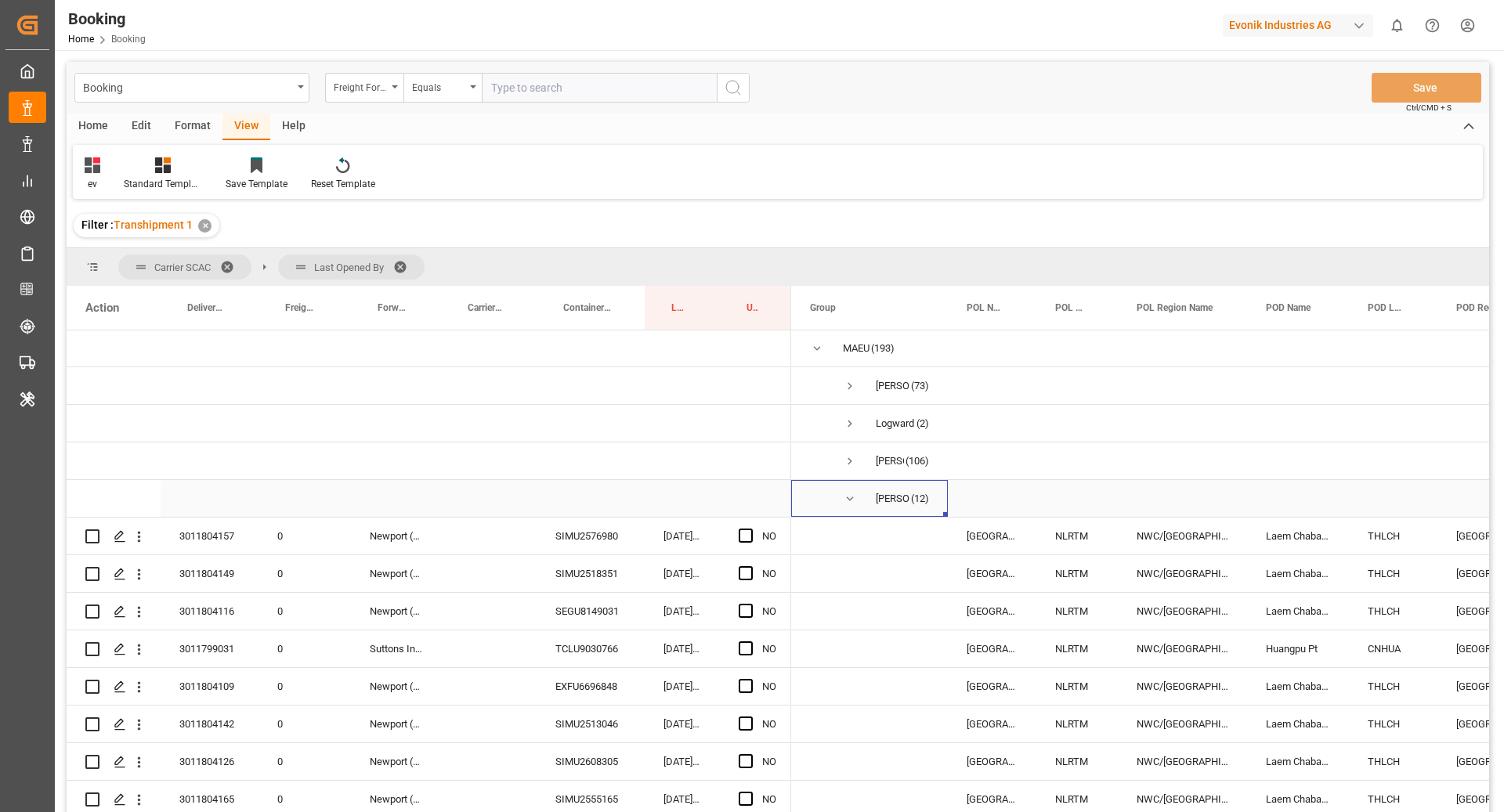
click at [851, 497] on span "Press SPACE to select this row." at bounding box center [850, 499] width 14 height 14
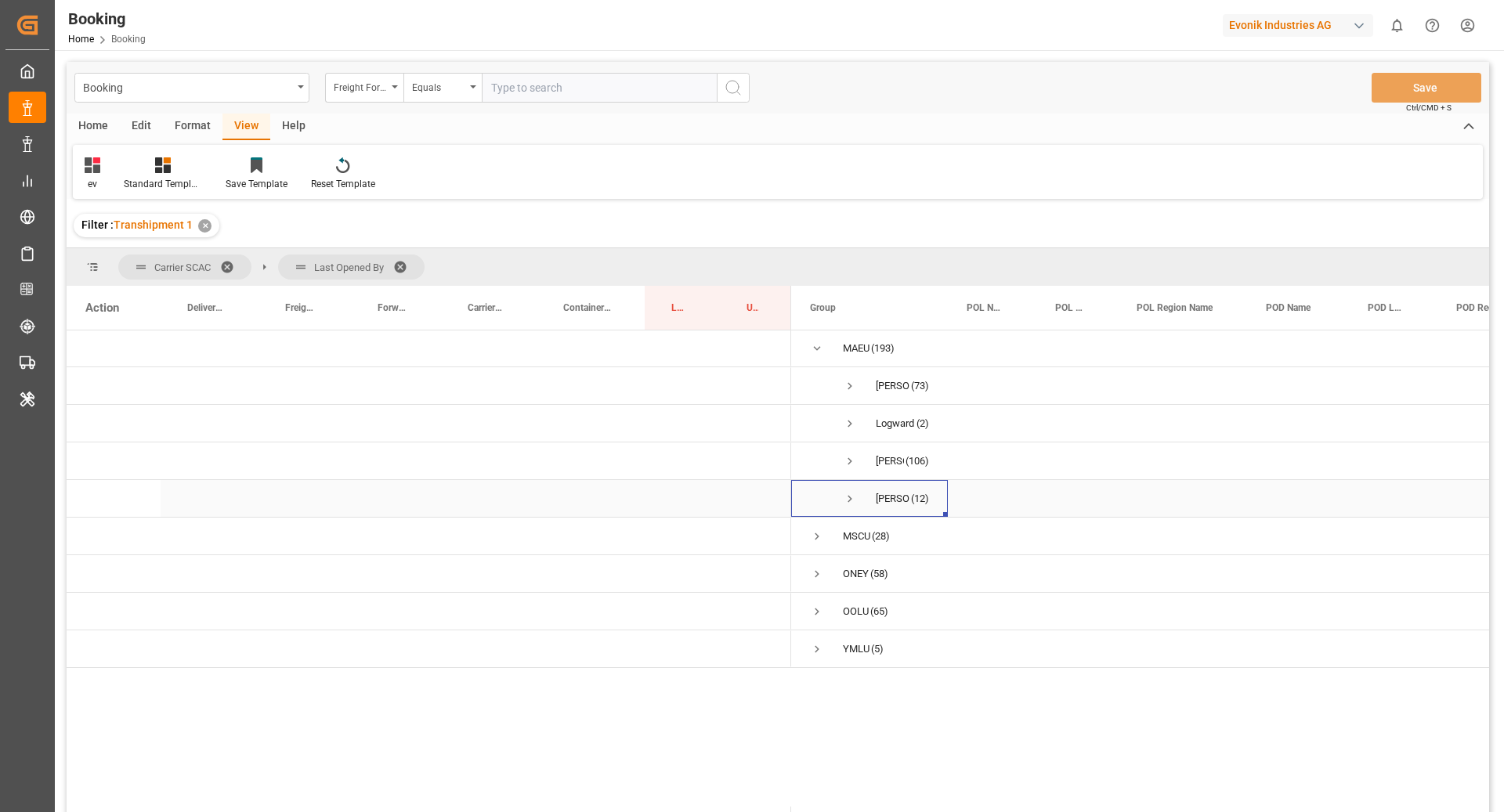
scroll to position [27, 0]
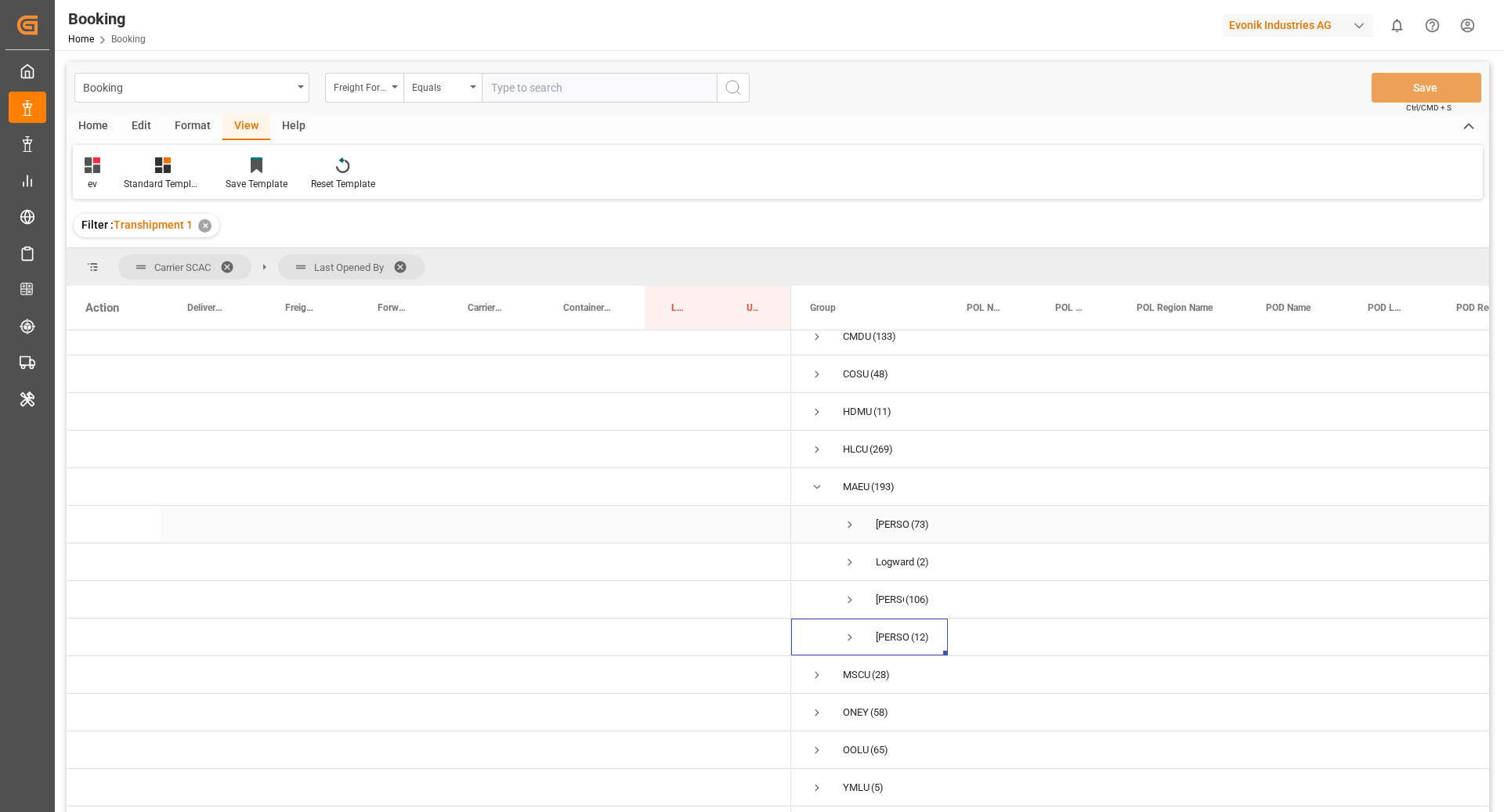
click at [849, 518] on span "Press SPACE to select this row." at bounding box center [850, 525] width 14 height 14
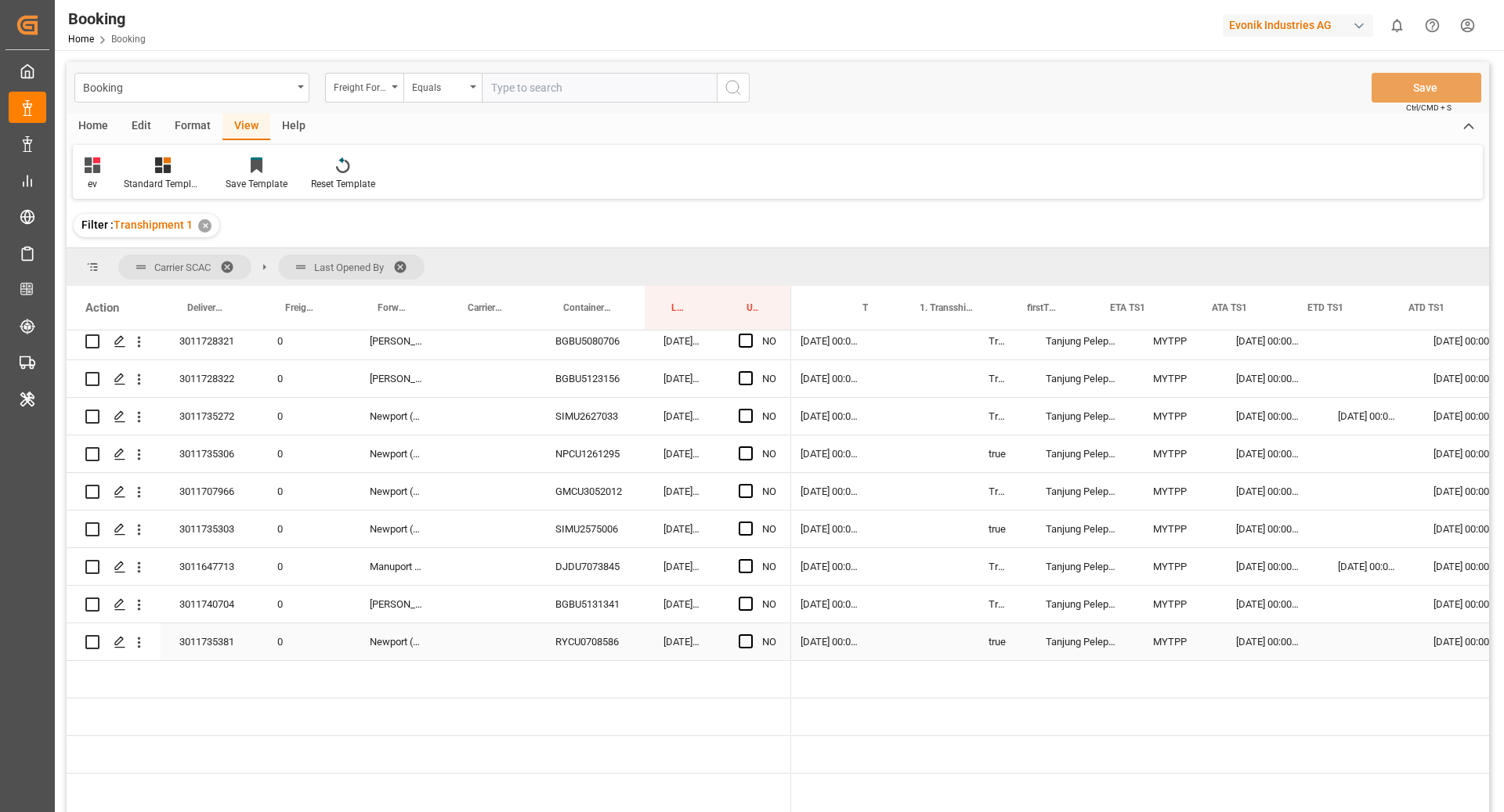
scroll to position [0, 1551]
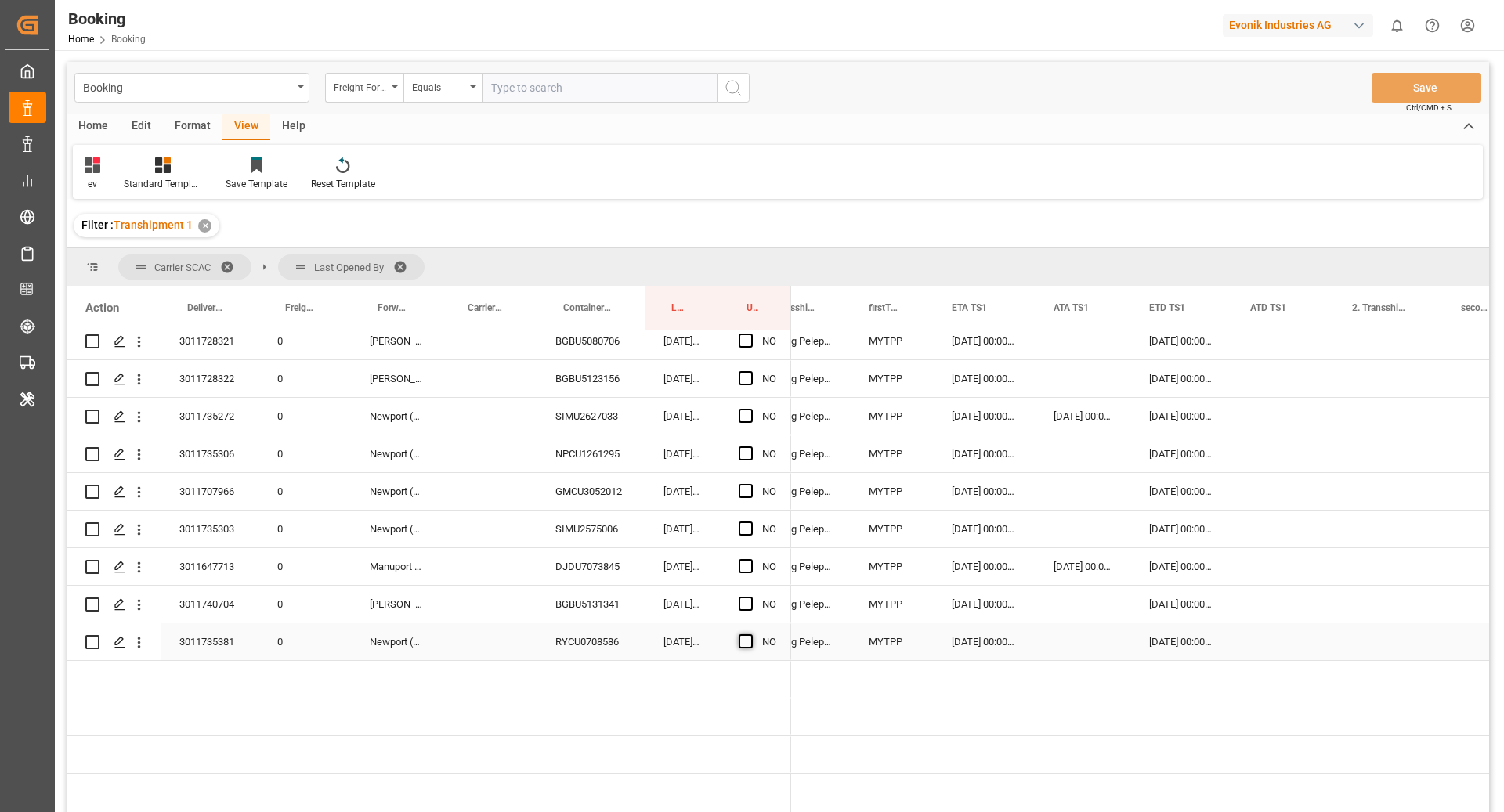
click at [749, 641] on span "Press SPACE to select this row." at bounding box center [746, 641] width 14 height 14
click at [750, 634] on input "Press SPACE to select this row." at bounding box center [750, 634] width 0 height 0
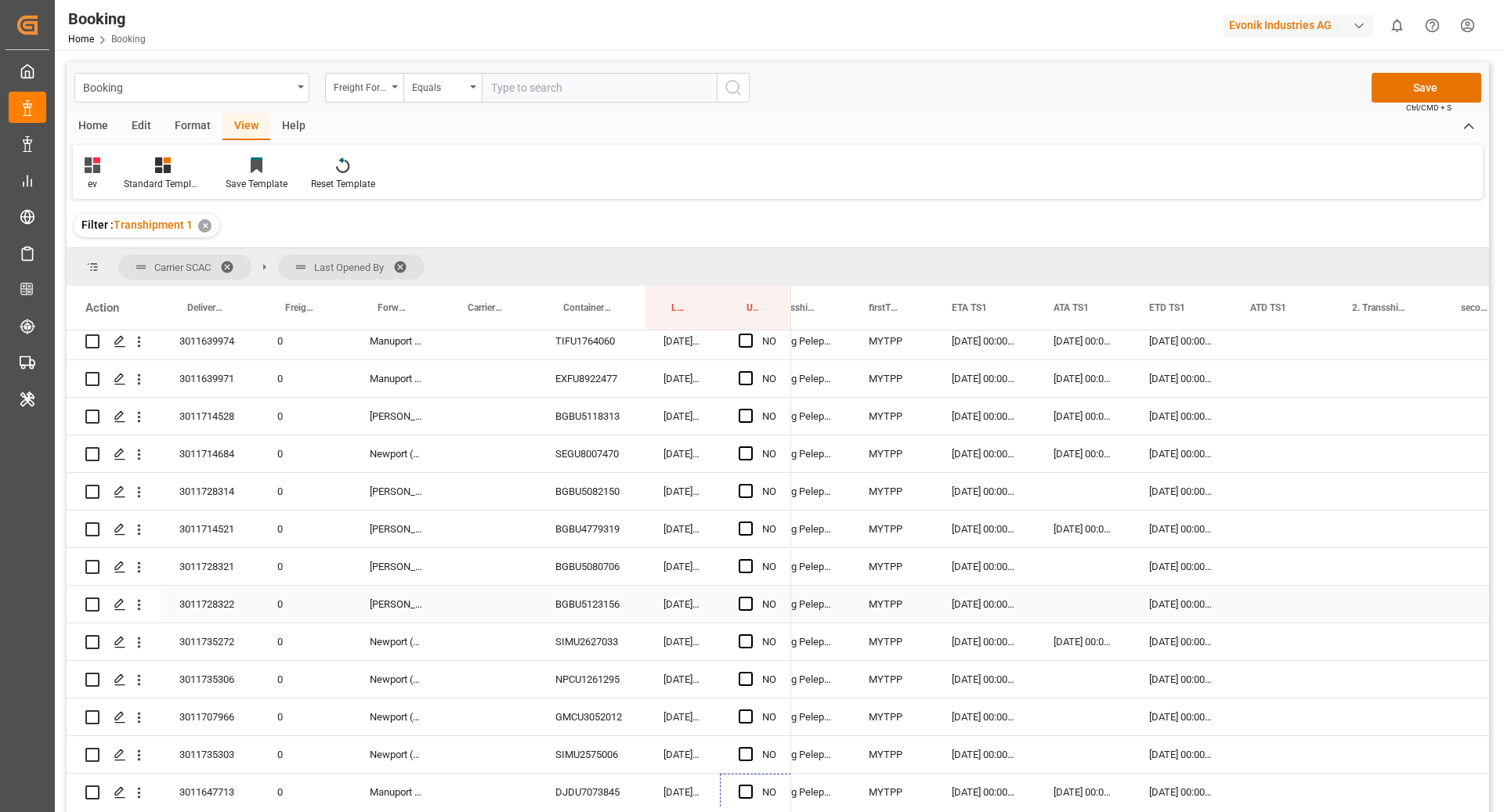
scroll to position [2404, 0]
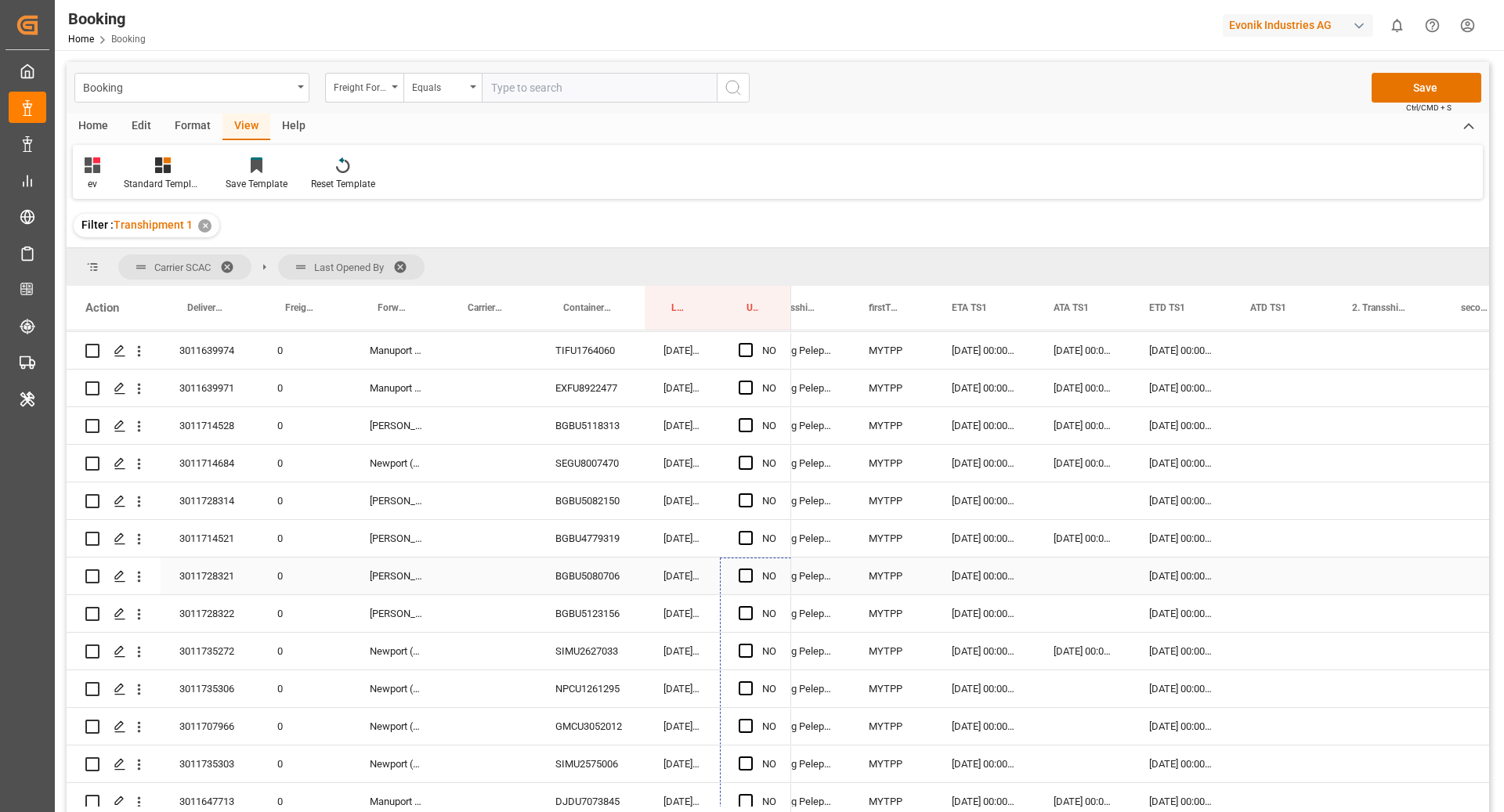
drag, startPoint x: 789, startPoint y: 656, endPoint x: 767, endPoint y: 578, distance: 81.3
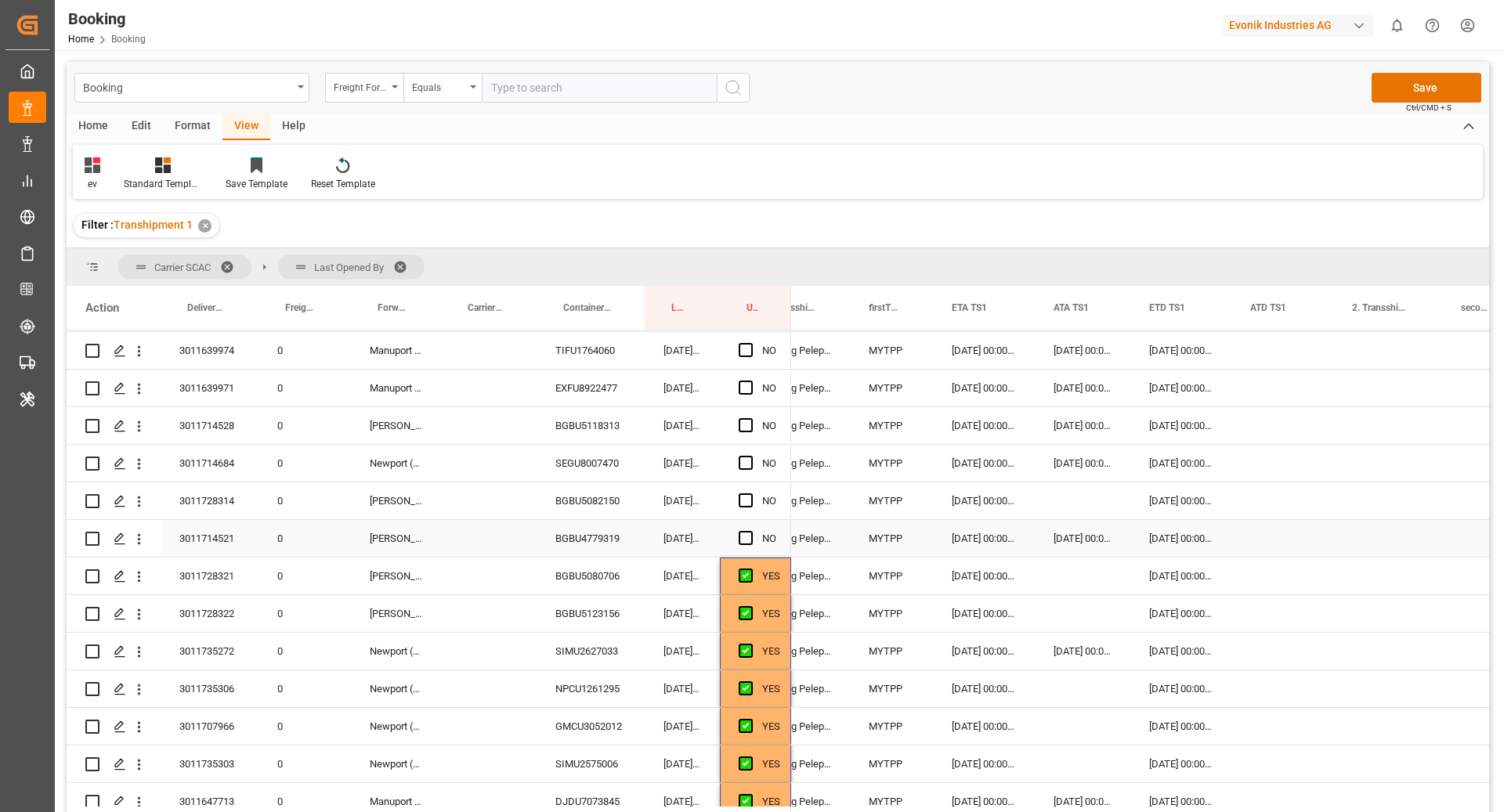
click at [582, 539] on div "BGBU4779319" at bounding box center [590, 538] width 108 height 37
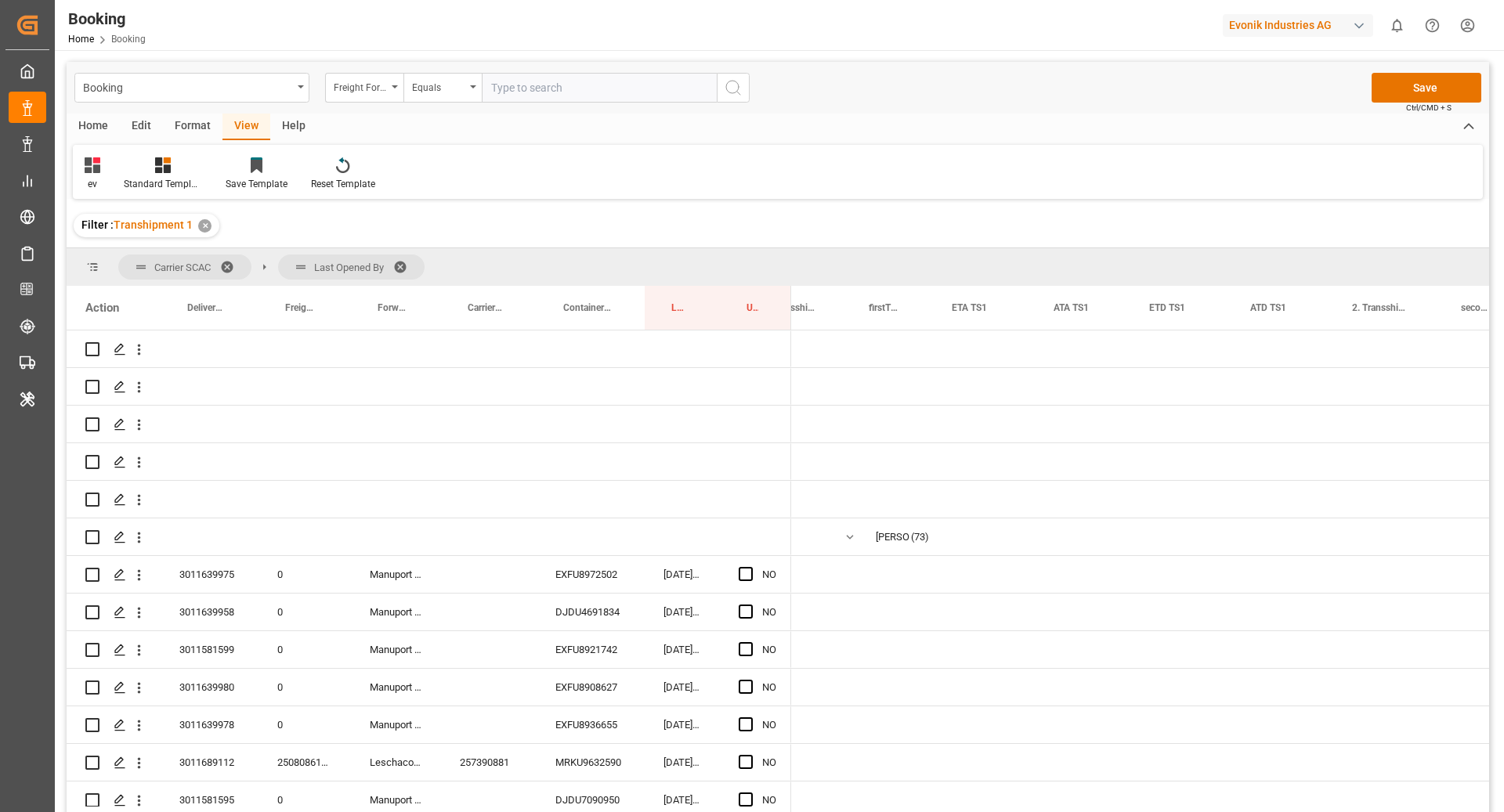
scroll to position [0, 1551]
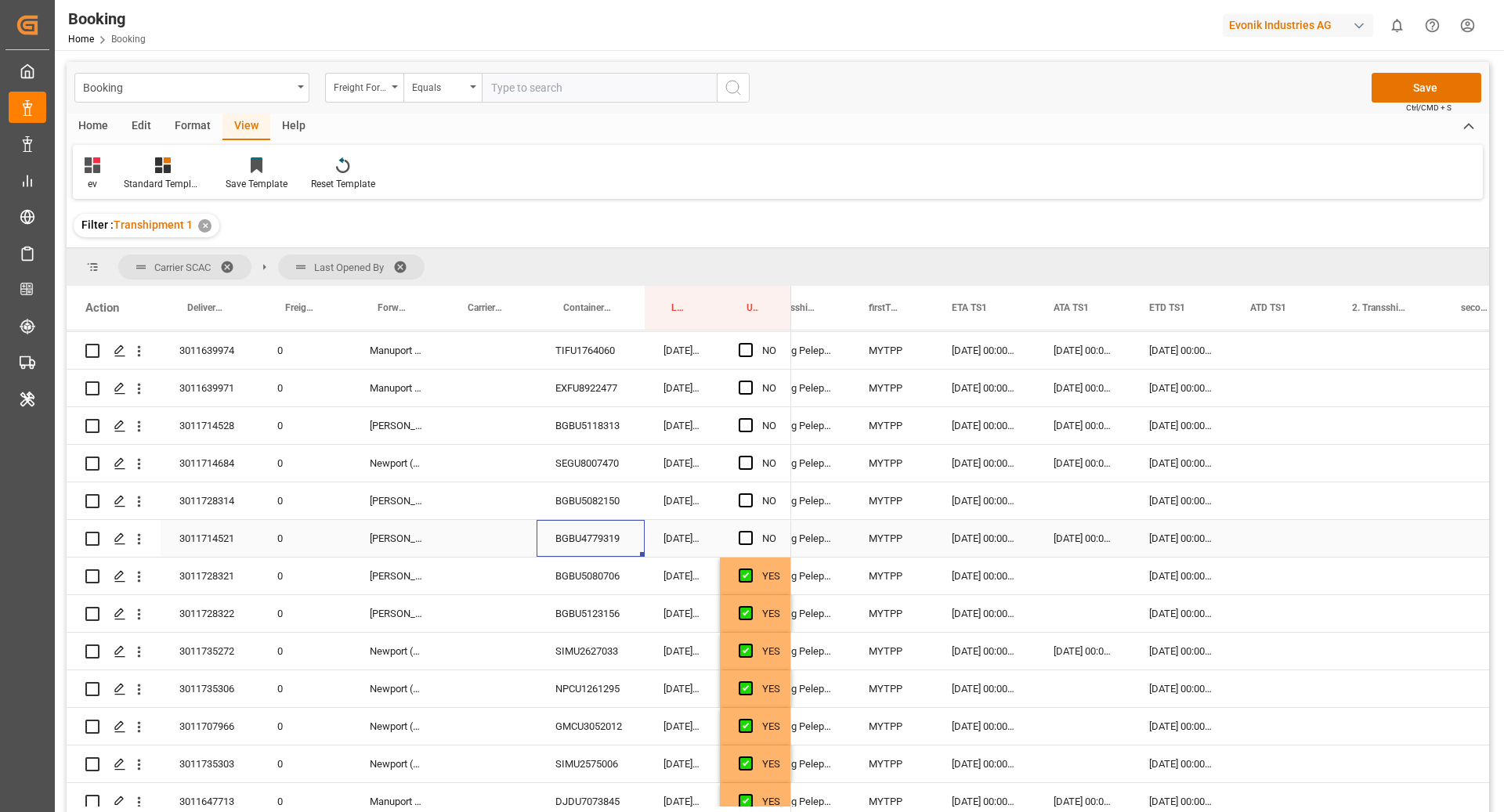
click at [1266, 546] on div "Press SPACE to select this row." at bounding box center [1282, 538] width 102 height 37
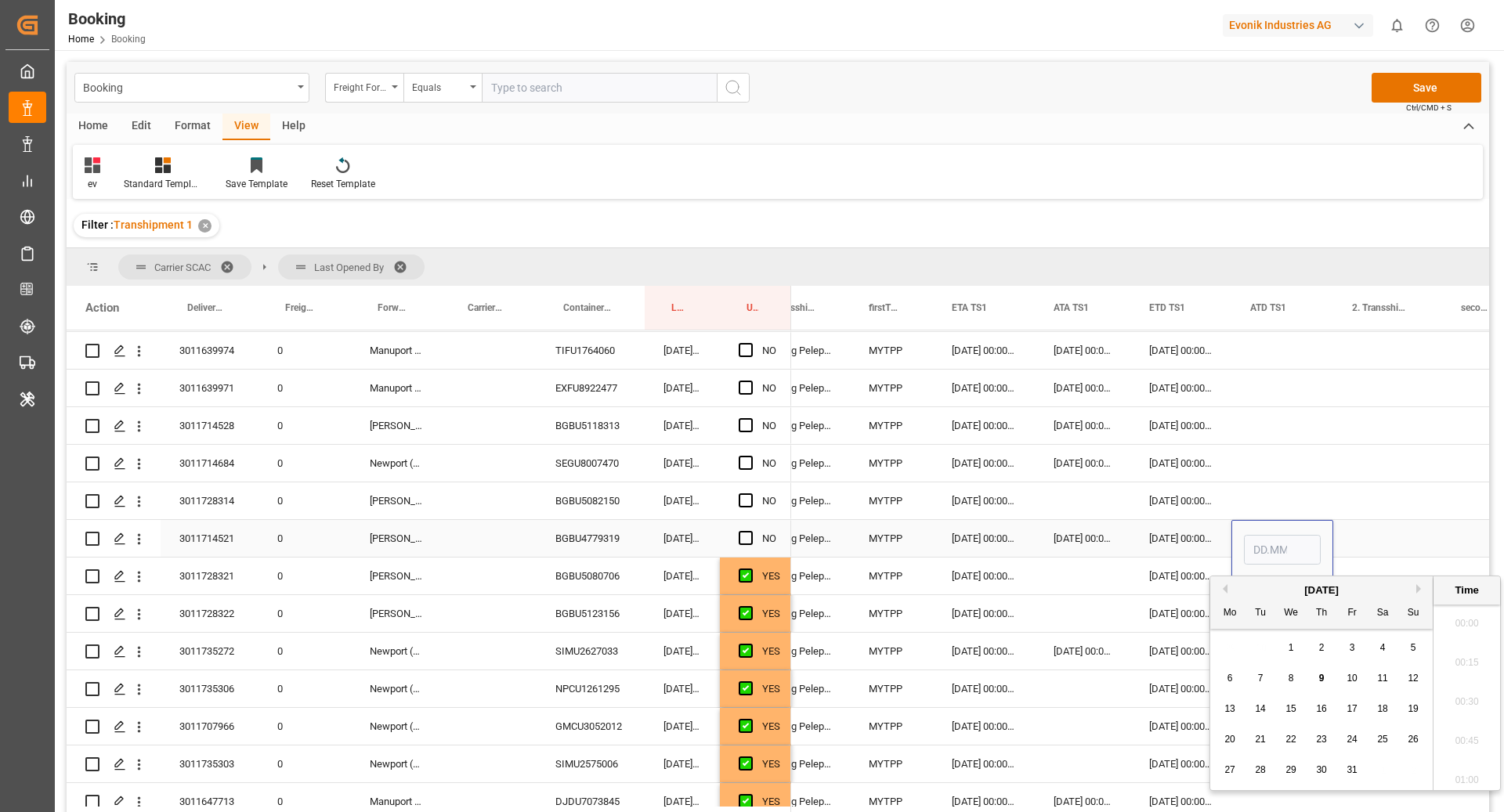
scroll to position [2158, 0]
click at [1298, 677] on div "8" at bounding box center [1291, 679] width 20 height 19
type input "08.10.2025 00:00"
click at [1354, 542] on div "Press SPACE to select this row." at bounding box center [1387, 538] width 109 height 37
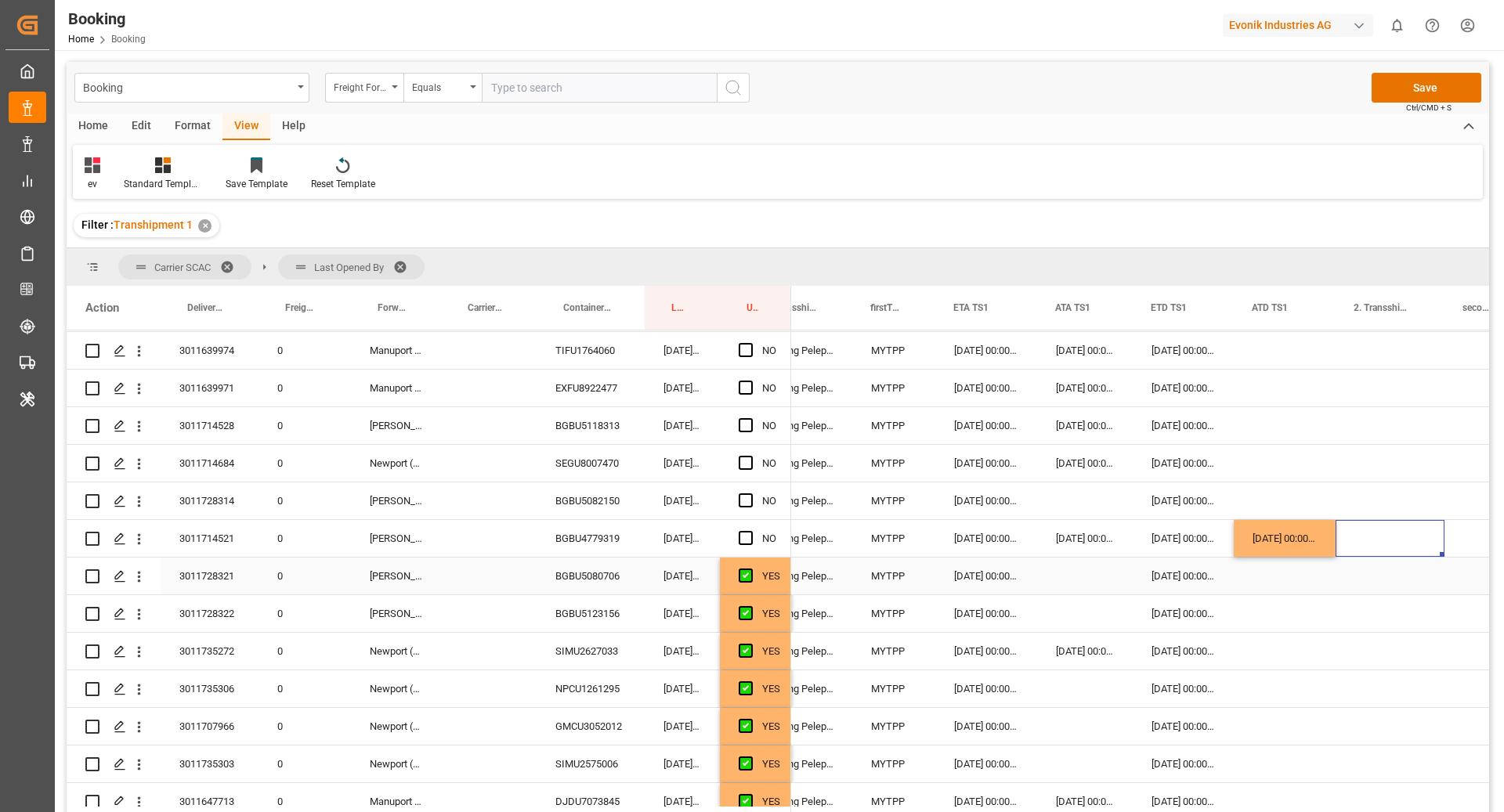
scroll to position [2374, 0]
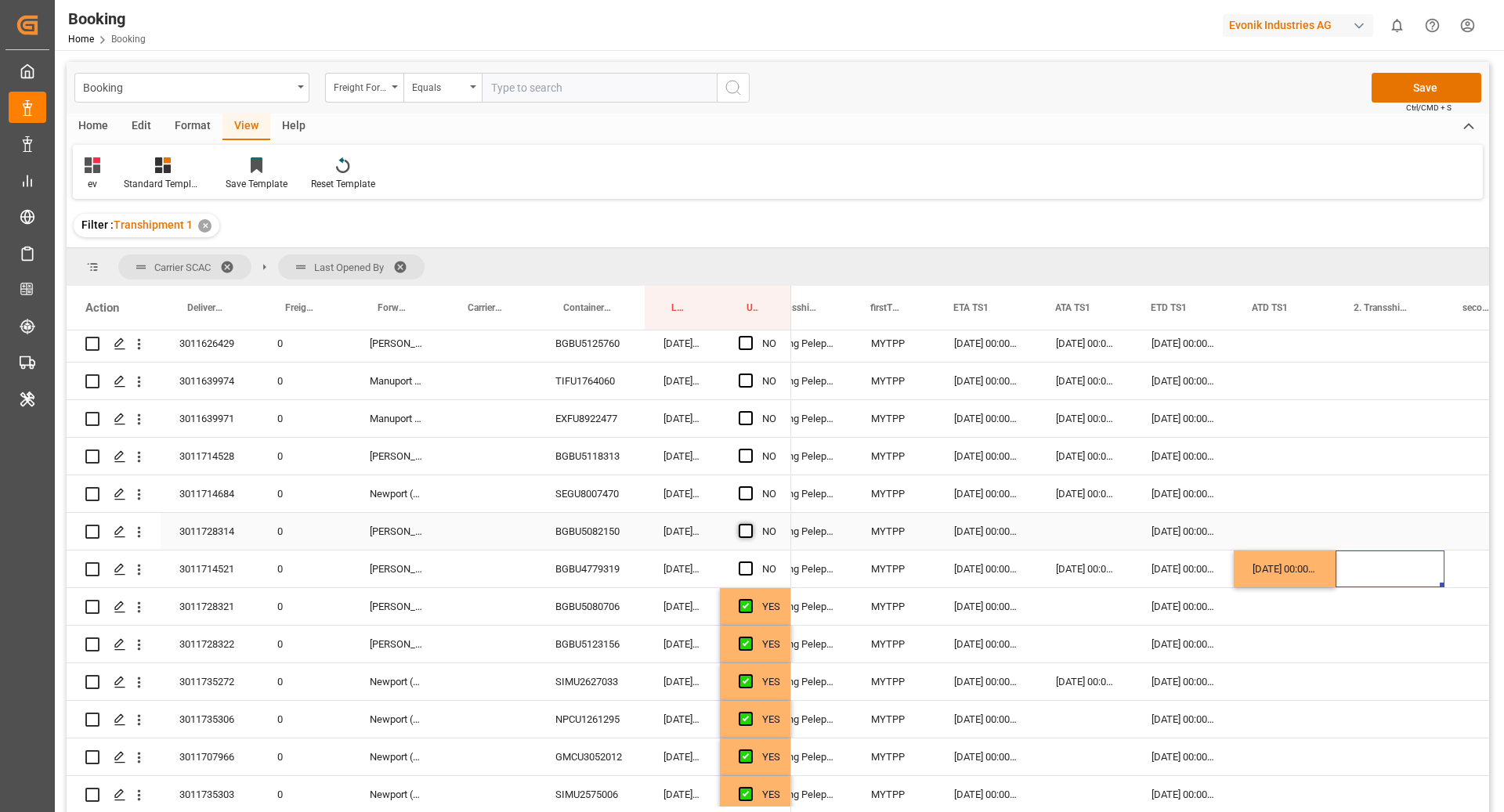
click at [747, 529] on span "Press SPACE to select this row." at bounding box center [746, 531] width 14 height 14
click at [750, 524] on input "Press SPACE to select this row." at bounding box center [750, 524] width 0 height 0
drag, startPoint x: 789, startPoint y: 547, endPoint x: 784, endPoint y: 515, distance: 31.7
click at [784, 515] on div "YES" at bounding box center [755, 531] width 71 height 37
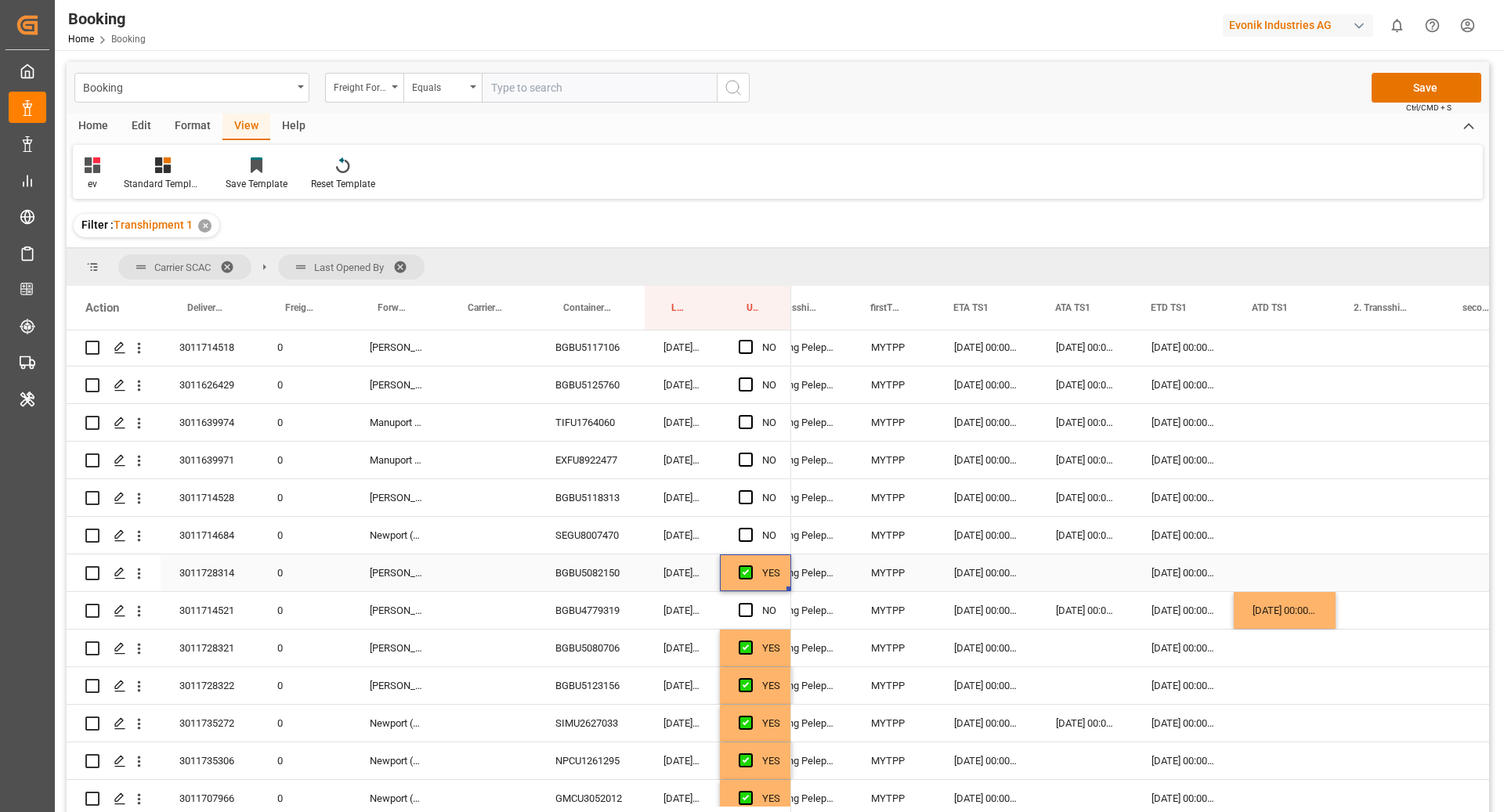
scroll to position [2312, 0]
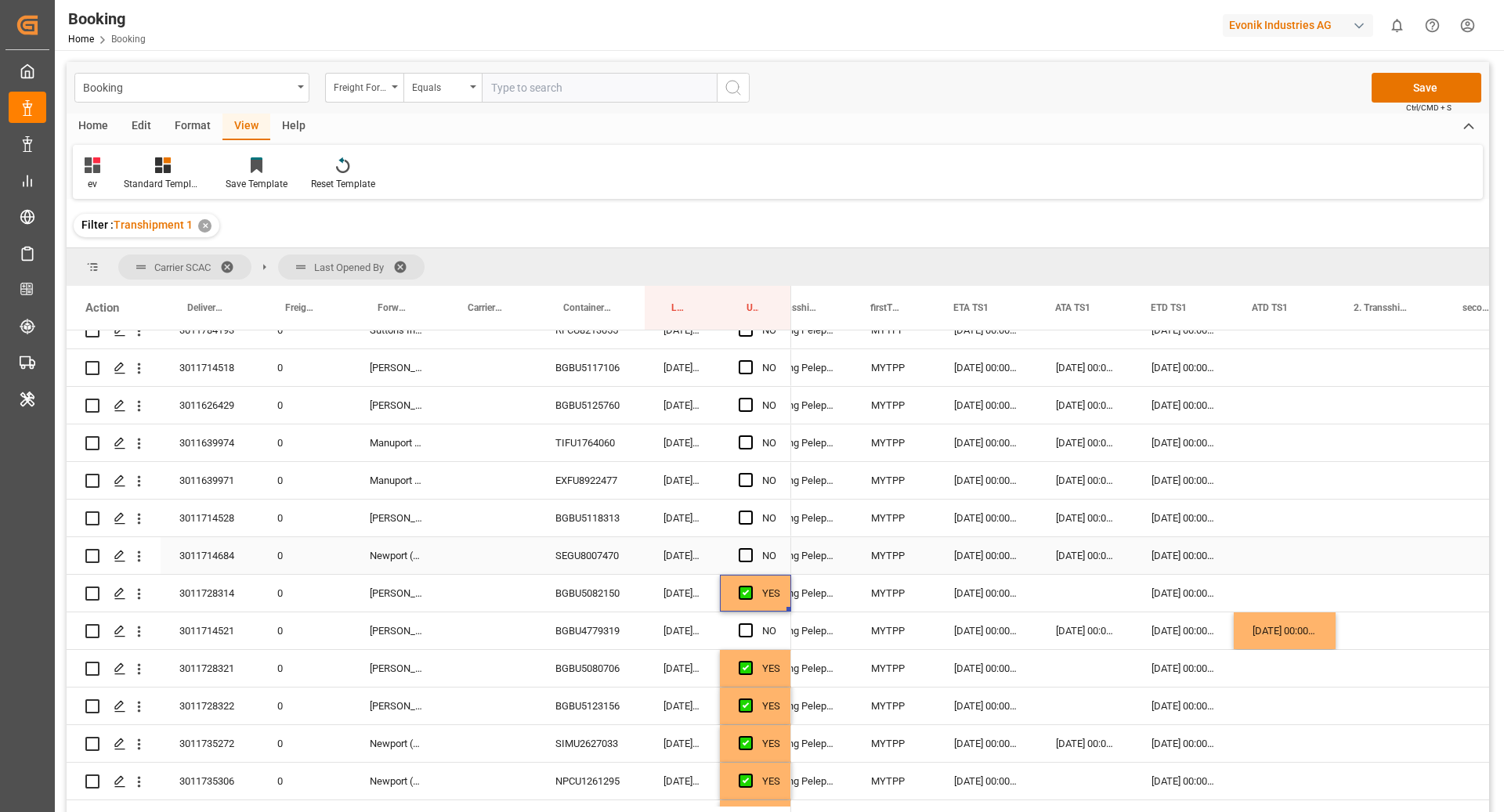
click at [575, 554] on div "SEGU8007470" at bounding box center [590, 555] width 108 height 37
click at [603, 525] on div "BGBU5118313" at bounding box center [590, 518] width 108 height 37
click at [740, 548] on span "Press SPACE to select this row." at bounding box center [746, 555] width 14 height 14
click at [750, 548] on input "Press SPACE to select this row." at bounding box center [750, 548] width 0 height 0
click at [747, 519] on span "Press SPACE to select this row." at bounding box center [746, 518] width 14 height 14
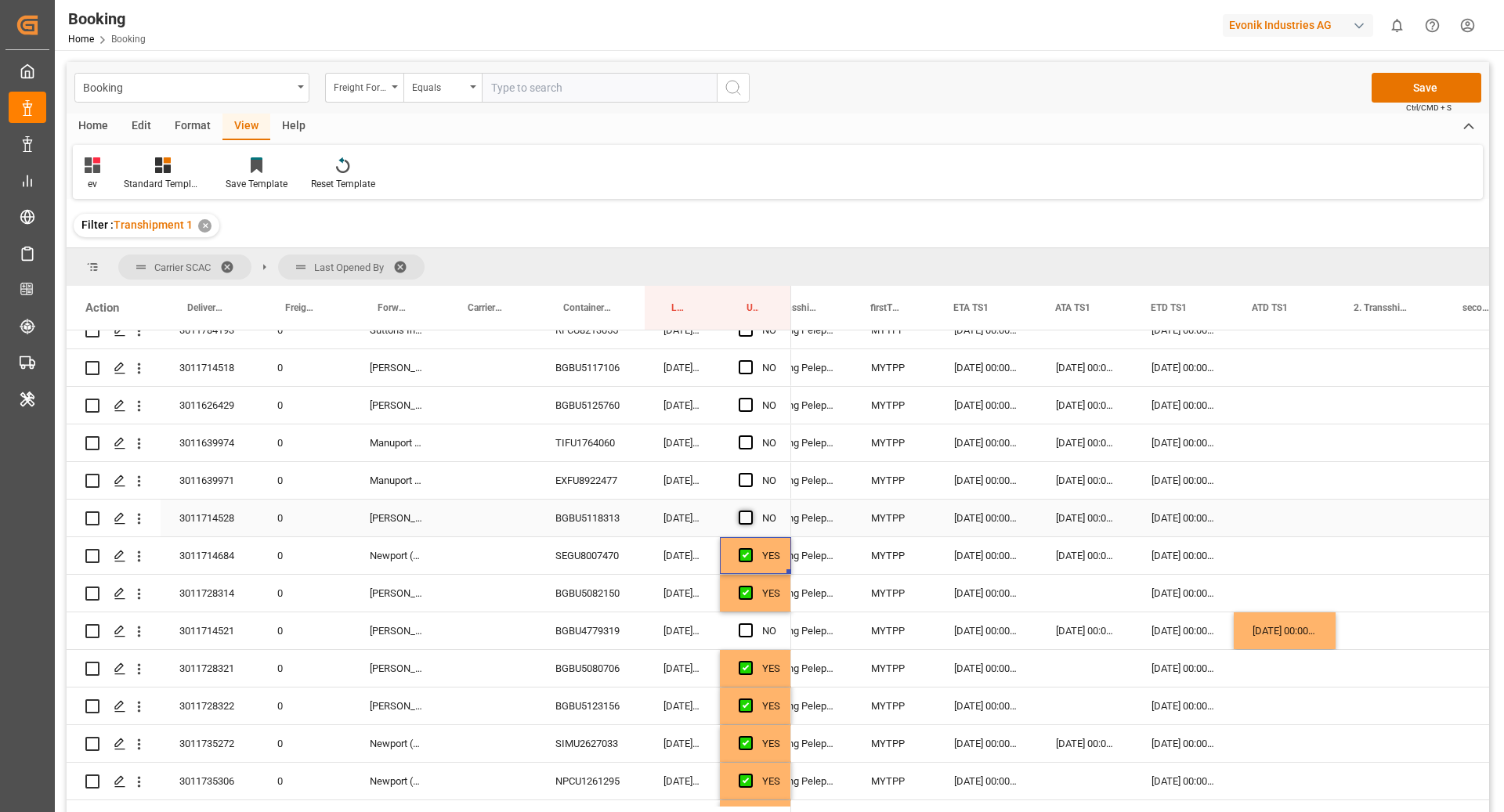
click at [750, 511] on input "Press SPACE to select this row." at bounding box center [750, 511] width 0 height 0
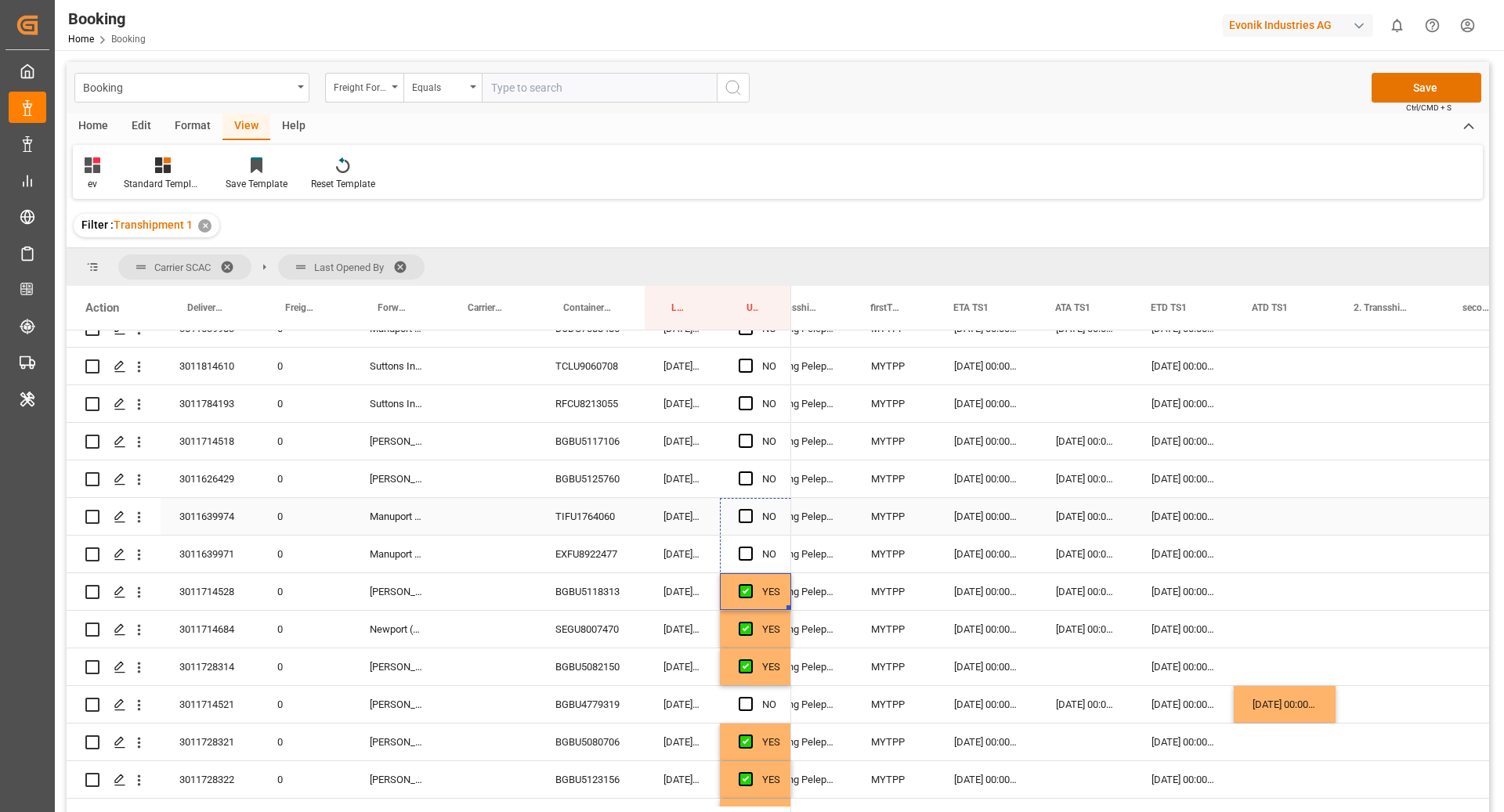
scroll to position [2226, 0]
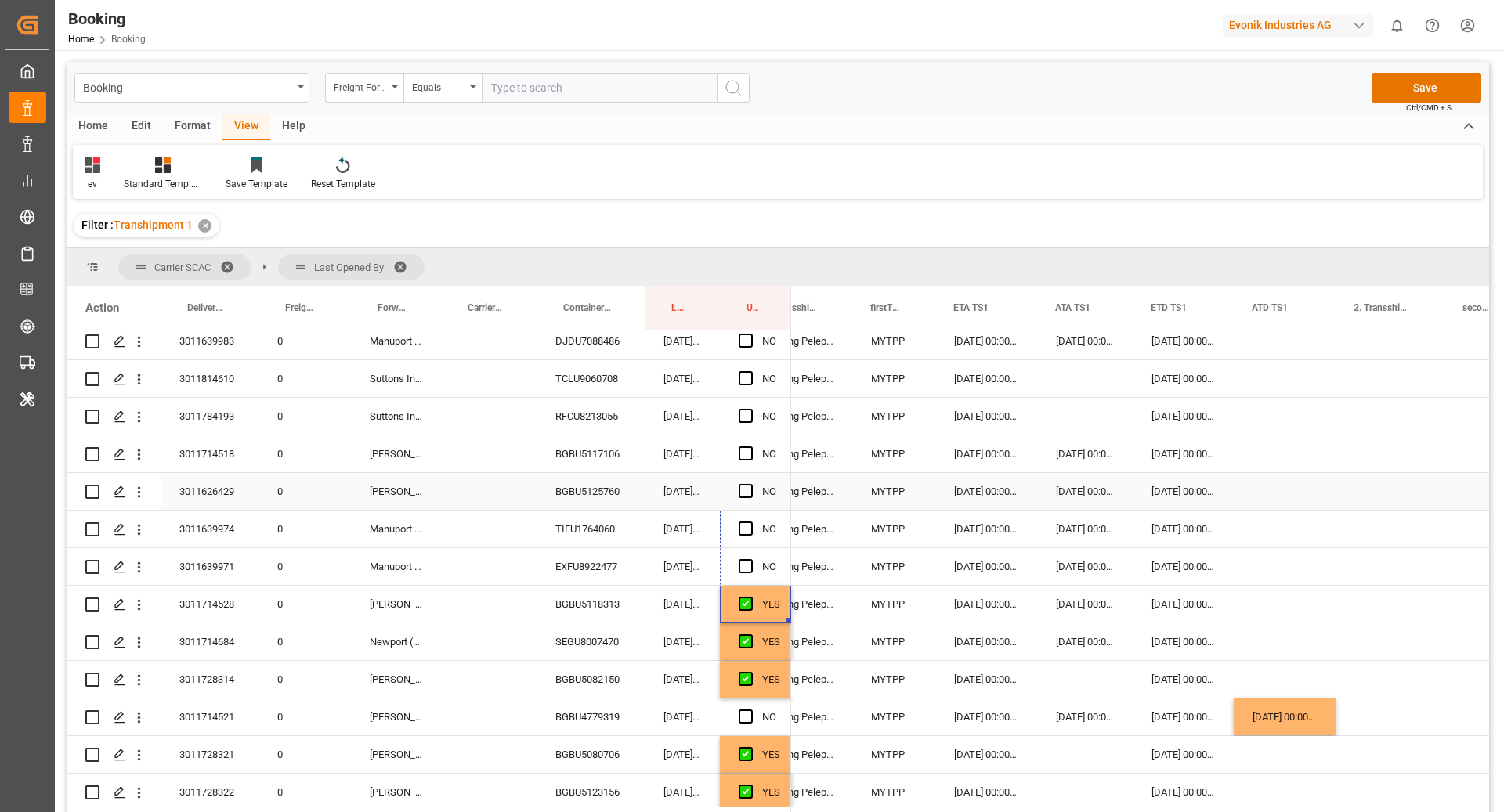
drag, startPoint x: 786, startPoint y: 569, endPoint x: 771, endPoint y: 487, distance: 82.9
click at [747, 488] on span "Press SPACE to select this row." at bounding box center [746, 491] width 14 height 14
click at [750, 484] on input "Press SPACE to select this row." at bounding box center [750, 484] width 0 height 0
click at [591, 453] on div "BGBU5117106" at bounding box center [590, 453] width 108 height 37
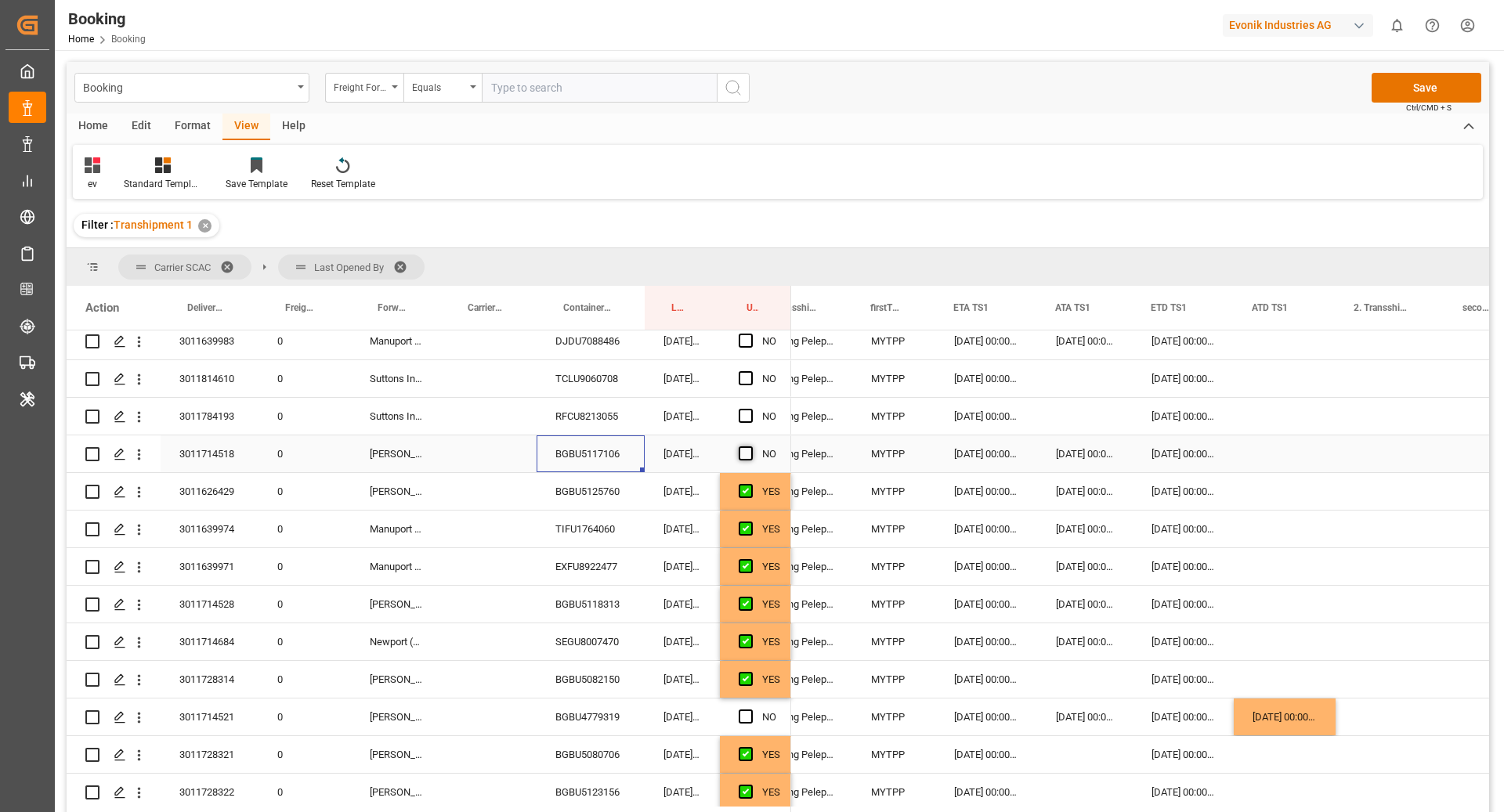
click at [741, 453] on span "Press SPACE to select this row." at bounding box center [746, 453] width 14 height 14
click at [750, 446] on input "Press SPACE to select this row." at bounding box center [750, 446] width 0 height 0
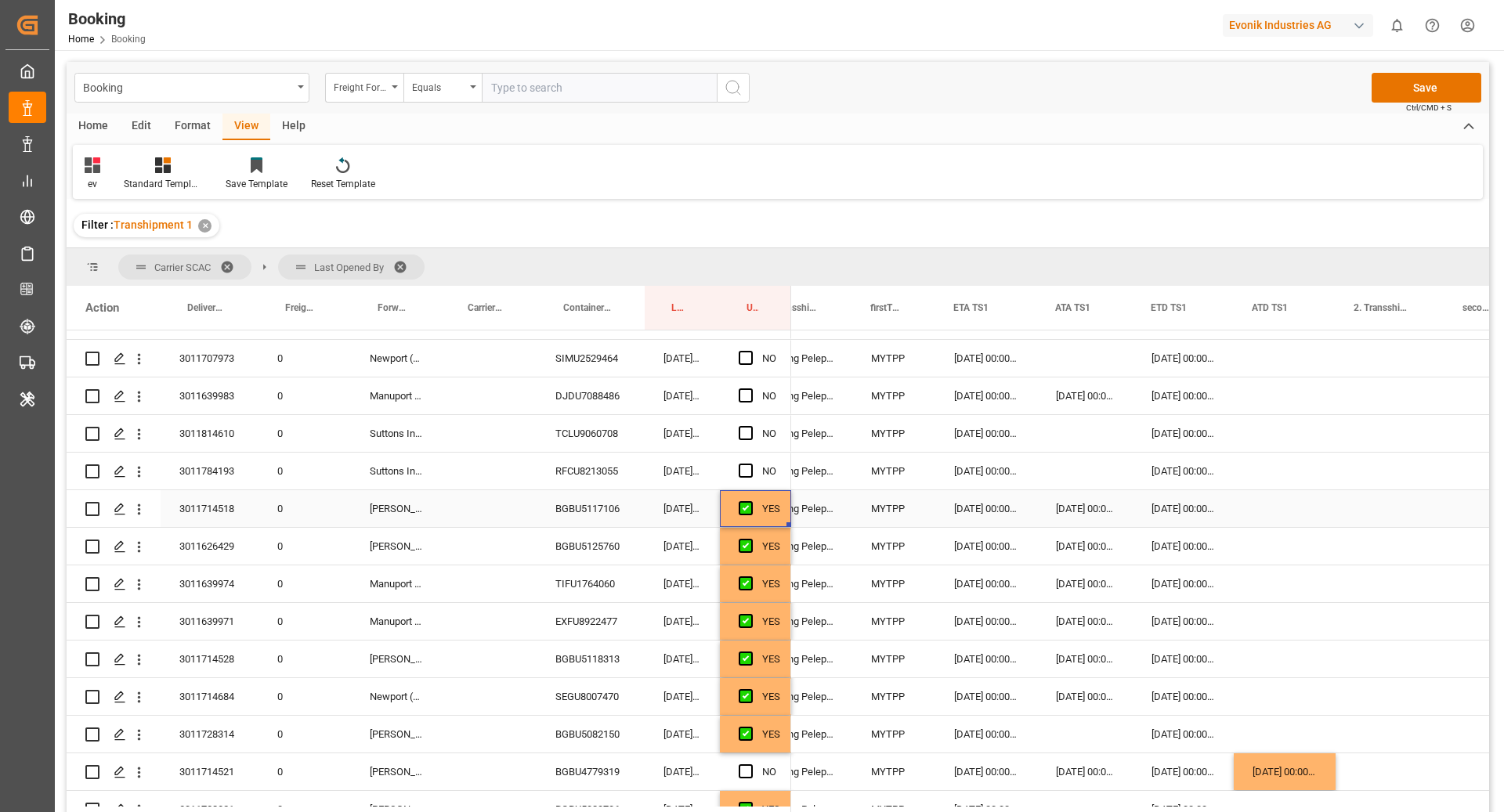
scroll to position [2158, 0]
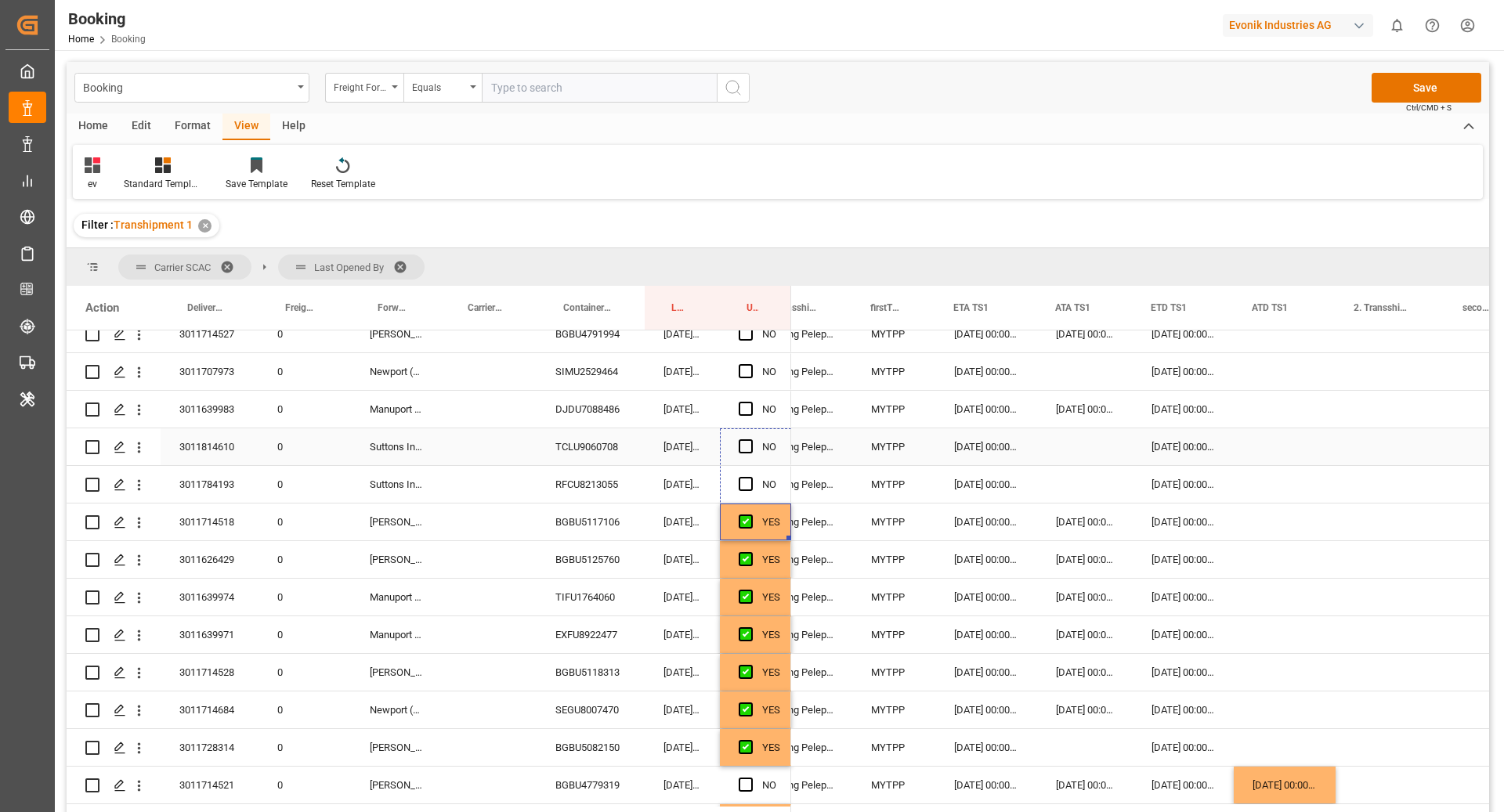
drag, startPoint x: 787, startPoint y: 470, endPoint x: 771, endPoint y: 432, distance: 41.4
click at [1273, 767] on div "[DATE] 00:00:00" at bounding box center [1284, 785] width 102 height 37
click at [1273, 515] on div "Press SPACE to select this row." at bounding box center [1284, 522] width 102 height 37
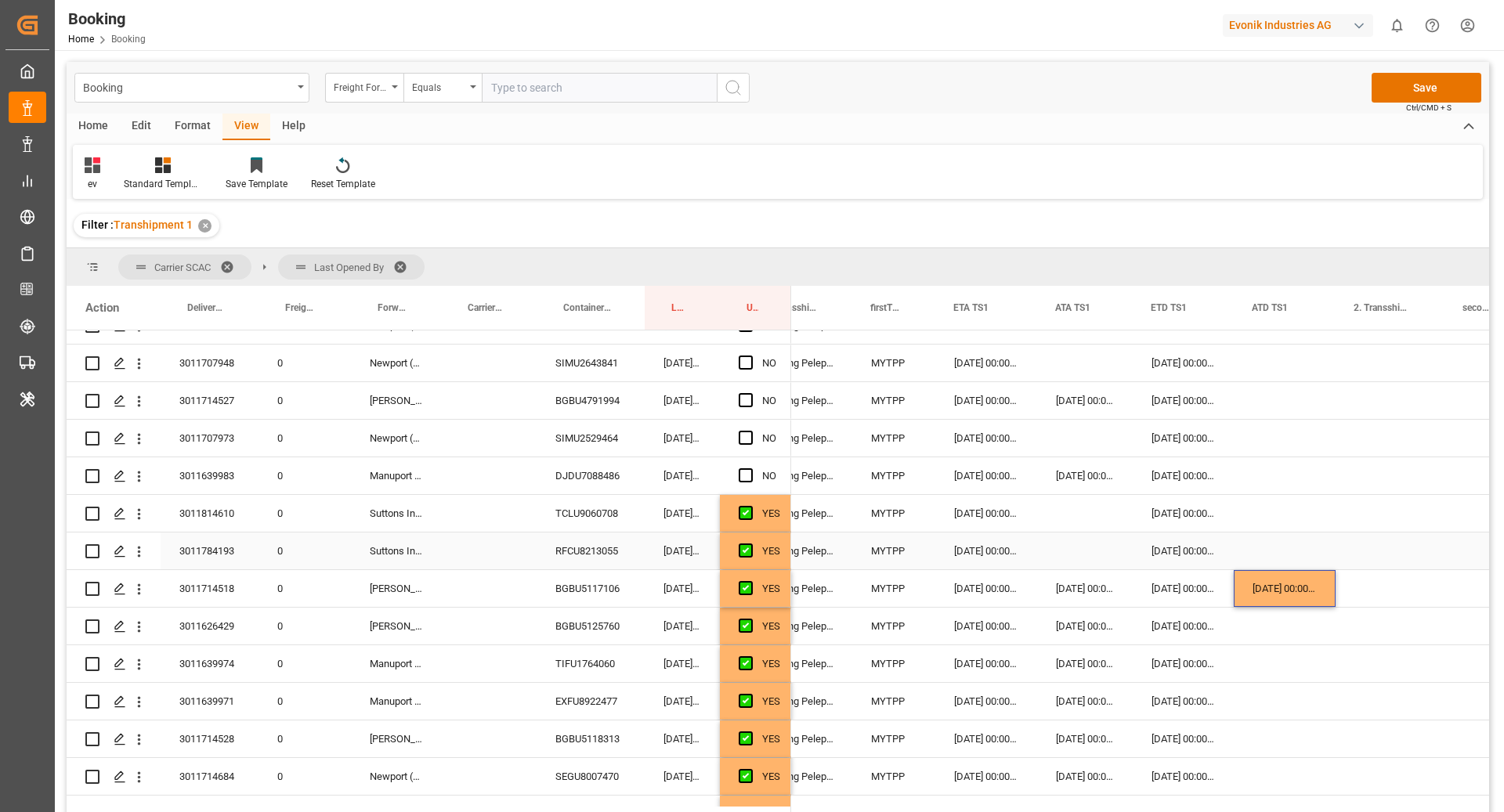
scroll to position [2080, 0]
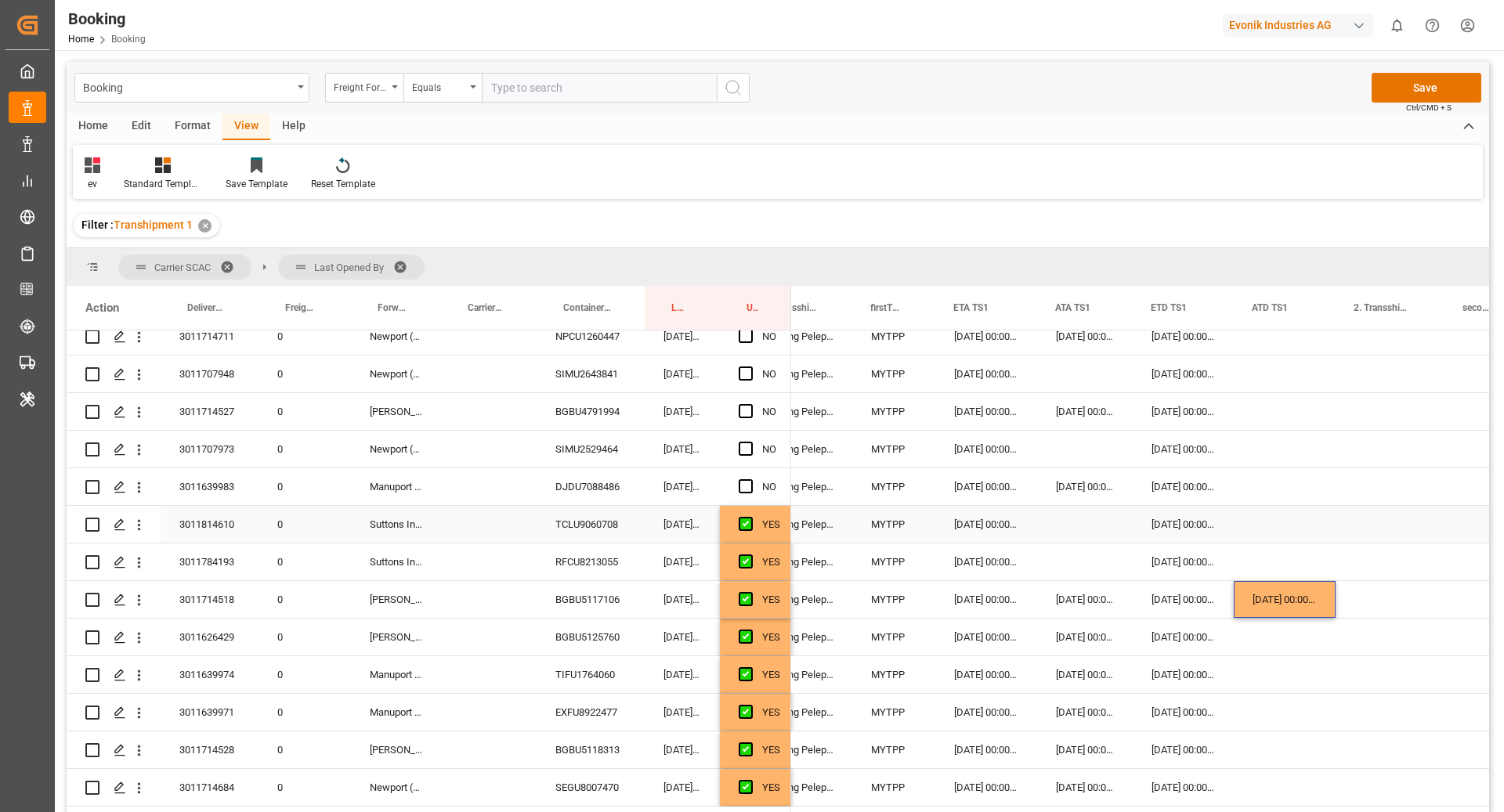
click at [756, 535] on div "Press SPACE to select this row." at bounding box center [750, 525] width 23 height 36
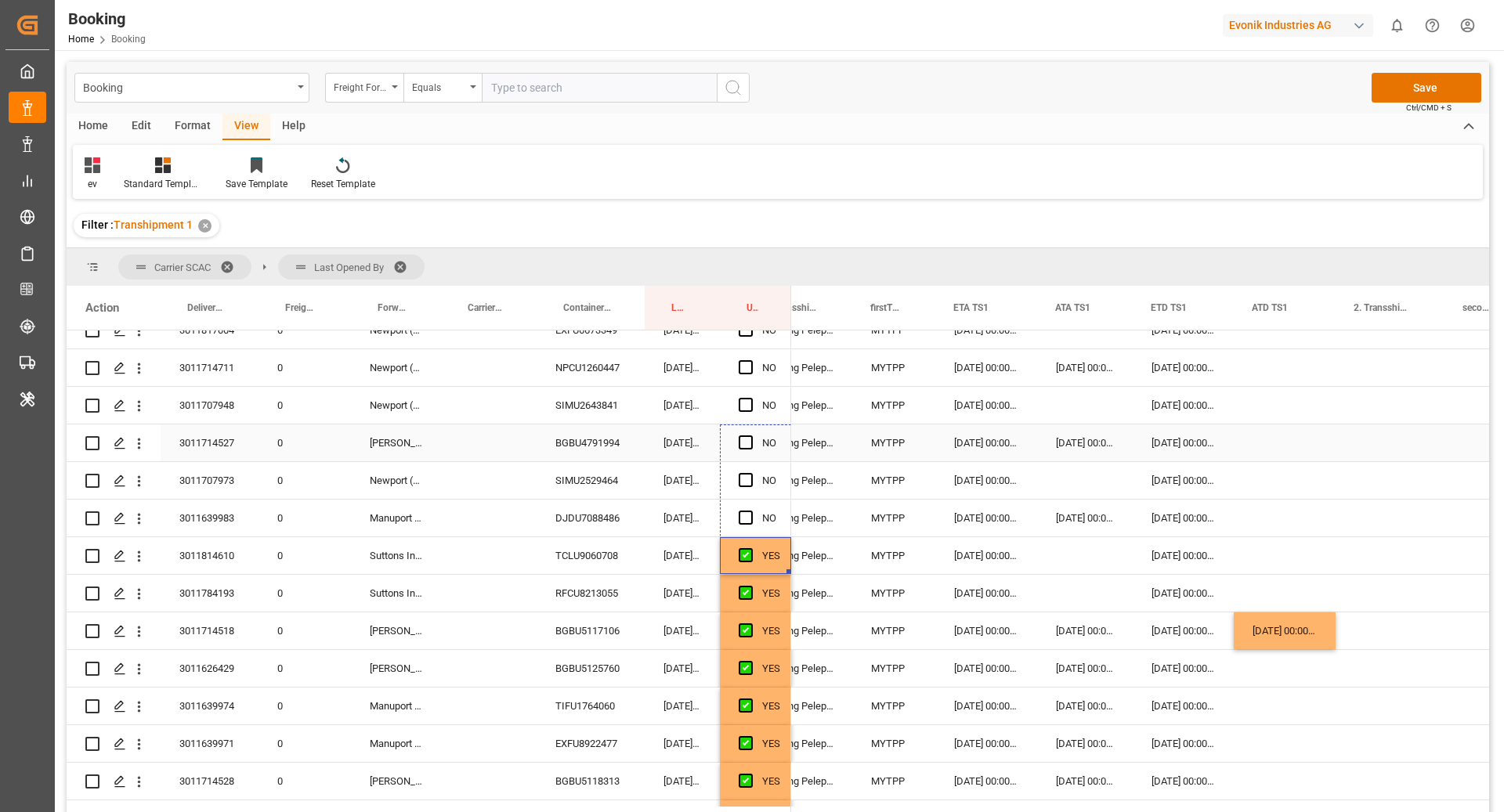
scroll to position [2048, 0]
drag, startPoint x: 789, startPoint y: 540, endPoint x: 755, endPoint y: 440, distance: 105.7
click at [579, 457] on div "BGBU4791994" at bounding box center [590, 443] width 108 height 37
click at [1284, 628] on div "[DATE] 00:00:00" at bounding box center [1284, 631] width 102 height 37
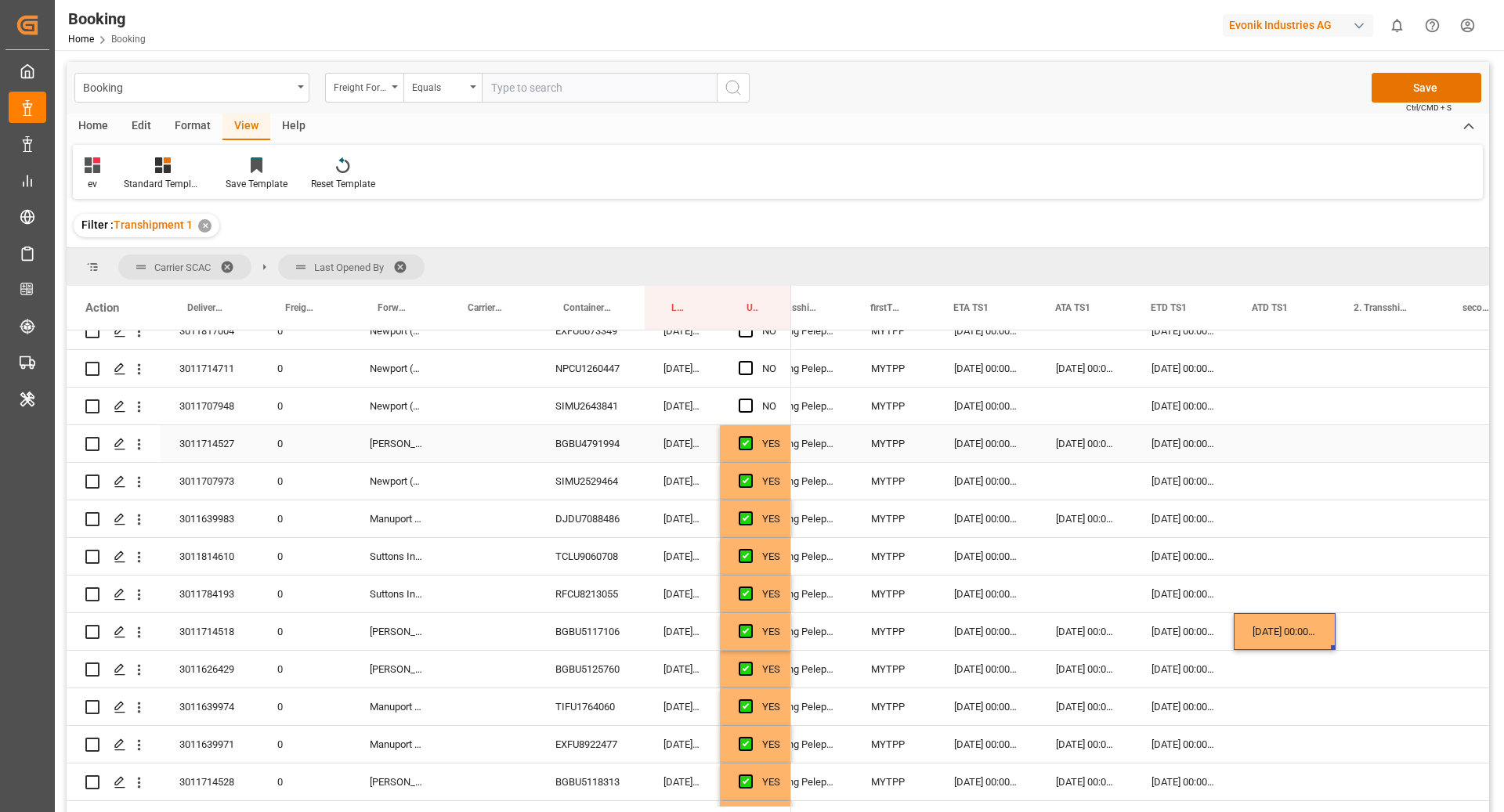
click at [1277, 441] on div "Press SPACE to select this row." at bounding box center [1284, 443] width 102 height 37
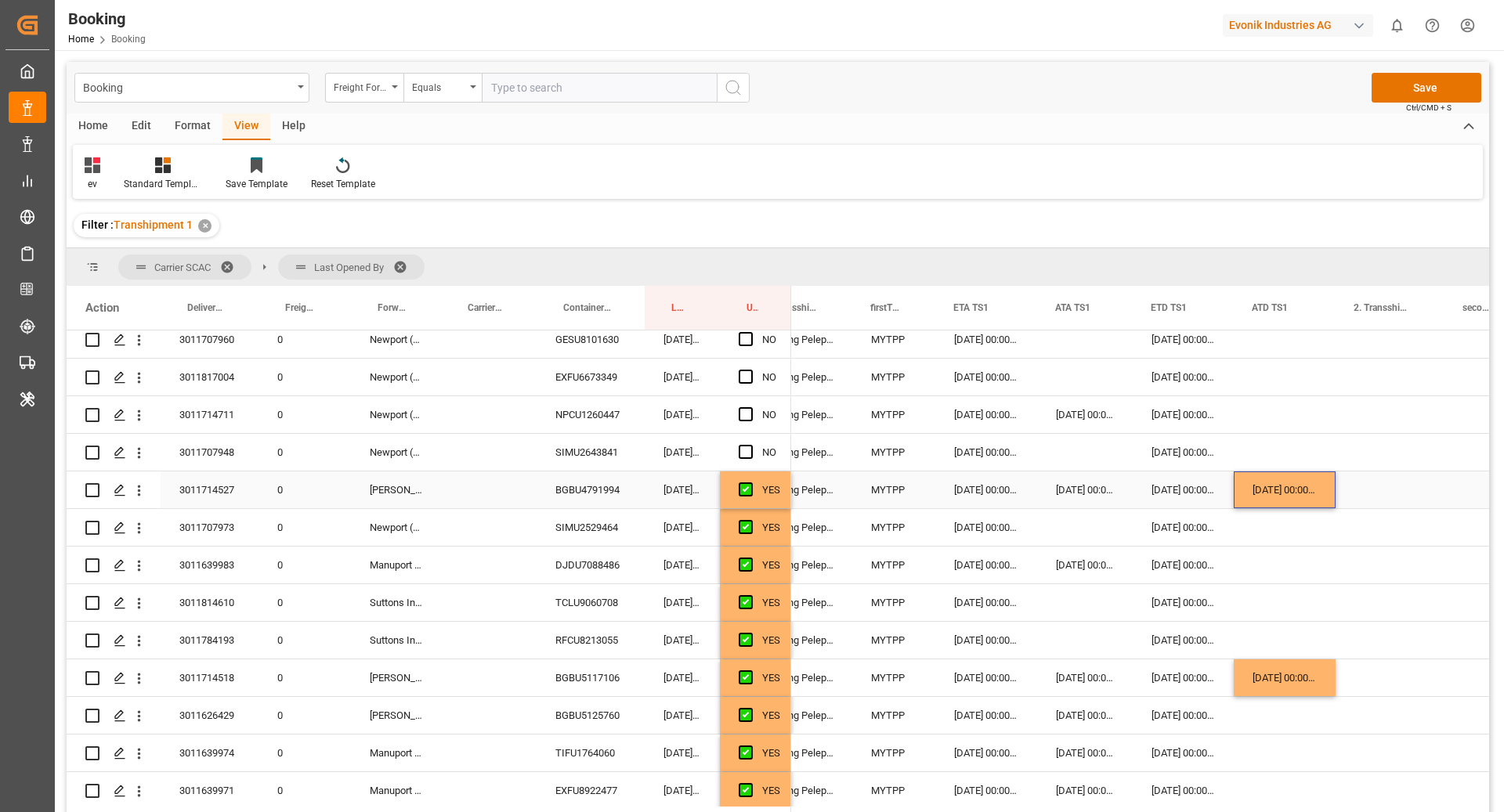
scroll to position [1988, 0]
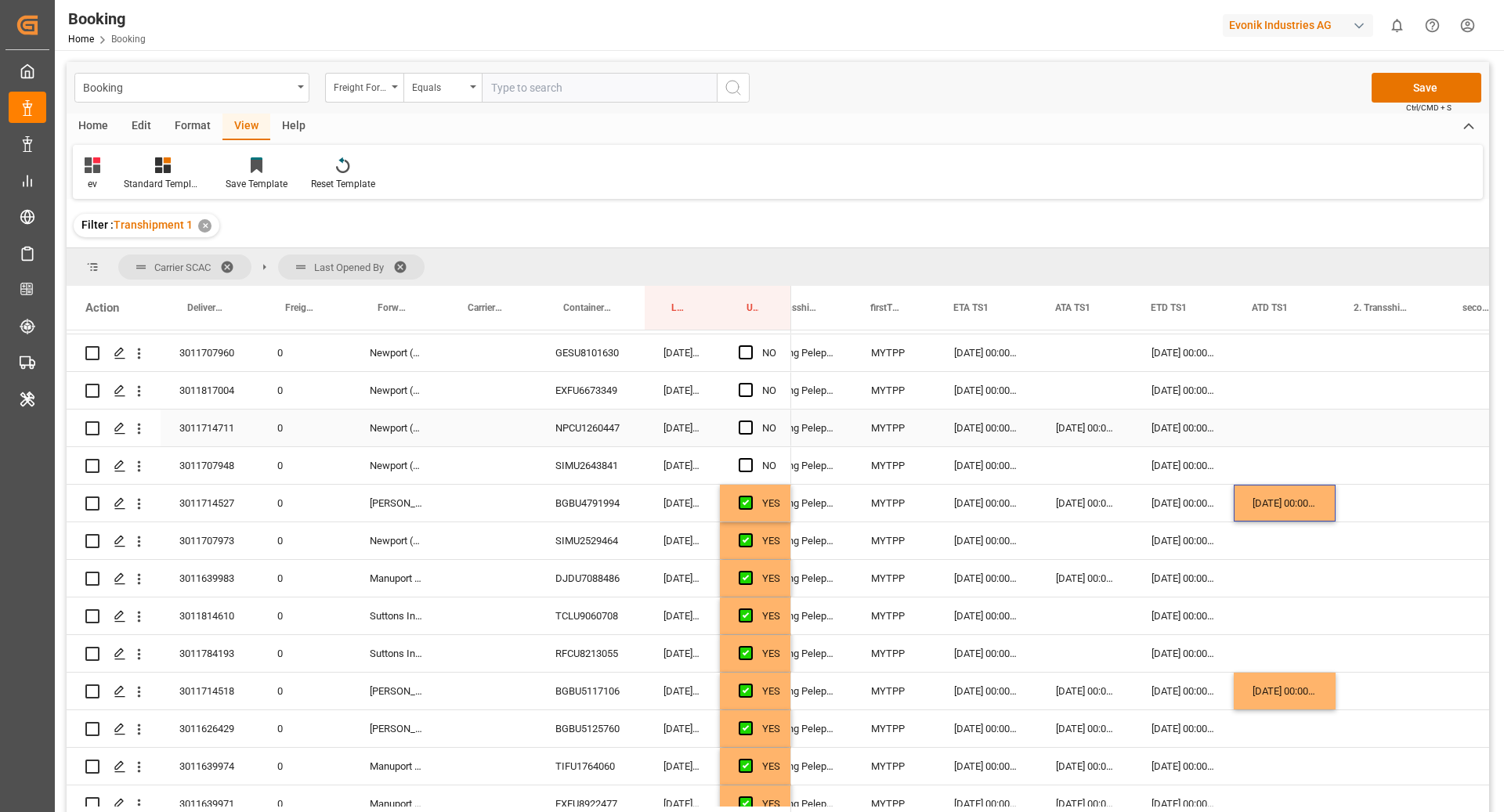
click at [586, 438] on div "NPCU1260447" at bounding box center [590, 428] width 108 height 37
click at [1297, 506] on div "[DATE] 00:00:00" at bounding box center [1284, 503] width 102 height 37
click at [1281, 425] on div "Press SPACE to select this row." at bounding box center [1284, 428] width 102 height 37
click at [744, 458] on span "Press SPACE to select this row." at bounding box center [746, 465] width 14 height 14
click at [750, 458] on input "Press SPACE to select this row." at bounding box center [750, 458] width 0 height 0
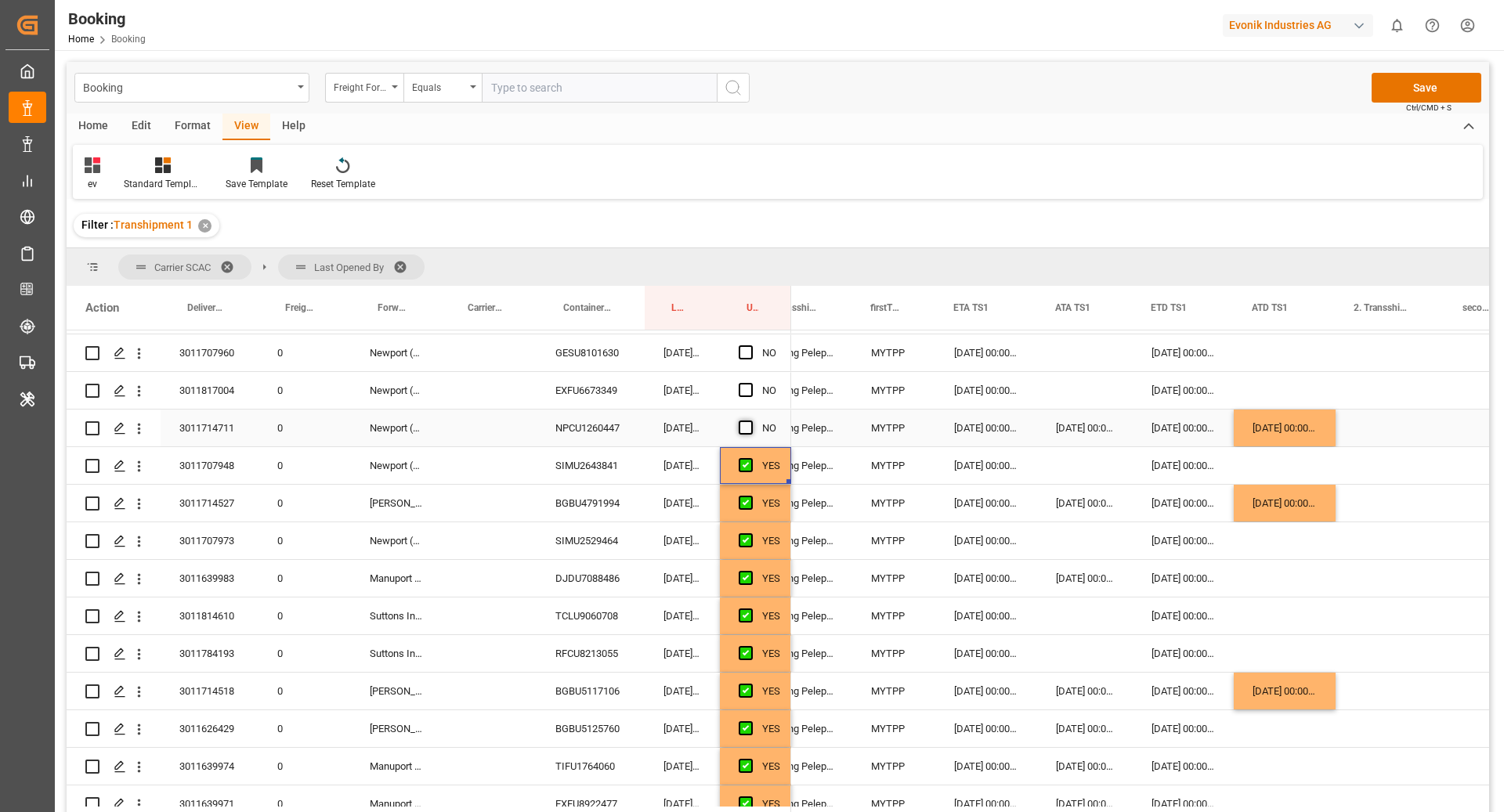
click at [743, 431] on span "Press SPACE to select this row." at bounding box center [746, 428] width 14 height 14
click at [750, 421] on input "Press SPACE to select this row." at bounding box center [750, 421] width 0 height 0
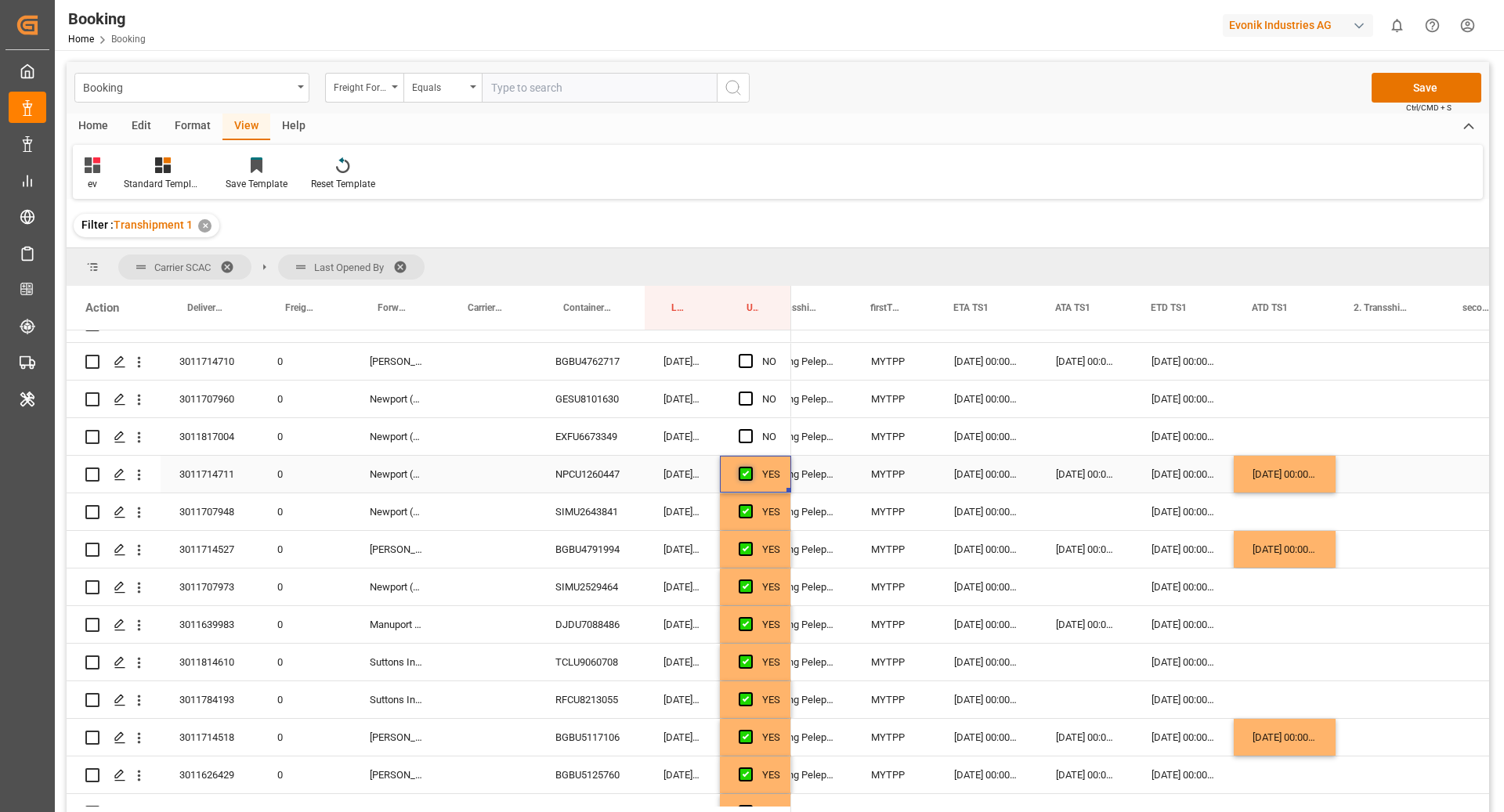
scroll to position [1934, 0]
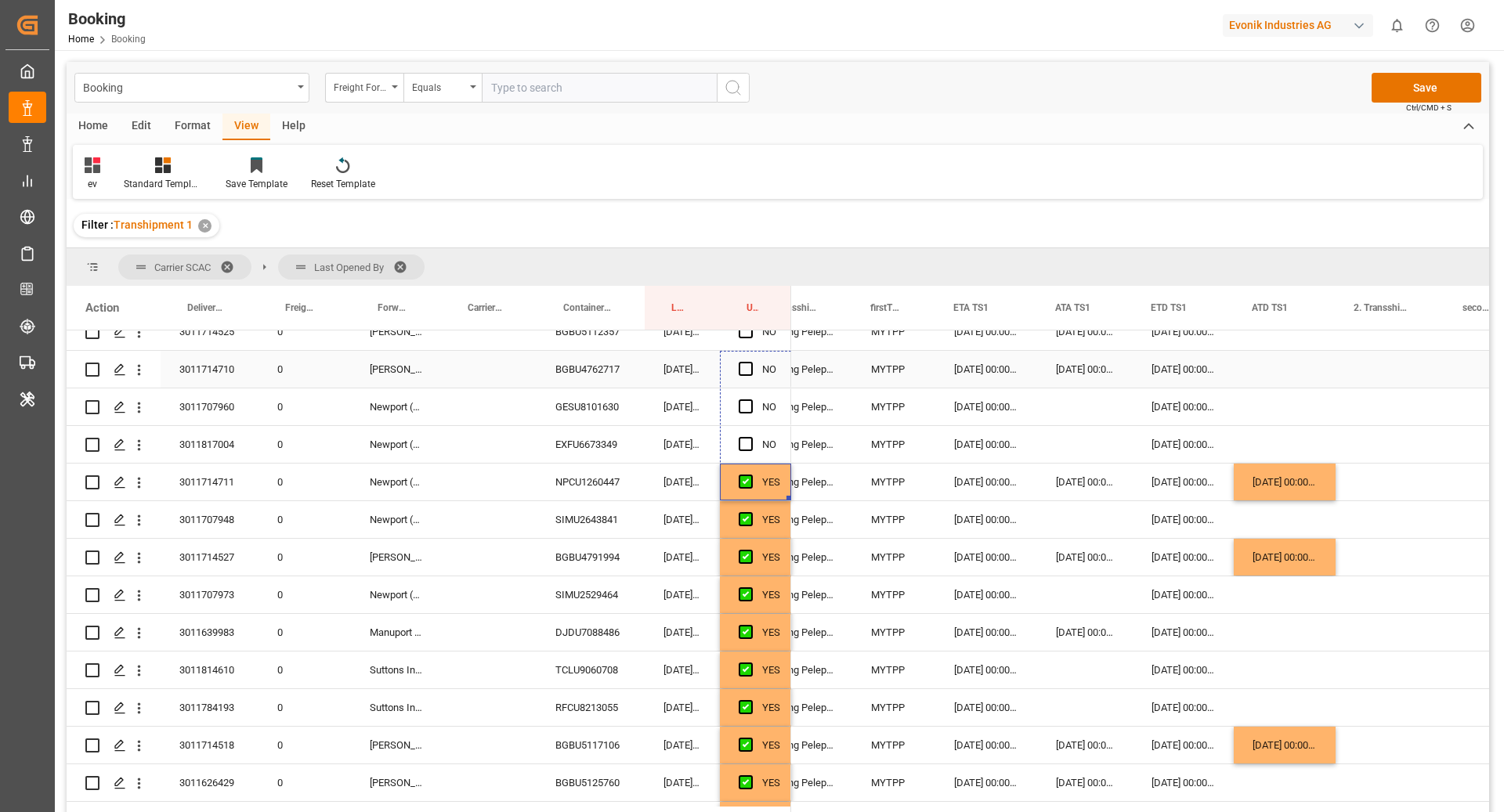
drag, startPoint x: 789, startPoint y: 497, endPoint x: 755, endPoint y: 374, distance: 126.9
click at [755, 374] on div "0 0" at bounding box center [429, 12] width 724 height 3233
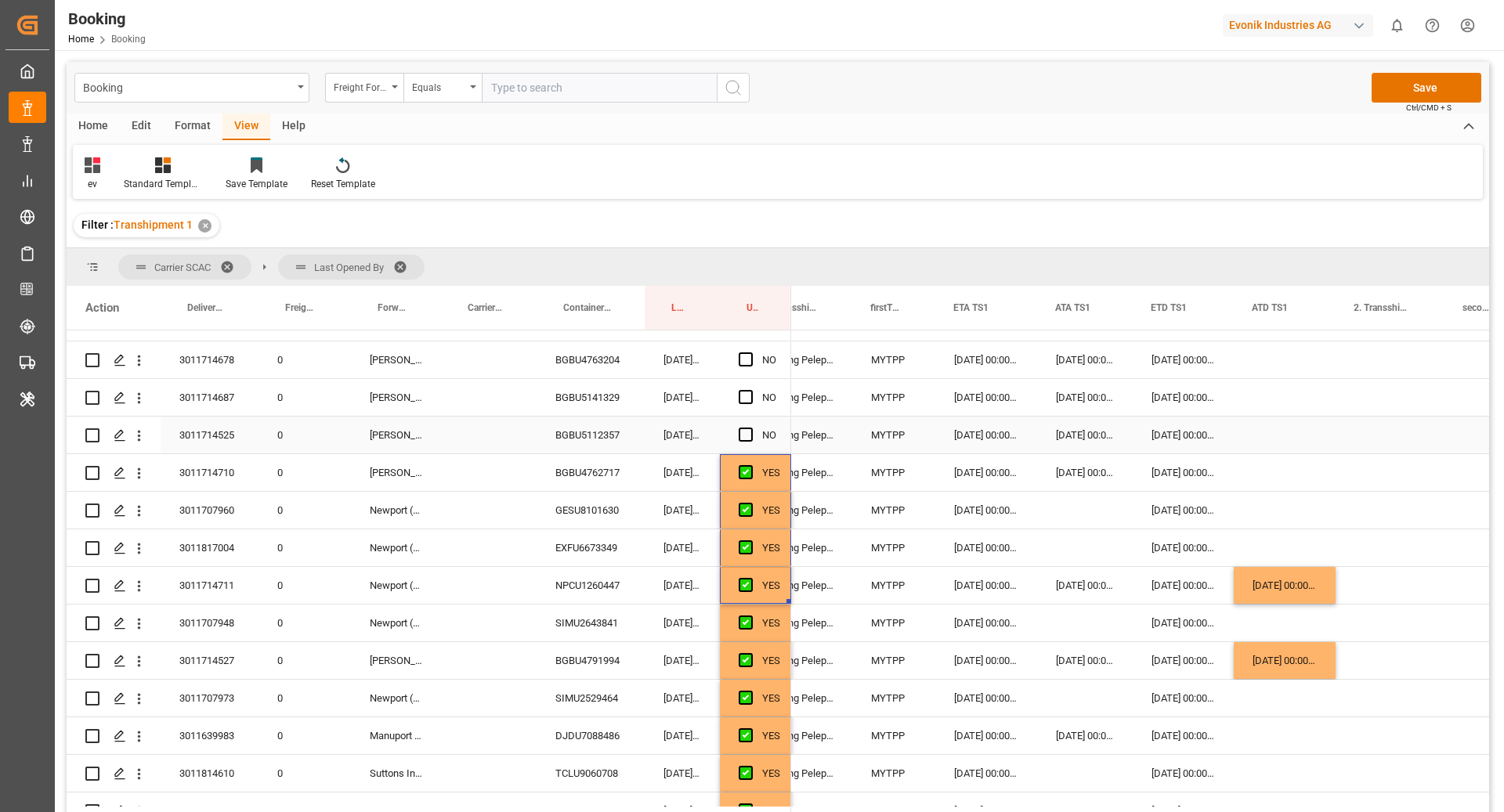
scroll to position [1826, 0]
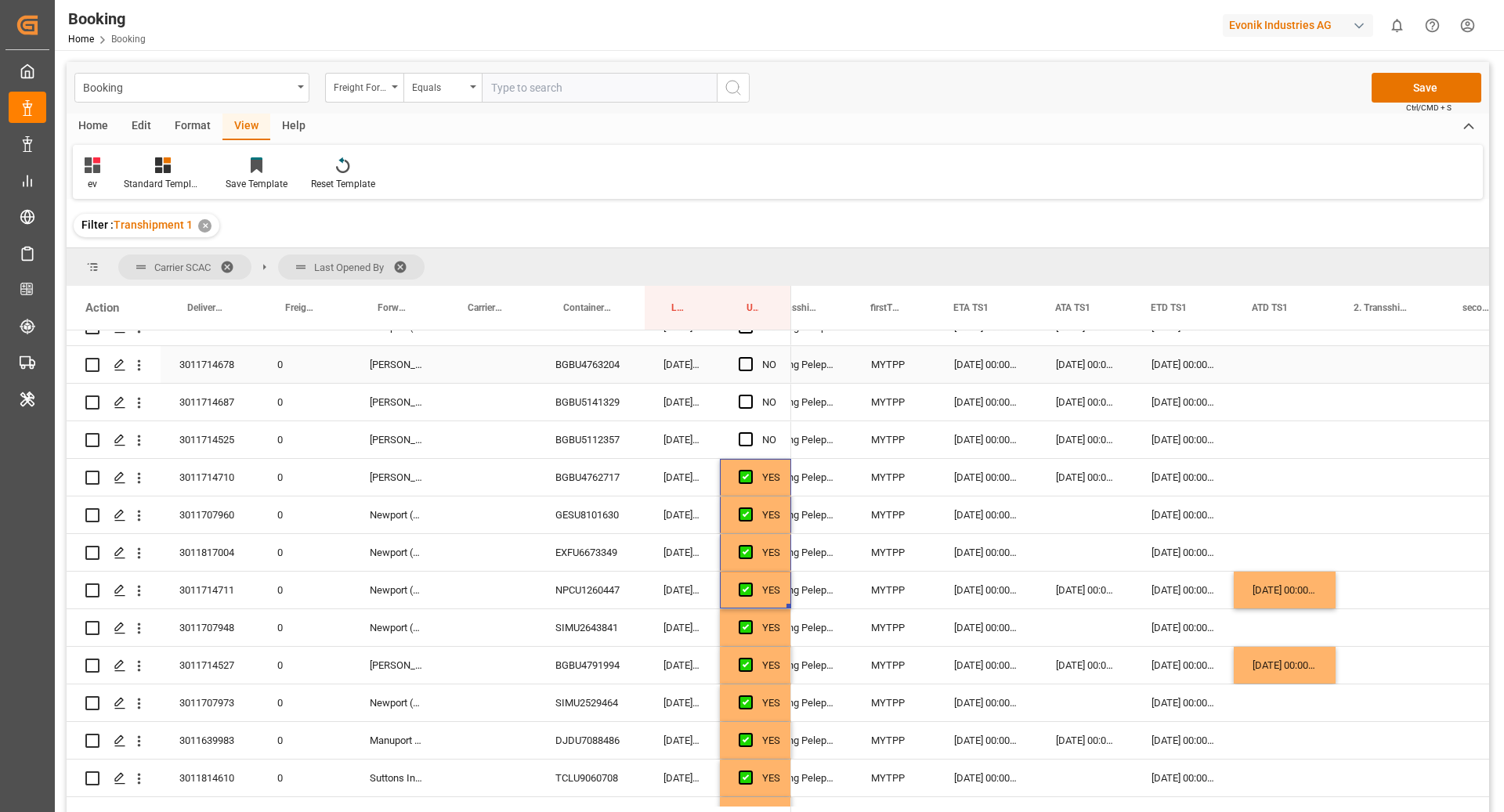
click at [755, 374] on div "Press SPACE to select this row." at bounding box center [750, 365] width 23 height 36
click at [577, 430] on div "BGBU5112357" at bounding box center [590, 439] width 108 height 37
click at [1302, 586] on div "[DATE] 00:00:00" at bounding box center [1284, 590] width 102 height 37
click at [1285, 446] on div "Press SPACE to select this row." at bounding box center [1284, 439] width 102 height 37
click at [752, 438] on span "Press SPACE to select this row." at bounding box center [746, 439] width 14 height 14
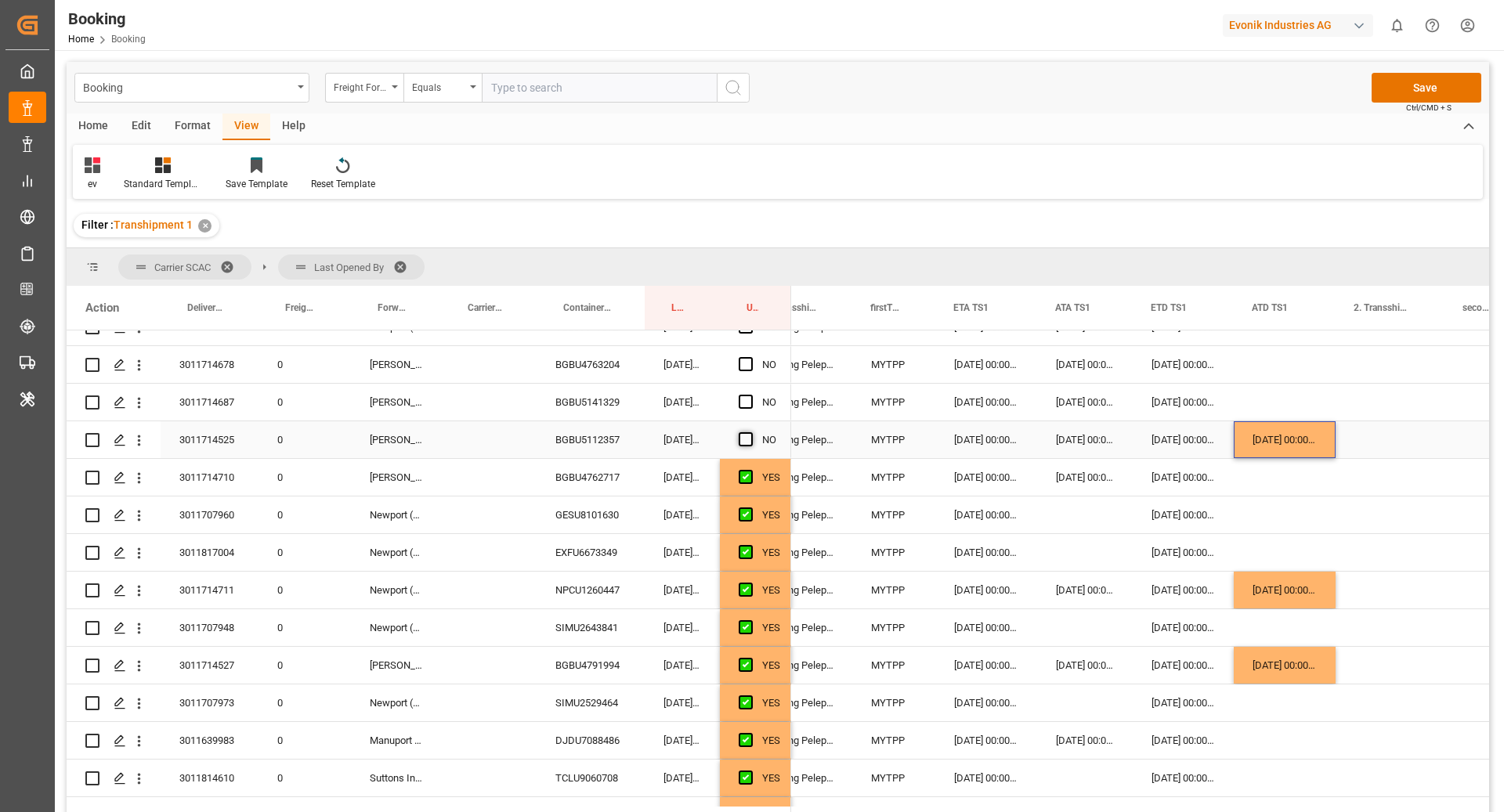
click at [750, 432] on input "Press SPACE to select this row." at bounding box center [750, 432] width 0 height 0
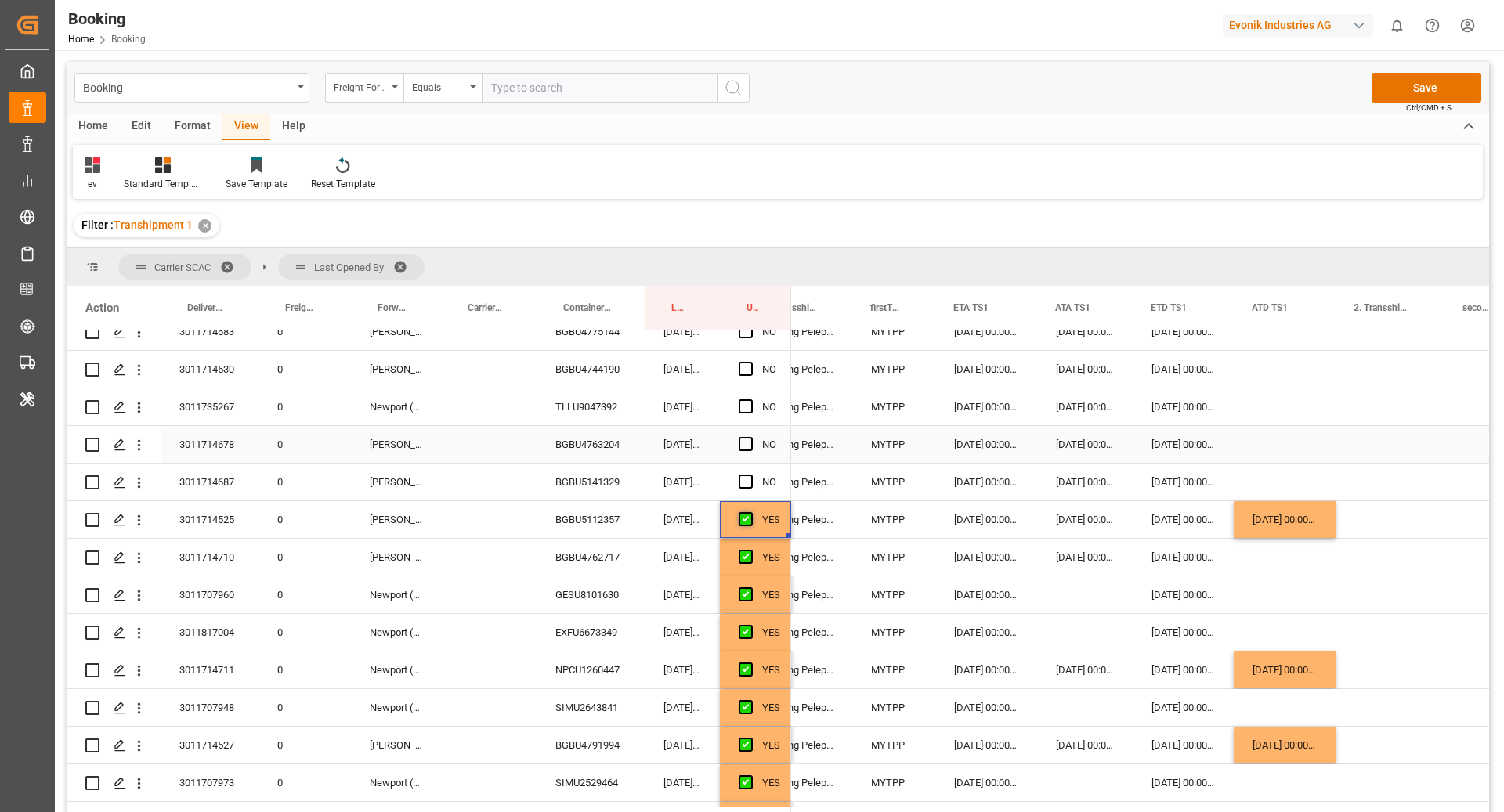
scroll to position [1707, 0]
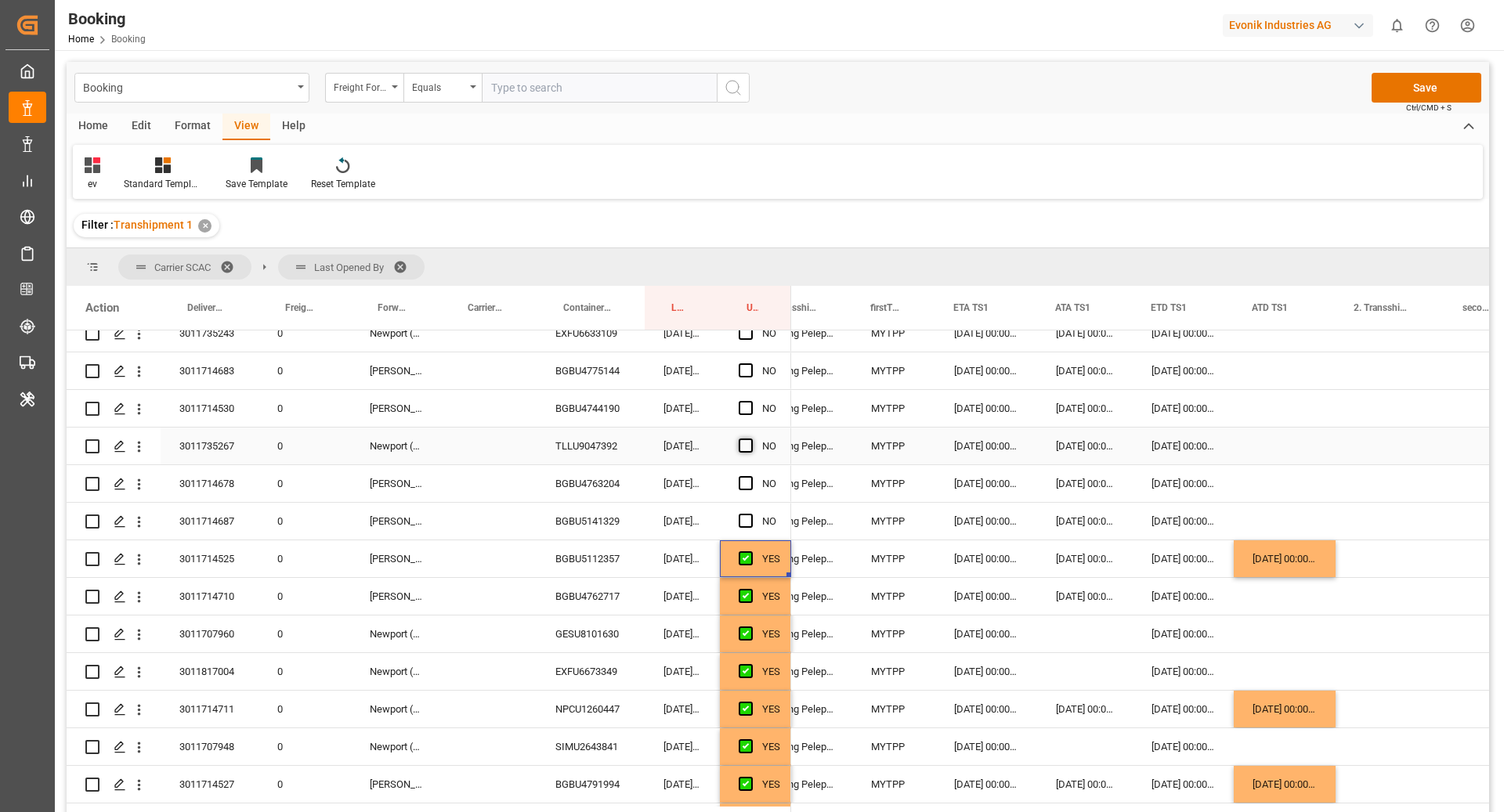
click at [746, 440] on span "Press SPACE to select this row." at bounding box center [746, 446] width 14 height 14
click at [750, 439] on input "Press SPACE to select this row." at bounding box center [750, 439] width 0 height 0
click at [753, 485] on div "Press SPACE to select this row." at bounding box center [750, 484] width 23 height 36
click at [749, 485] on span "Press SPACE to select this row." at bounding box center [746, 483] width 14 height 14
click at [750, 476] on input "Press SPACE to select this row." at bounding box center [750, 476] width 0 height 0
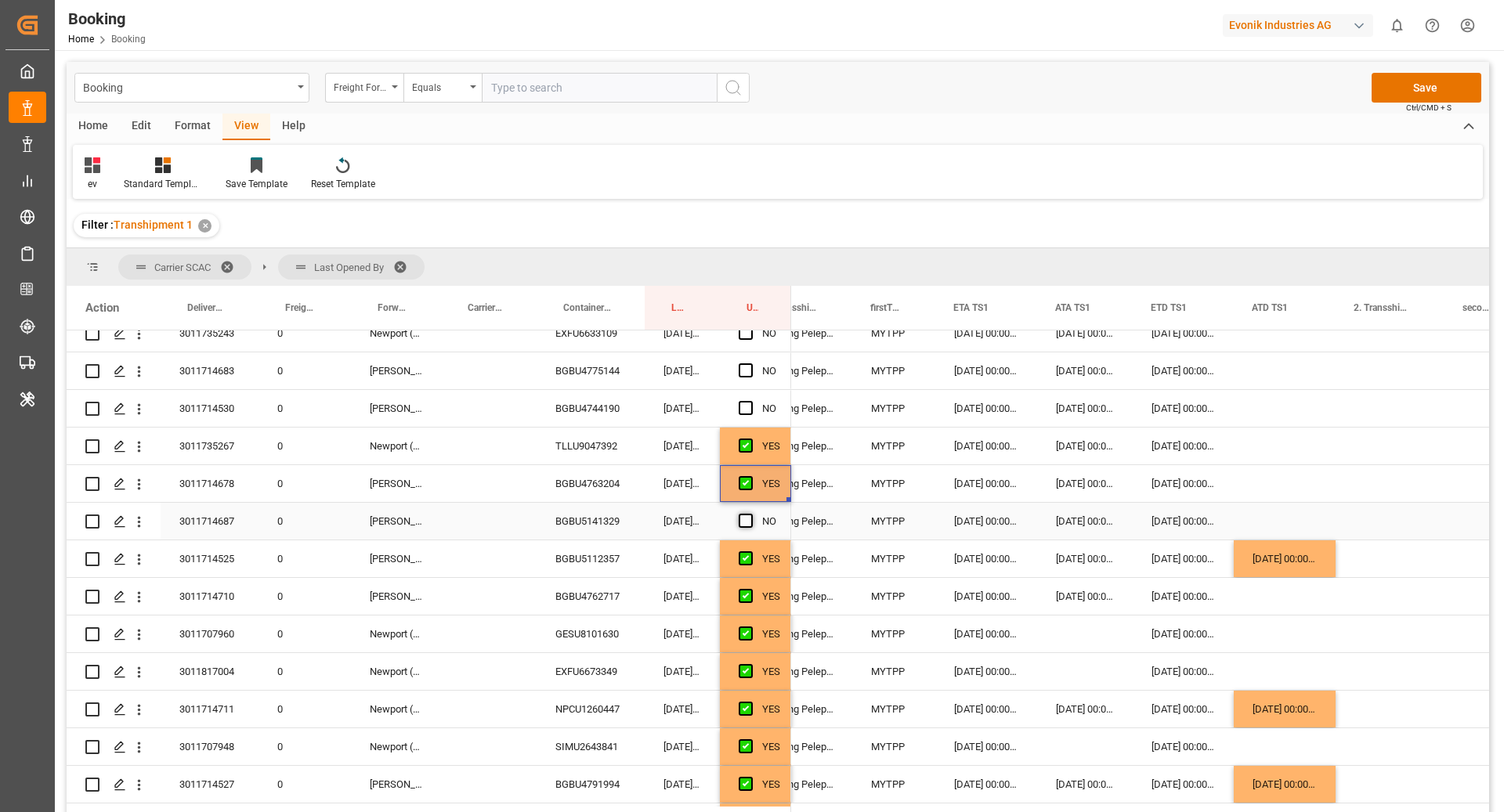
click at [745, 523] on span "Press SPACE to select this row." at bounding box center [746, 521] width 14 height 14
click at [750, 514] on input "Press SPACE to select this row." at bounding box center [750, 514] width 0 height 0
click at [567, 399] on div "BGBU4744190" at bounding box center [590, 408] width 108 height 37
click at [1296, 572] on div "[DATE] 00:00:00" at bounding box center [1284, 558] width 102 height 37
click at [1286, 410] on div "Press SPACE to select this row." at bounding box center [1284, 408] width 102 height 37
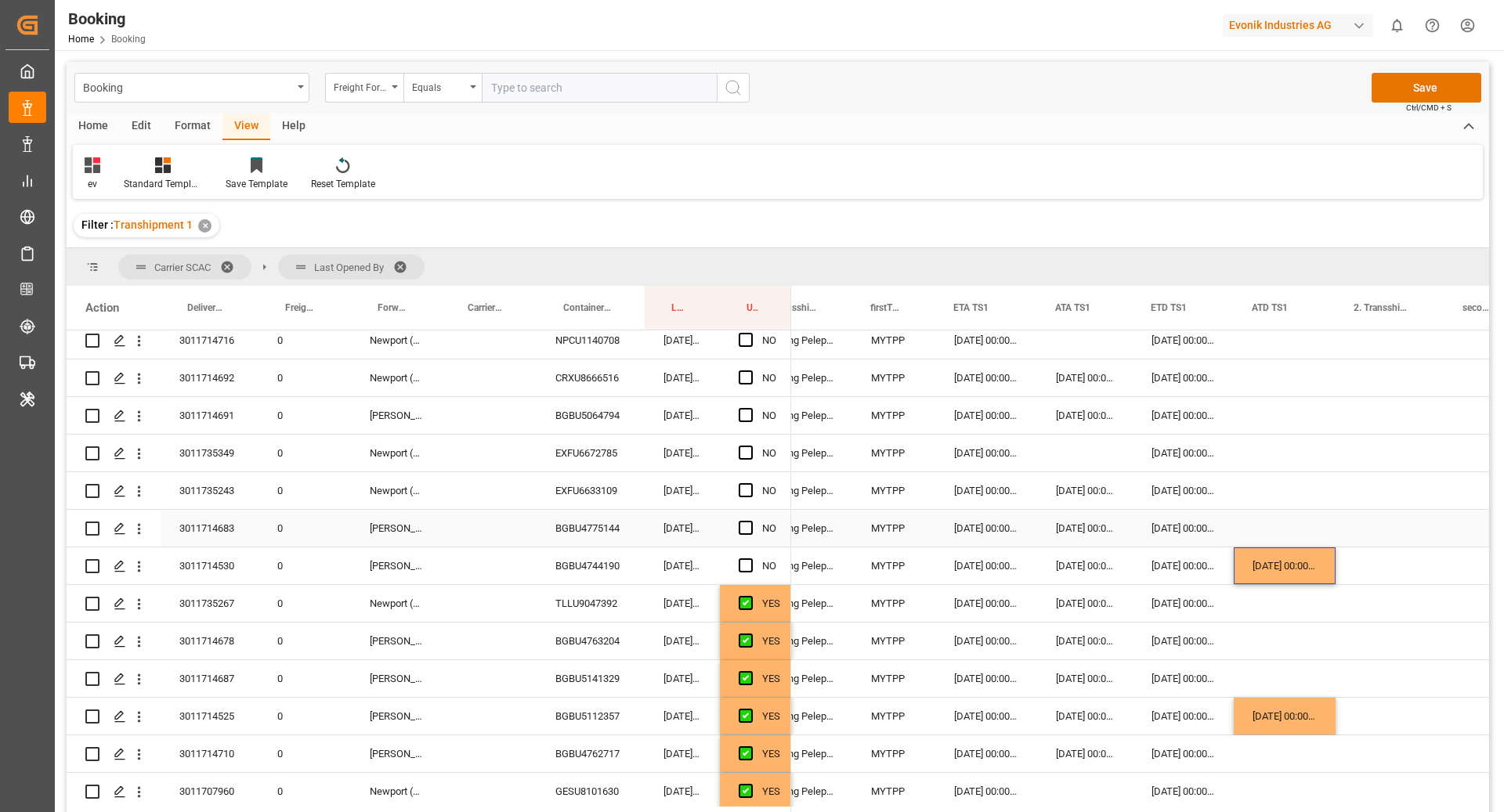
scroll to position [1546, 0]
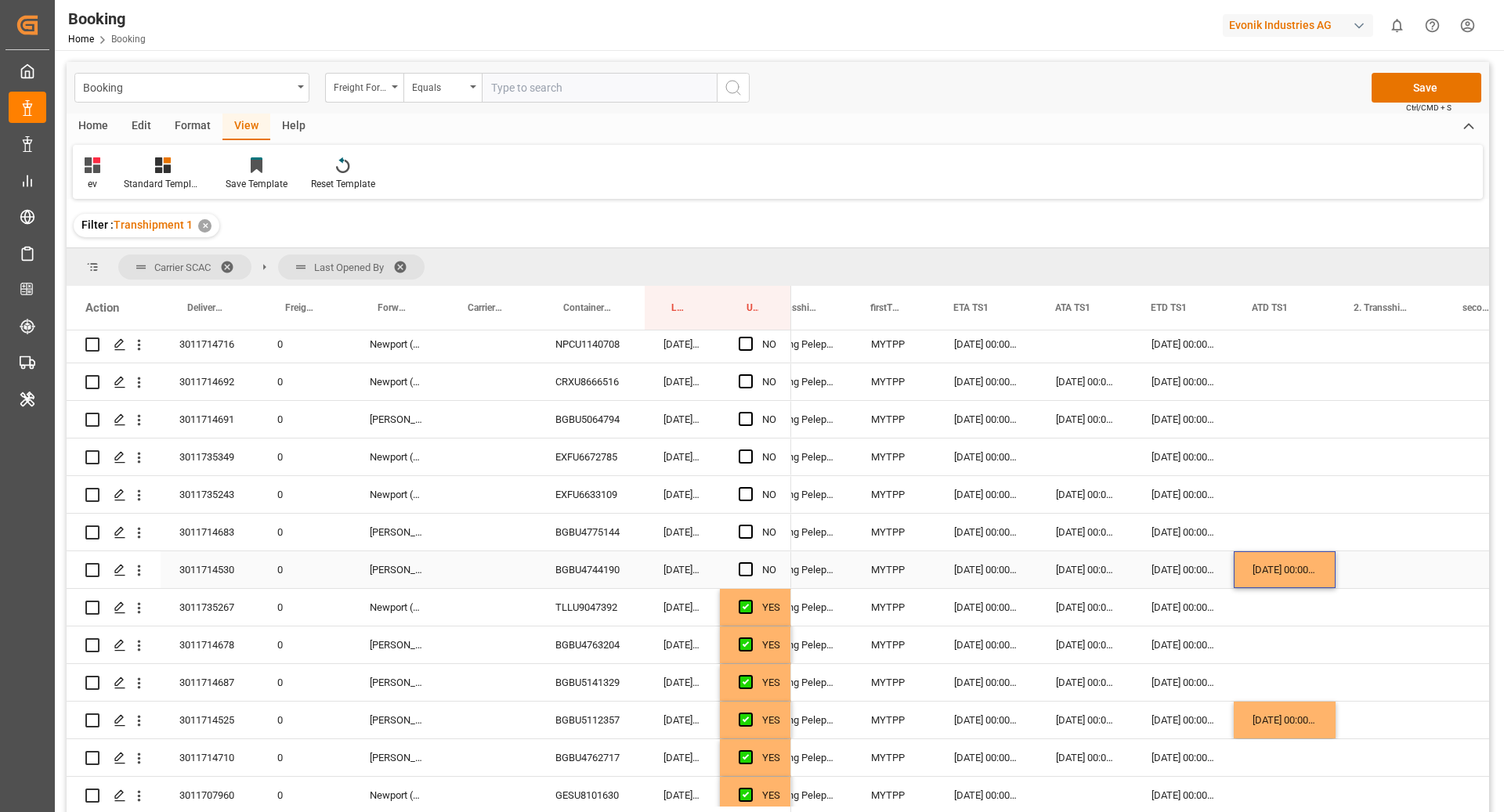
click at [745, 576] on div "Press SPACE to select this row." at bounding box center [750, 570] width 23 height 36
click at [745, 572] on span "Press SPACE to select this row." at bounding box center [746, 569] width 14 height 14
click at [750, 562] on input "Press SPACE to select this row." at bounding box center [750, 562] width 0 height 0
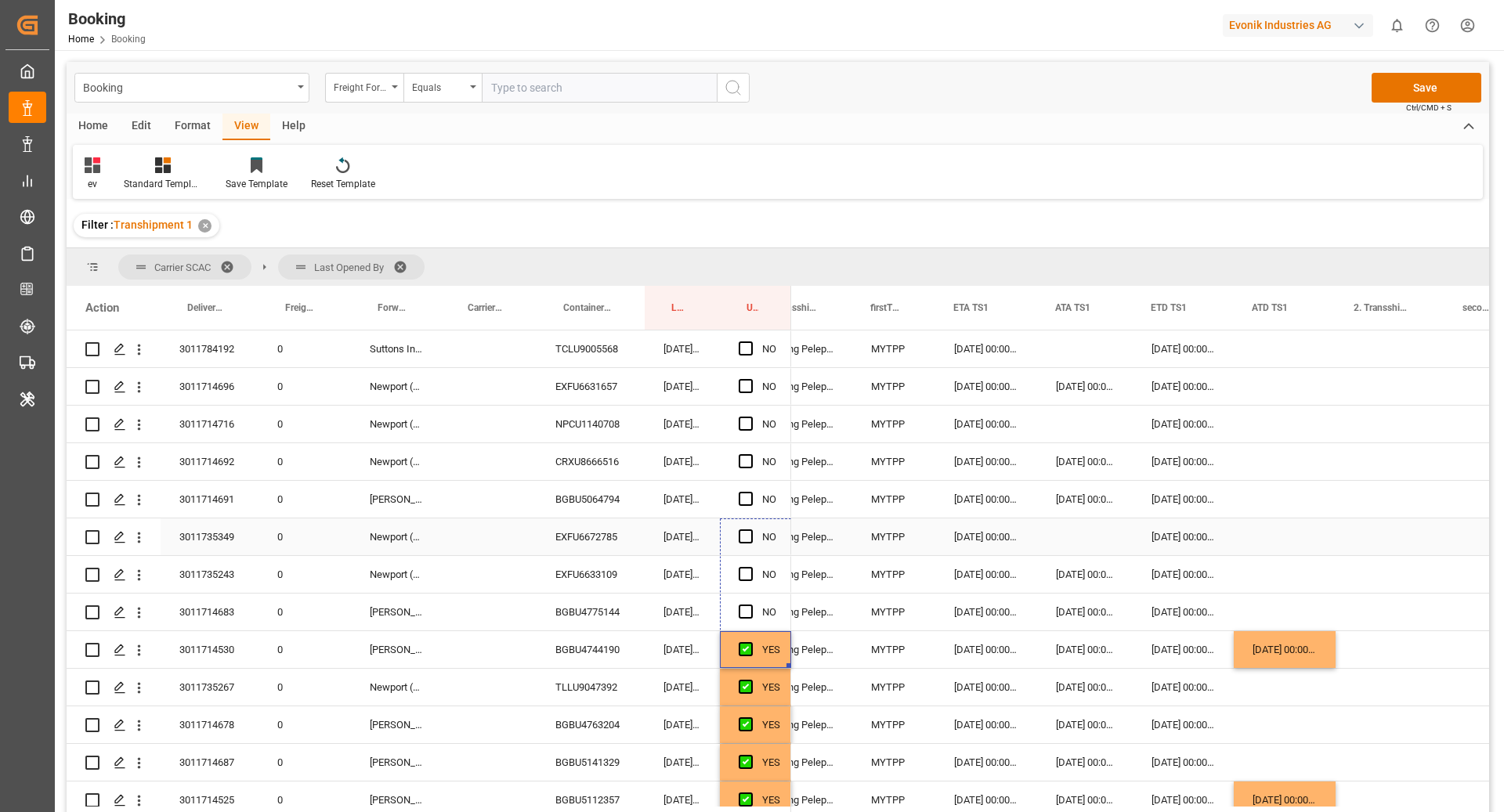
scroll to position [1465, 0]
drag, startPoint x: 787, startPoint y: 584, endPoint x: 767, endPoint y: 507, distance: 80.0
click at [767, 507] on div "0 0" at bounding box center [429, 482] width 724 height 3233
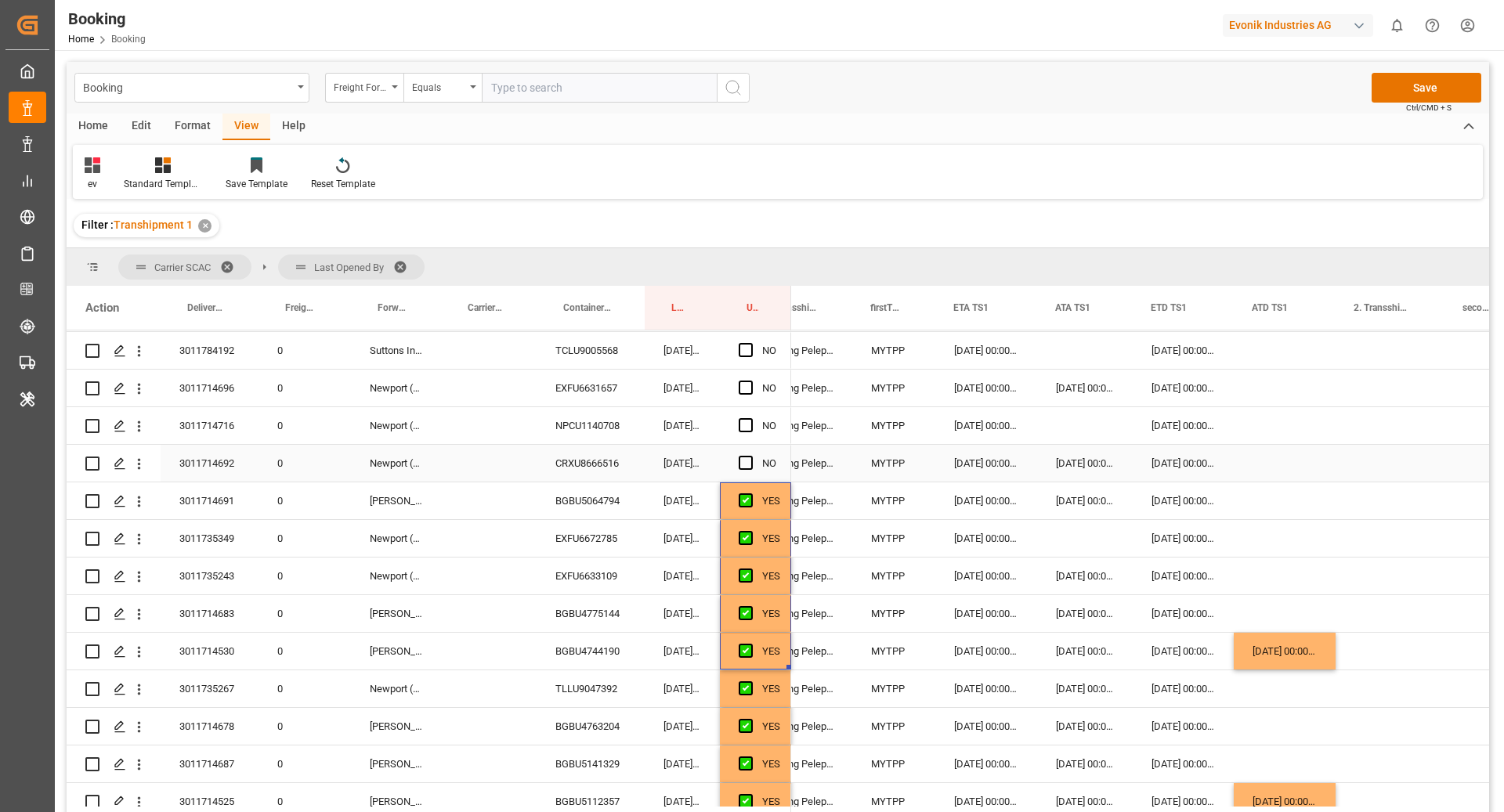
click at [583, 470] on div "CRXU8666516" at bounding box center [590, 463] width 108 height 37
click at [574, 414] on div "NPCU1140708" at bounding box center [590, 425] width 108 height 37
click at [612, 396] on div "EXFU6631657" at bounding box center [590, 388] width 108 height 37
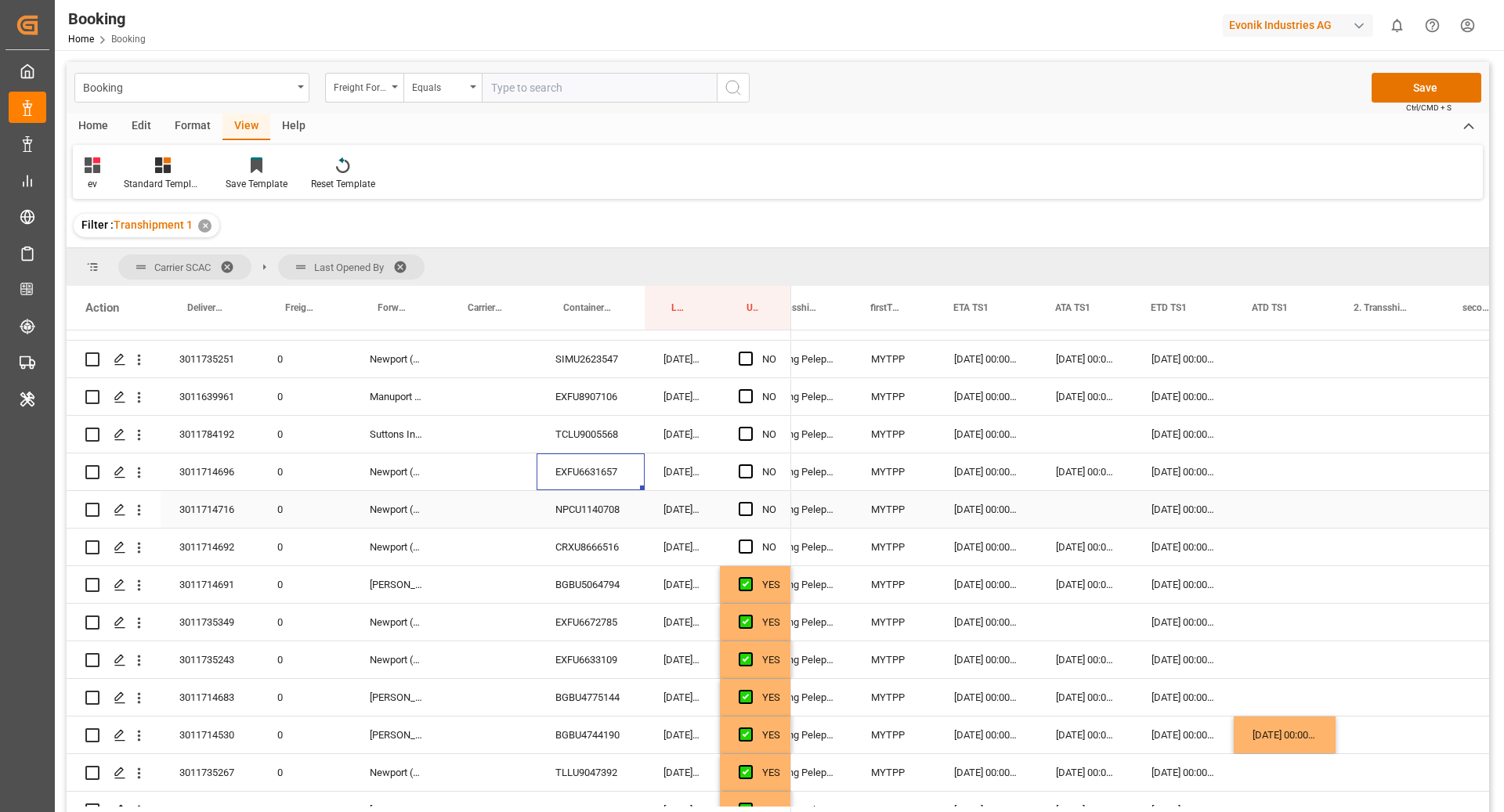
scroll to position [1375, 0]
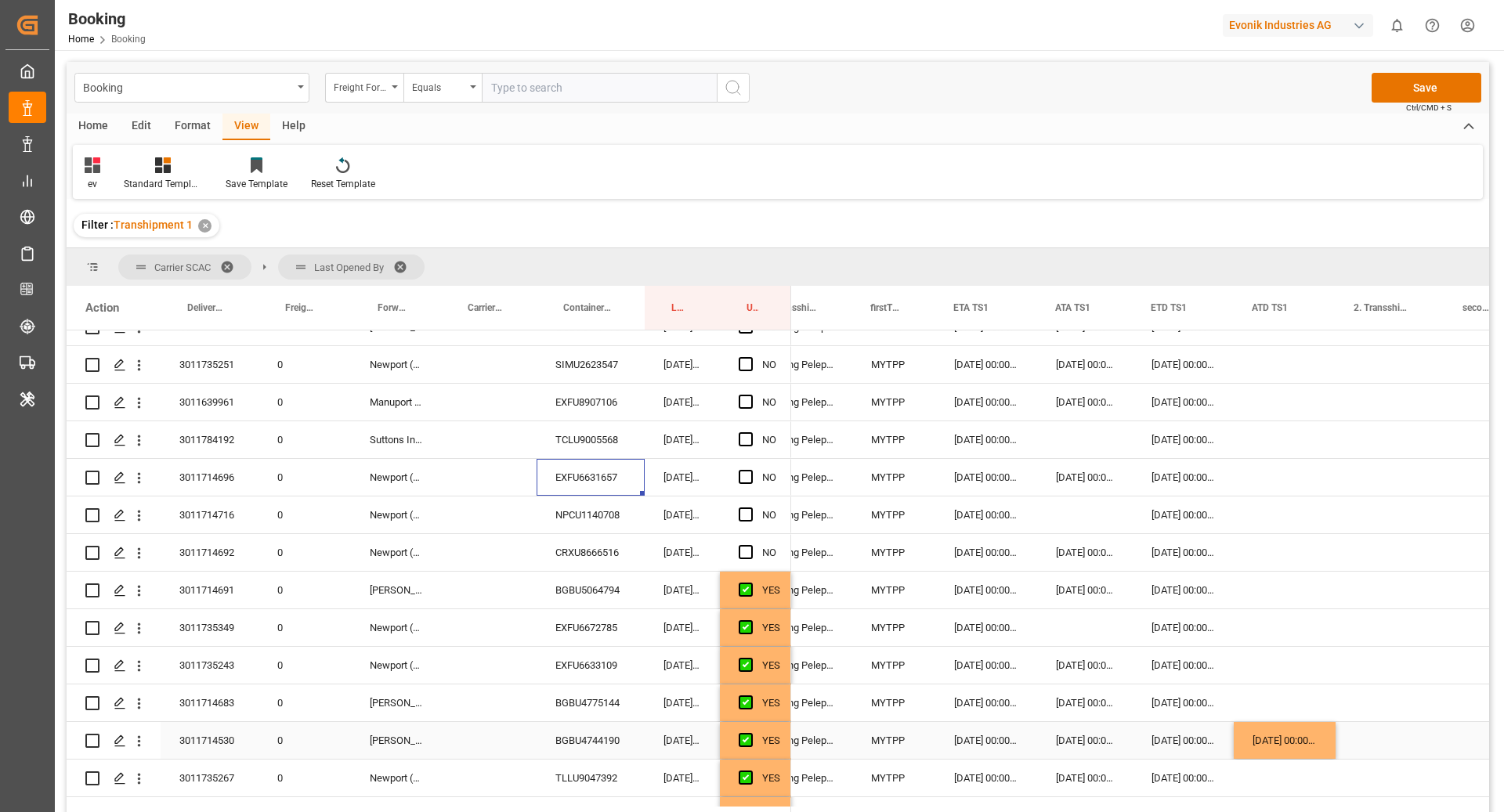
click at [1263, 728] on div "[DATE] 00:00:00" at bounding box center [1284, 740] width 102 height 37
click at [1269, 539] on div "Press SPACE to select this row." at bounding box center [1284, 552] width 102 height 37
click at [1265, 500] on div "Press SPACE to select this row." at bounding box center [1284, 515] width 102 height 37
click at [1263, 475] on div "Press SPACE to select this row." at bounding box center [1284, 477] width 102 height 37
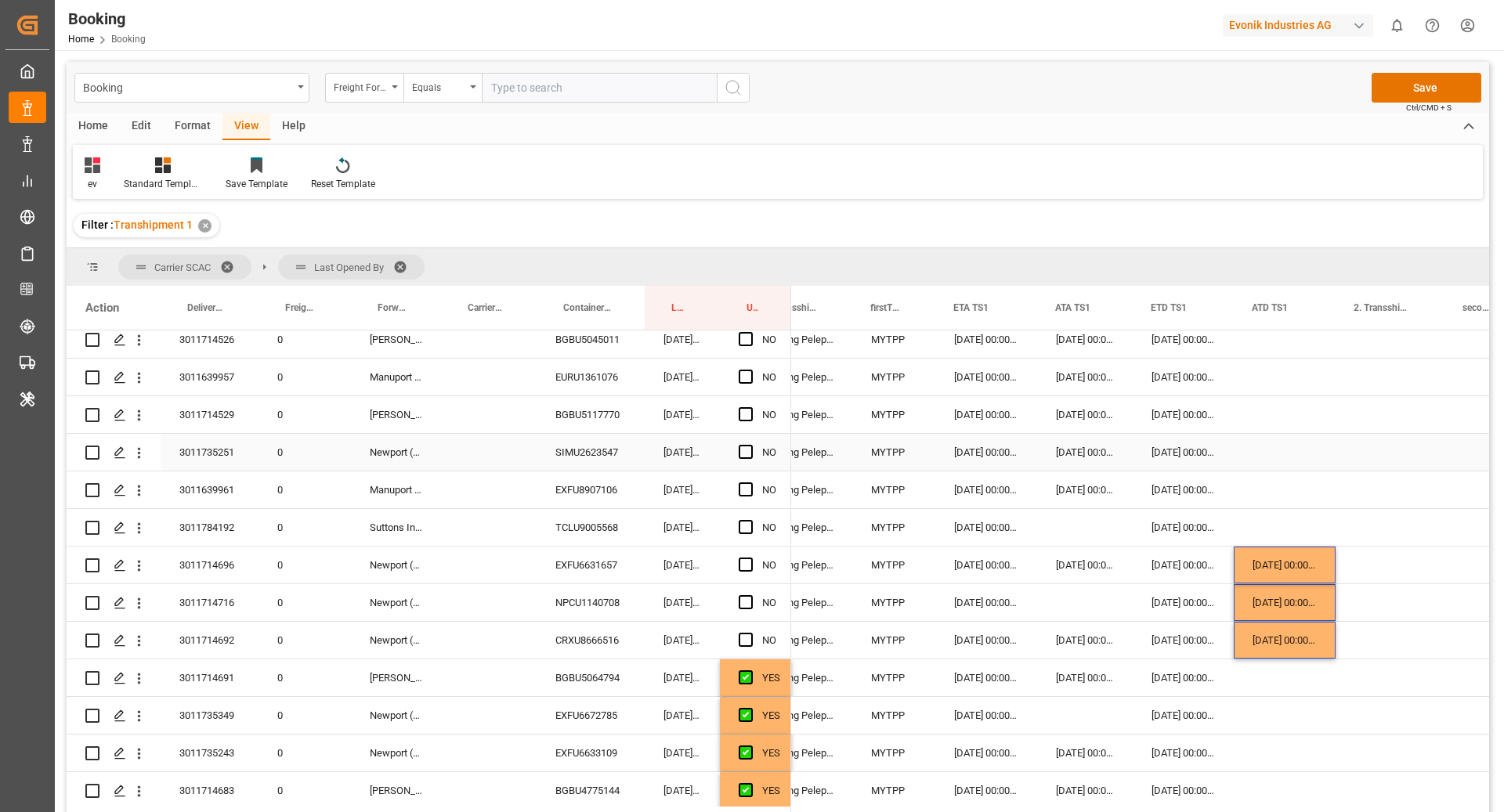
scroll to position [1270, 0]
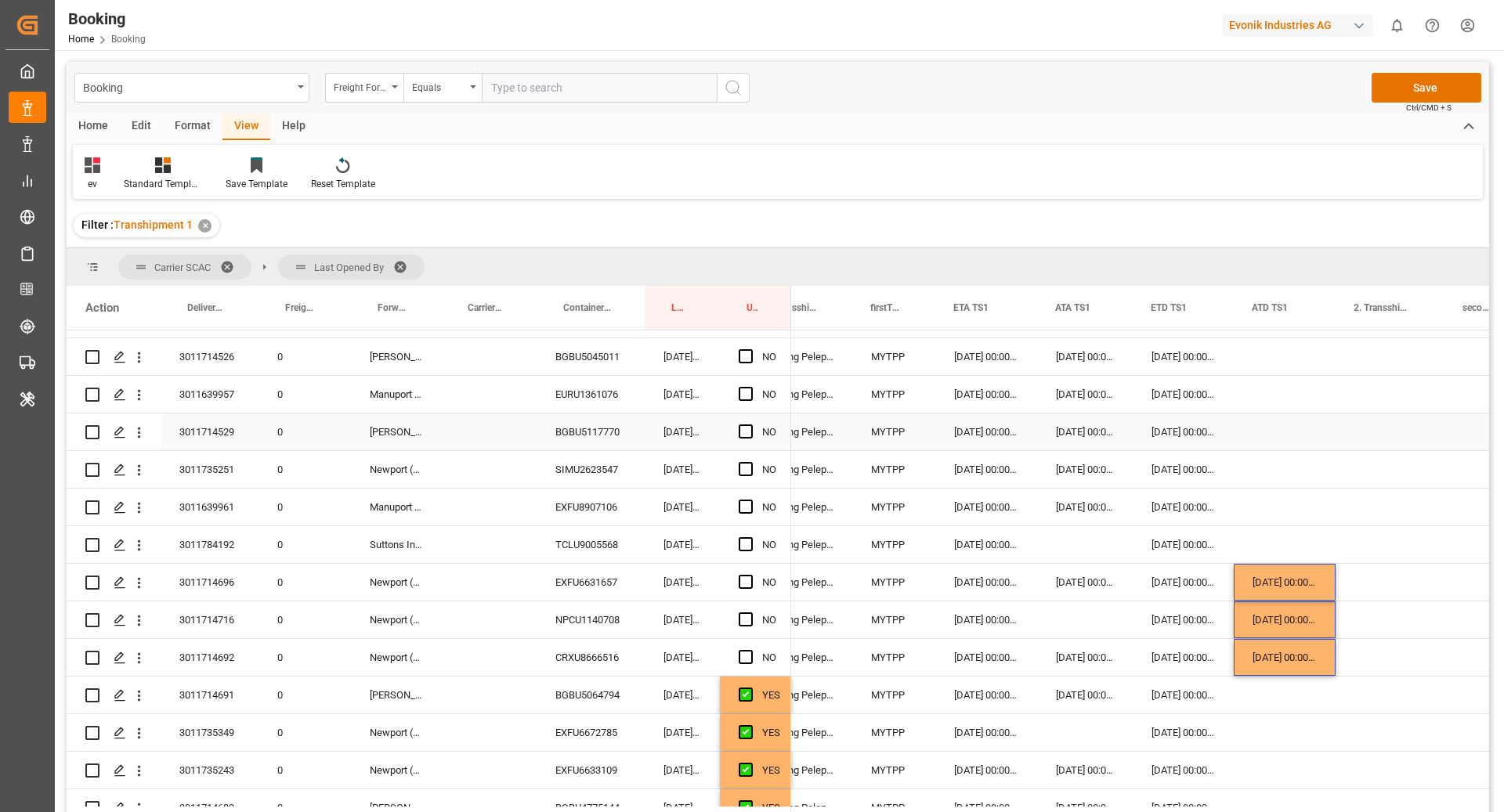
click at [605, 434] on div "BGBU5117770" at bounding box center [590, 432] width 108 height 37
click at [583, 363] on div "BGBU5045011" at bounding box center [590, 356] width 108 height 37
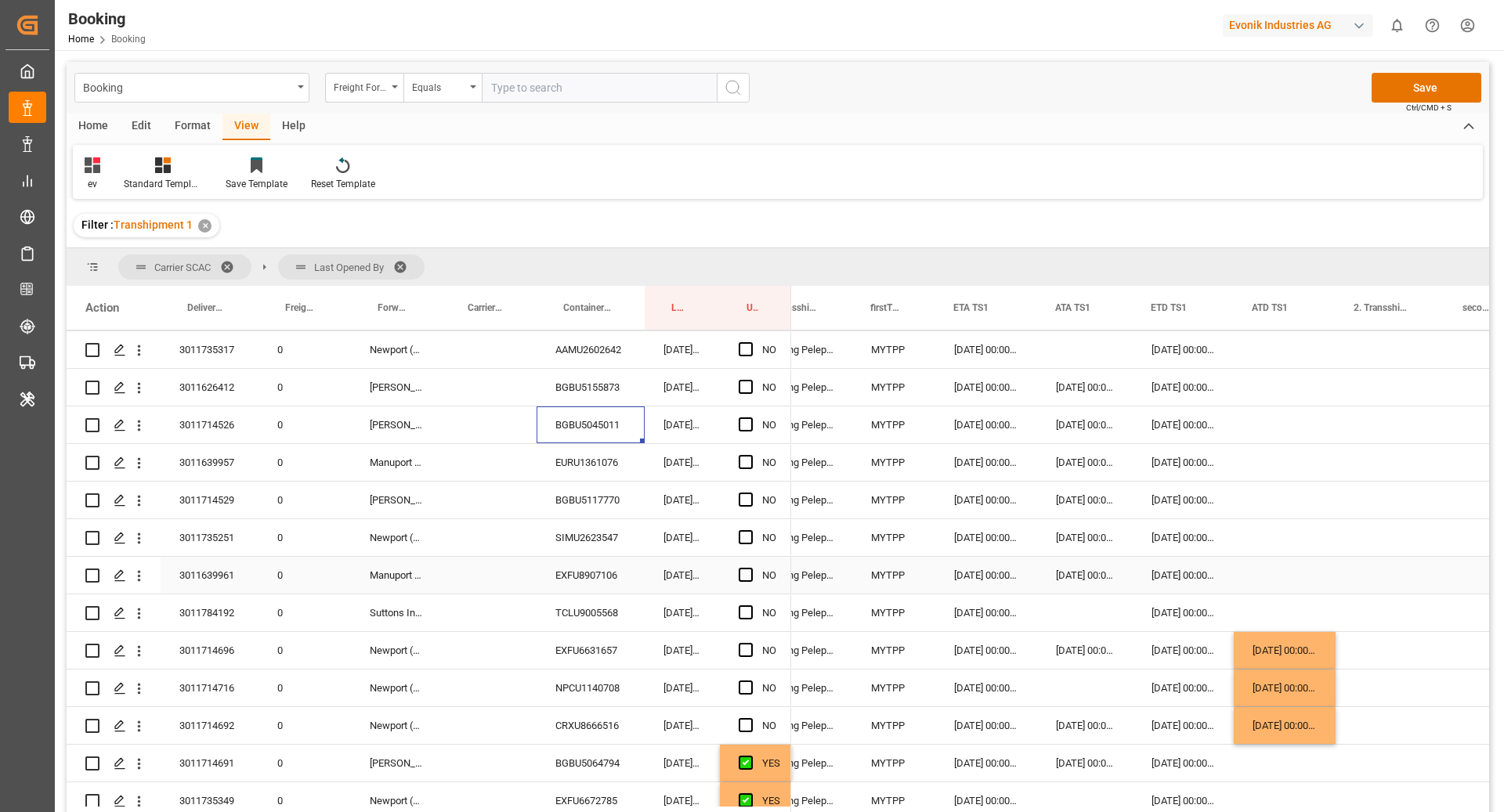
scroll to position [1201, 0]
click at [1267, 661] on div "[DATE] 00:00:00" at bounding box center [1284, 651] width 102 height 37
click at [1279, 486] on div "Press SPACE to select this row." at bounding box center [1284, 500] width 102 height 37
click at [1277, 425] on div "Press SPACE to select this row." at bounding box center [1284, 425] width 102 height 37
click at [742, 430] on span "Press SPACE to select this row." at bounding box center [746, 425] width 14 height 14
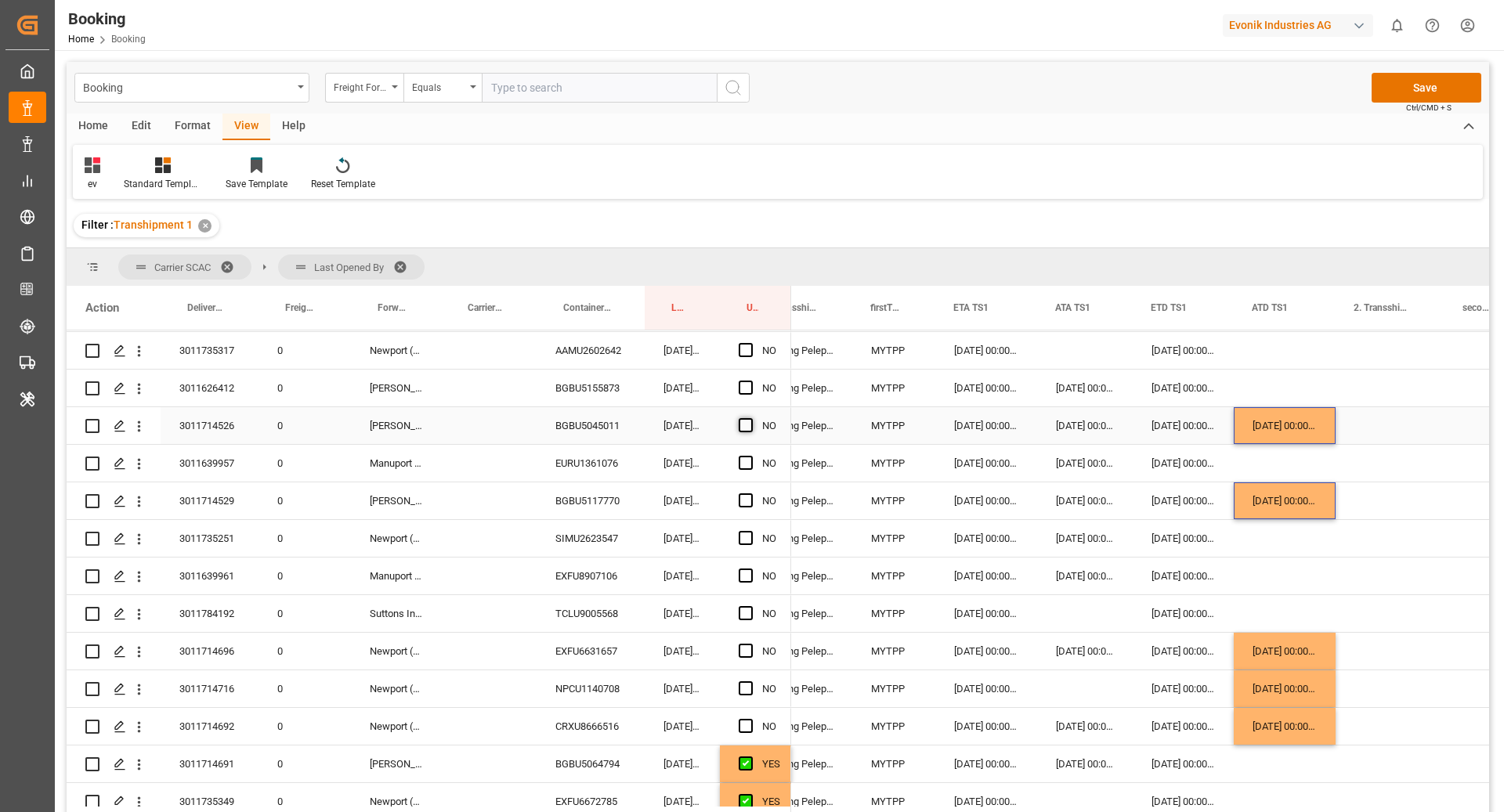
click at [750, 418] on input "Press SPACE to select this row." at bounding box center [750, 418] width 0 height 0
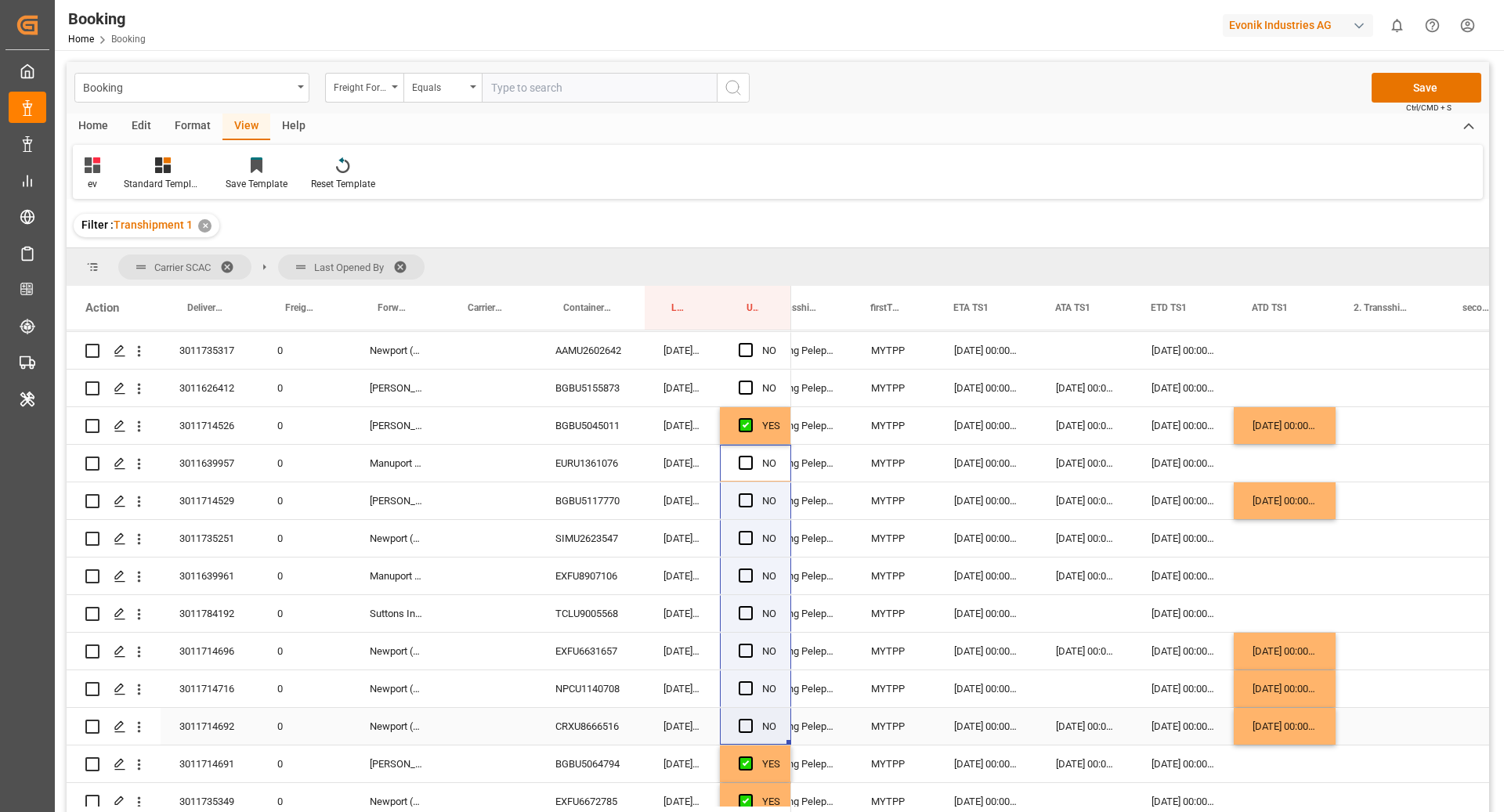
drag, startPoint x: 789, startPoint y: 551, endPoint x: 775, endPoint y: 720, distance: 169.7
click at [775, 720] on div "0 0" at bounding box center [429, 745] width 724 height 3233
click at [772, 418] on div "YES" at bounding box center [771, 426] width 18 height 36
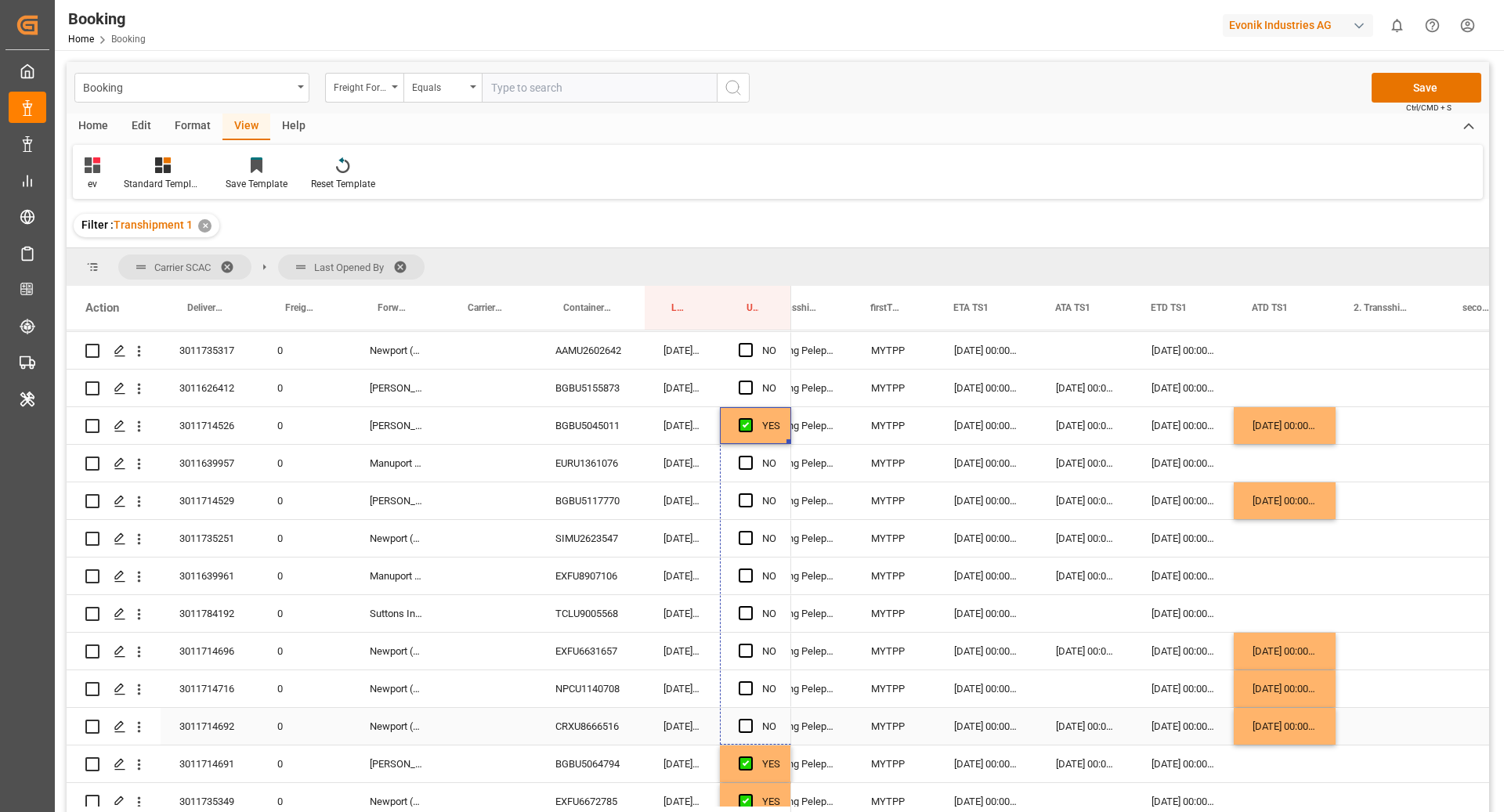
drag, startPoint x: 787, startPoint y: 439, endPoint x: 766, endPoint y: 738, distance: 299.9
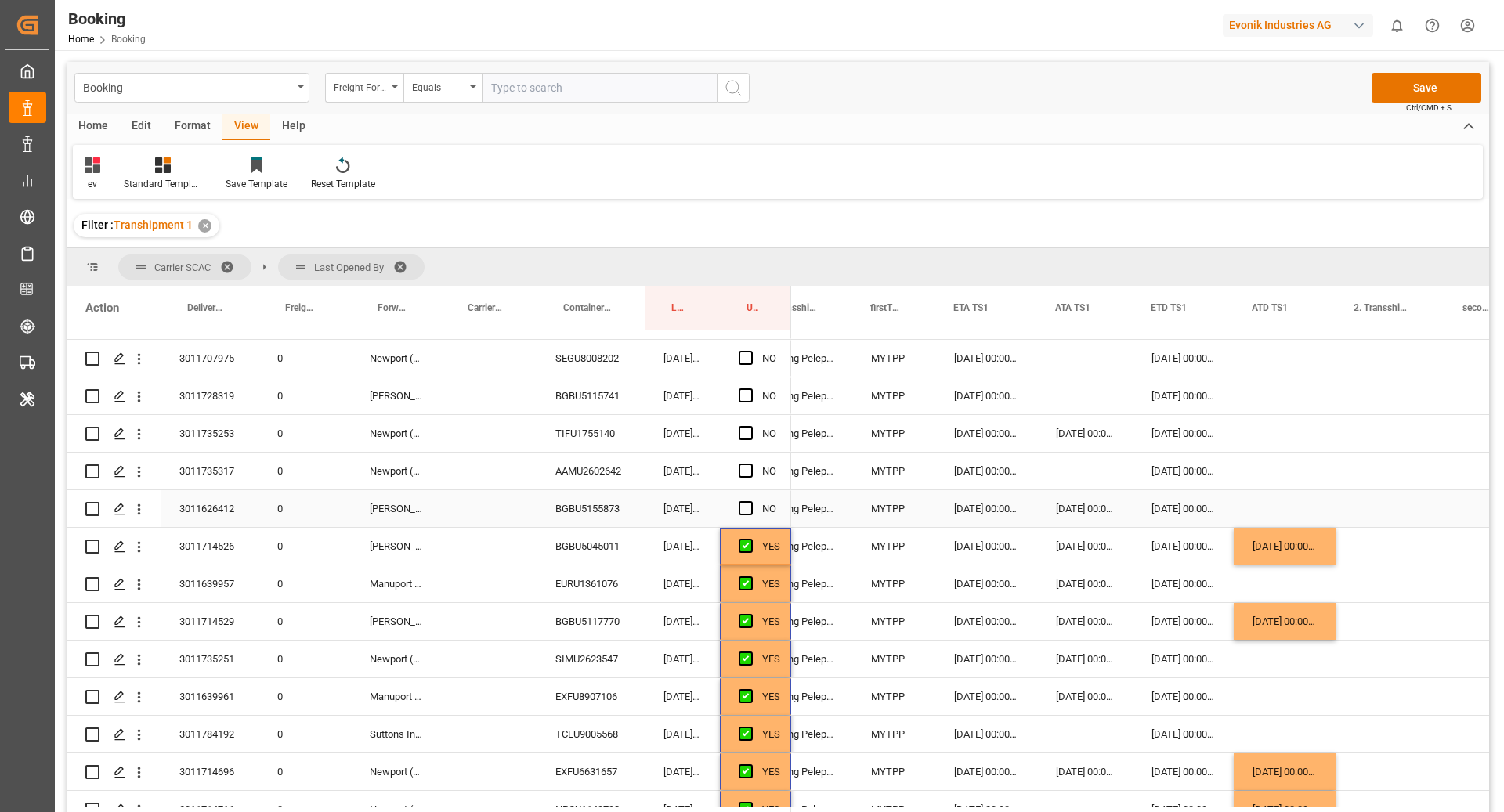
scroll to position [1029, 0]
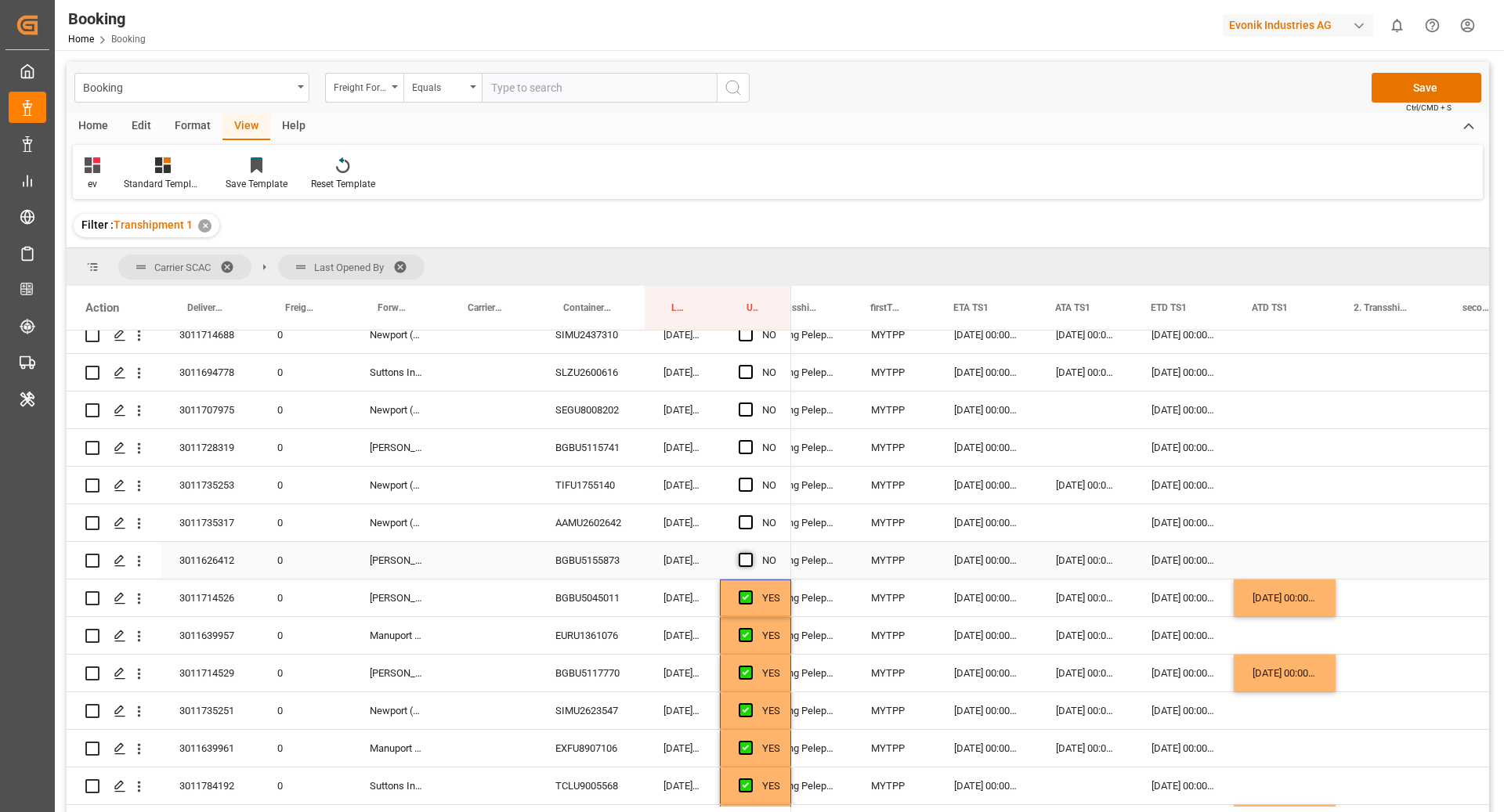
click at [746, 560] on span "Press SPACE to select this row." at bounding box center [746, 560] width 14 height 14
click at [750, 553] on input "Press SPACE to select this row." at bounding box center [750, 553] width 0 height 0
drag, startPoint x: 789, startPoint y: 575, endPoint x: 774, endPoint y: 405, distance: 170.7
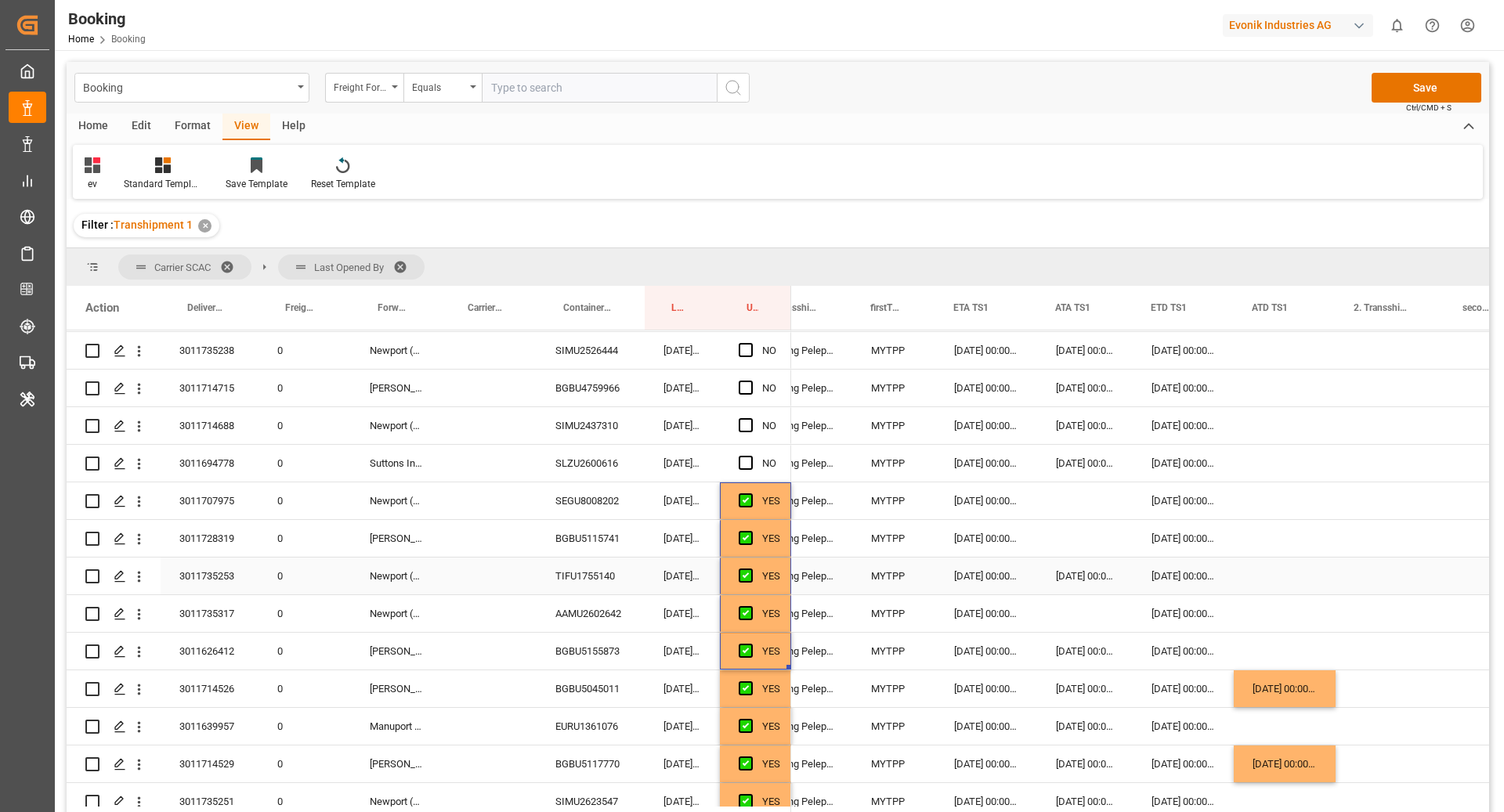
scroll to position [937, 0]
click at [600, 465] on div "SLZU2600616" at bounding box center [590, 464] width 108 height 37
click at [1289, 683] on div "[DATE] 00:00:00" at bounding box center [1284, 690] width 102 height 37
click at [1277, 460] on div "Press SPACE to select this row." at bounding box center [1284, 464] width 102 height 37
click at [751, 461] on span "Press SPACE to select this row." at bounding box center [746, 464] width 14 height 14
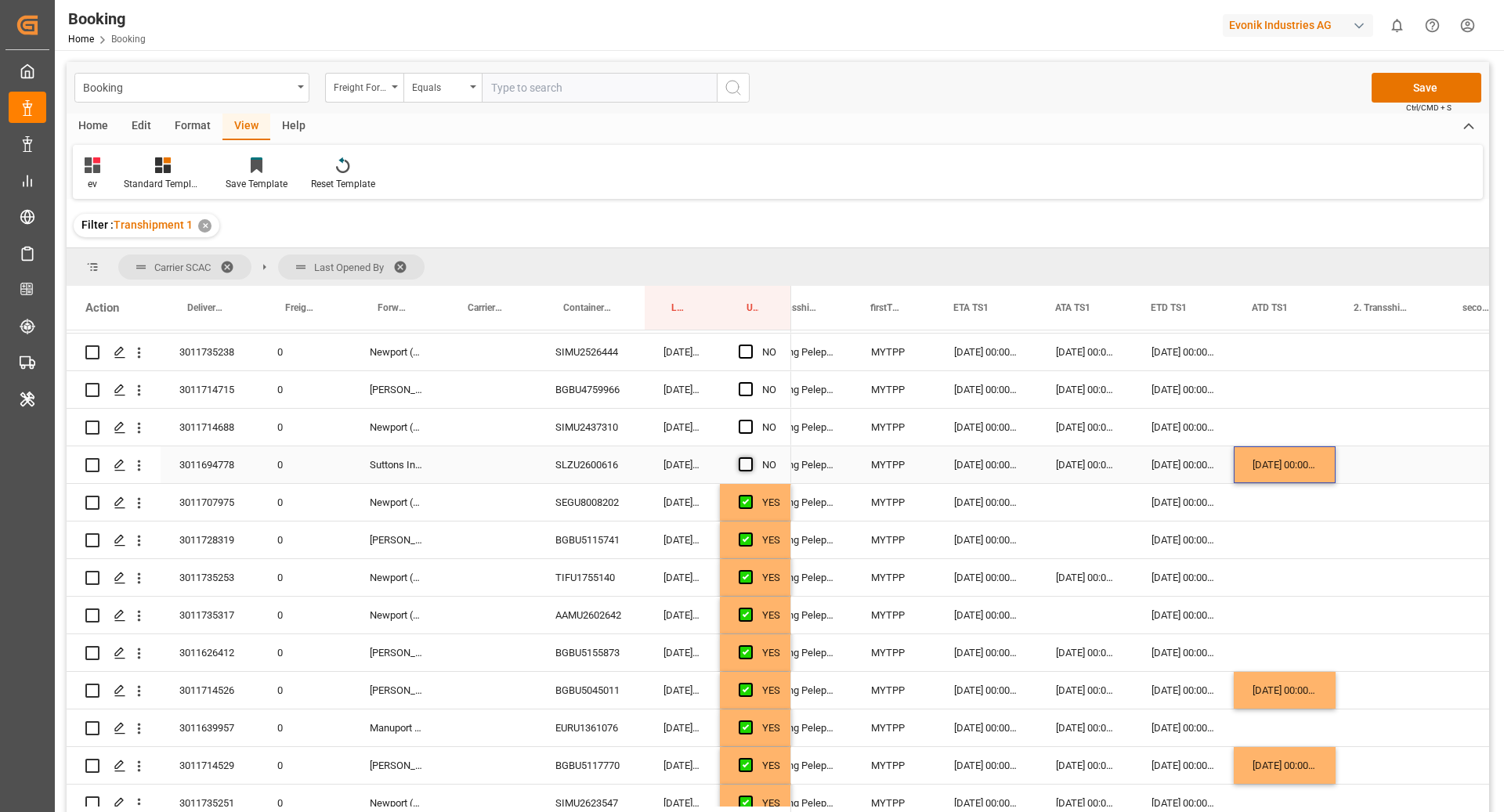
click at [750, 457] on input "Press SPACE to select this row." at bounding box center [750, 457] width 0 height 0
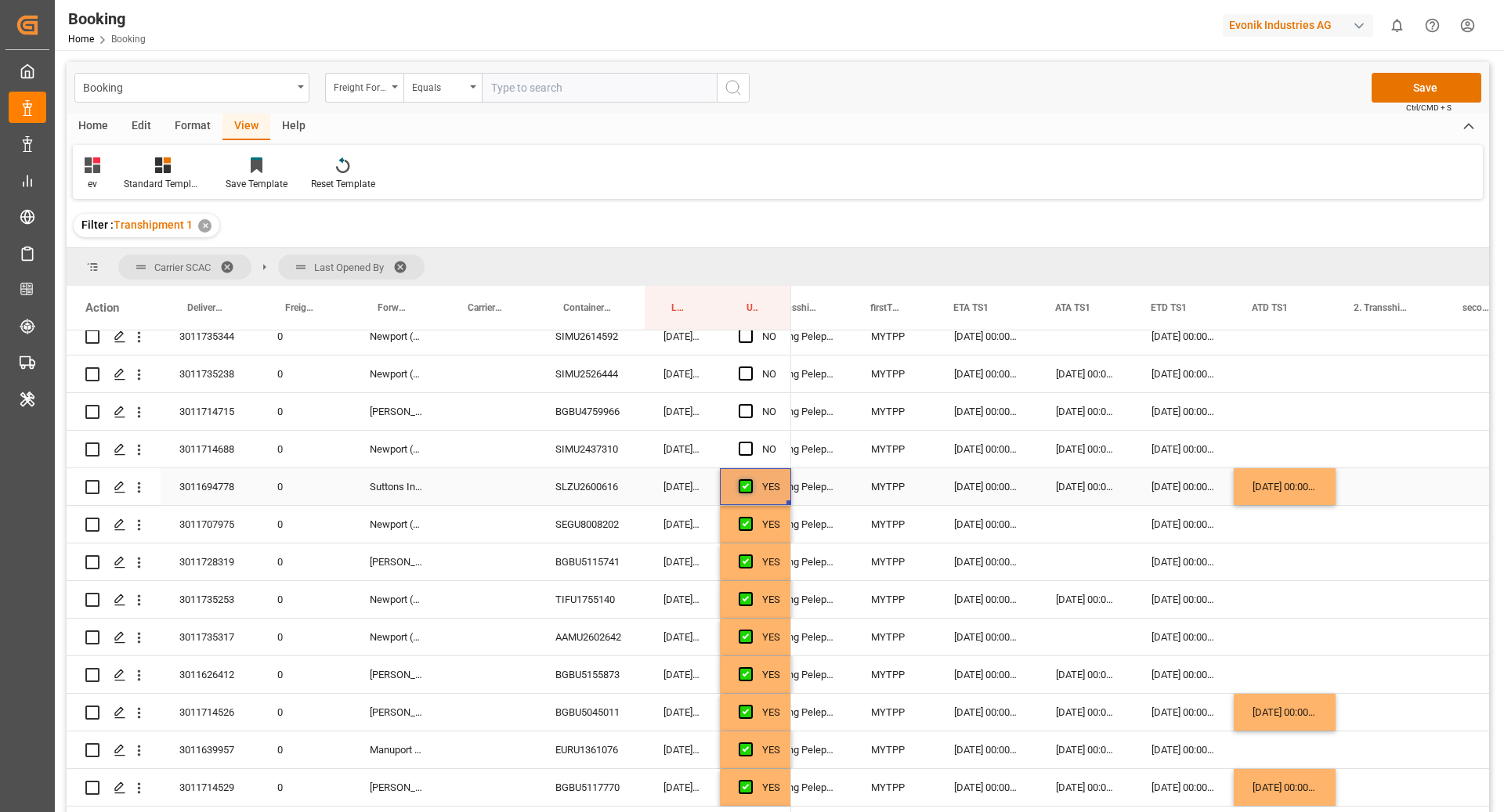
scroll to position [907, 0]
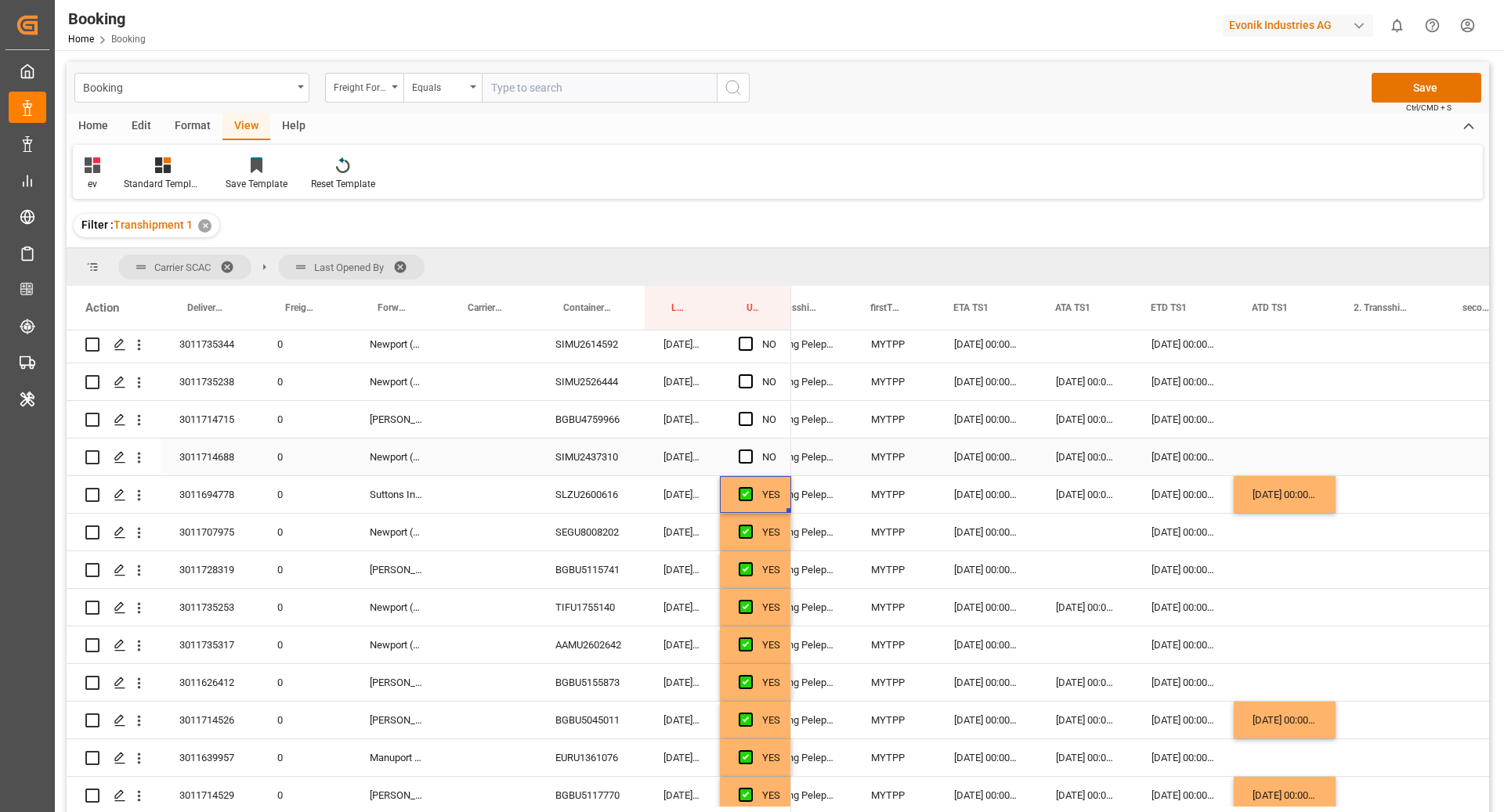
click at [601, 448] on div "SIMU2437310" at bounding box center [590, 457] width 108 height 37
click at [1306, 498] on div "[DATE] 00:00:00" at bounding box center [1284, 494] width 102 height 37
click at [1291, 442] on div "Press SPACE to select this row." at bounding box center [1284, 457] width 102 height 37
click at [742, 457] on span "Press SPACE to select this row." at bounding box center [746, 457] width 14 height 14
click at [750, 450] on input "Press SPACE to select this row." at bounding box center [750, 450] width 0 height 0
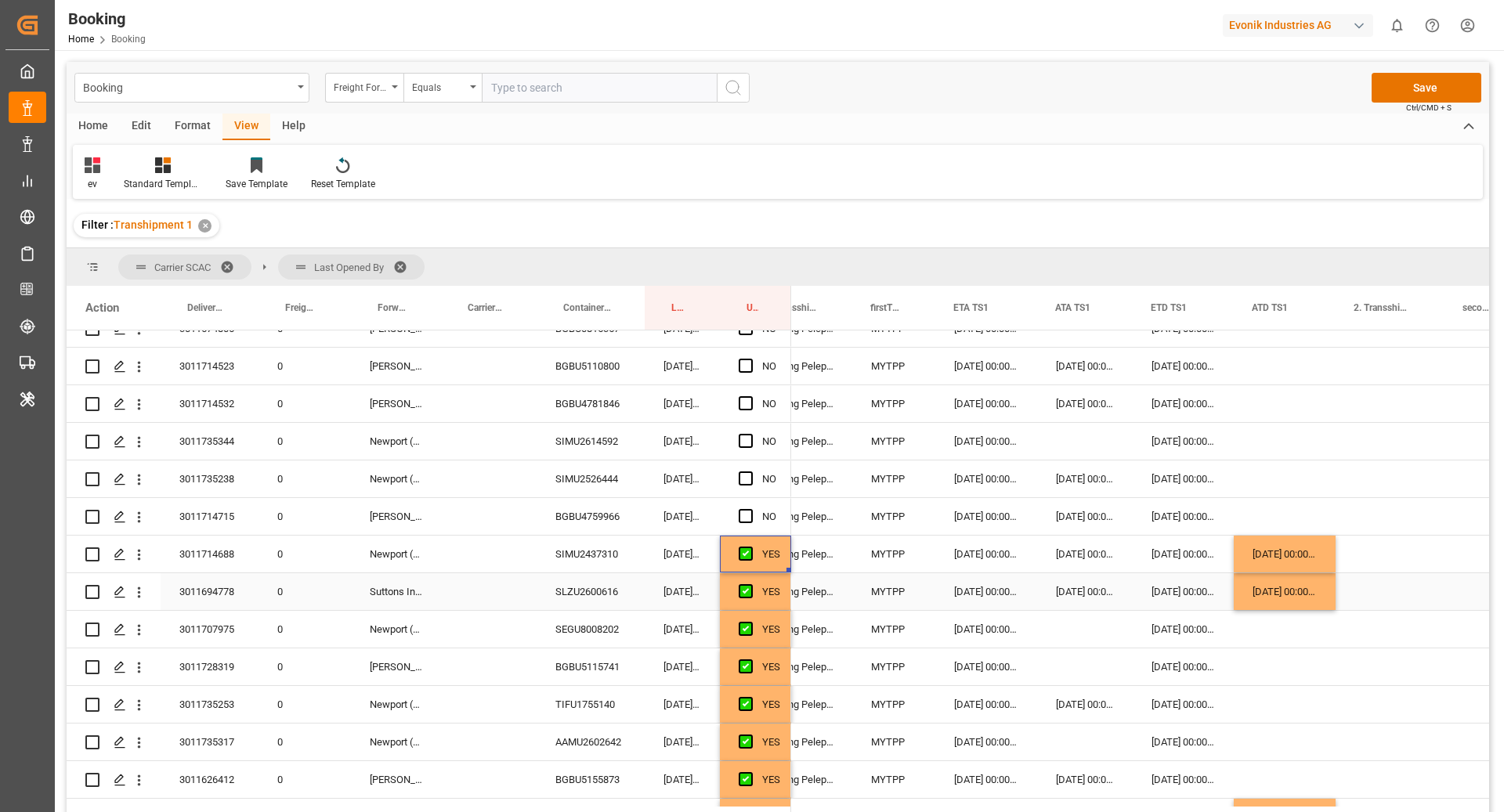
scroll to position [804, 0]
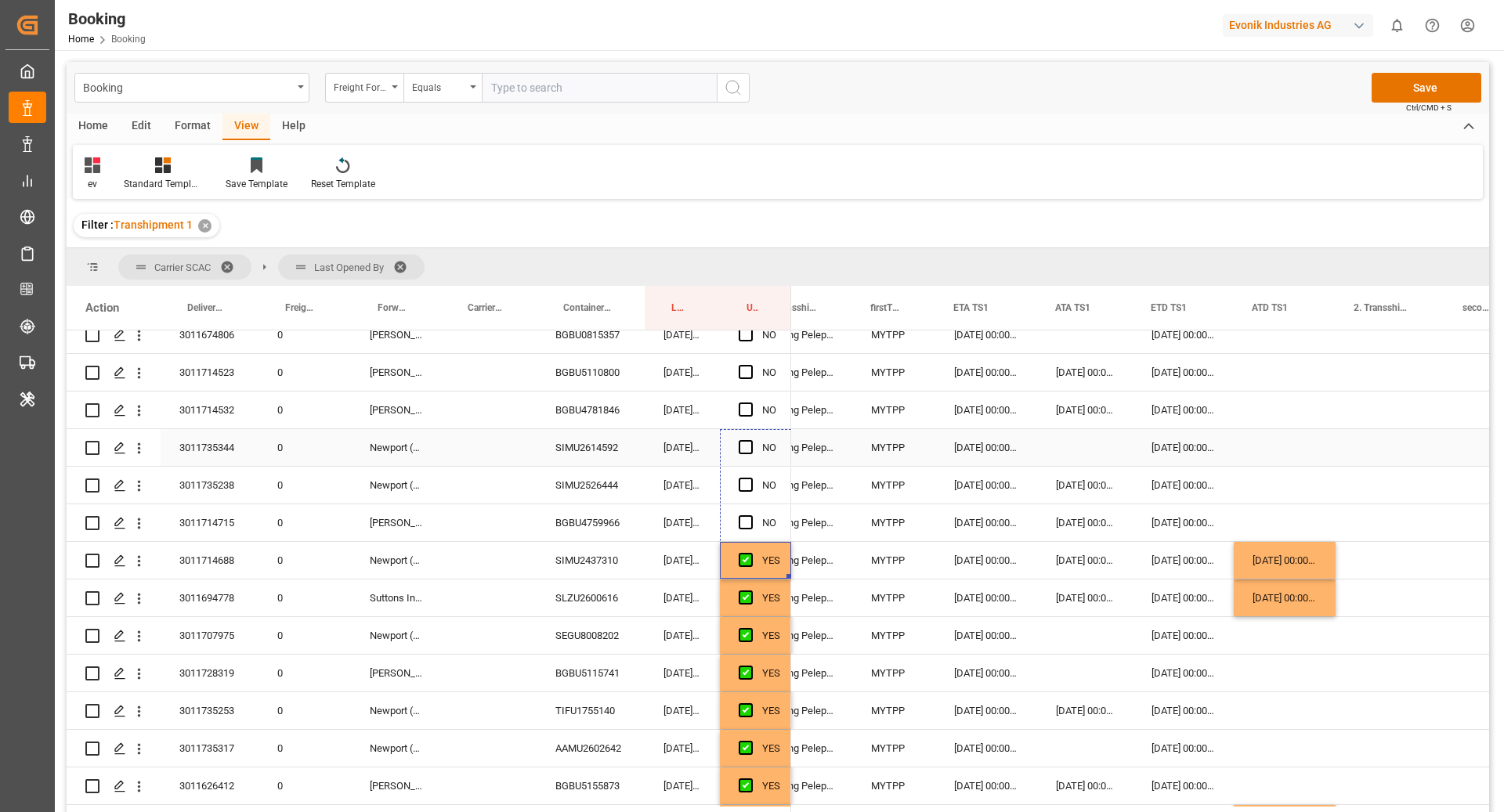
drag, startPoint x: 789, startPoint y: 575, endPoint x: 760, endPoint y: 434, distance: 143.9
click at [579, 422] on div "BGBU4781846" at bounding box center [590, 410] width 108 height 37
click at [619, 381] on div "BGBU5110800" at bounding box center [590, 372] width 108 height 37
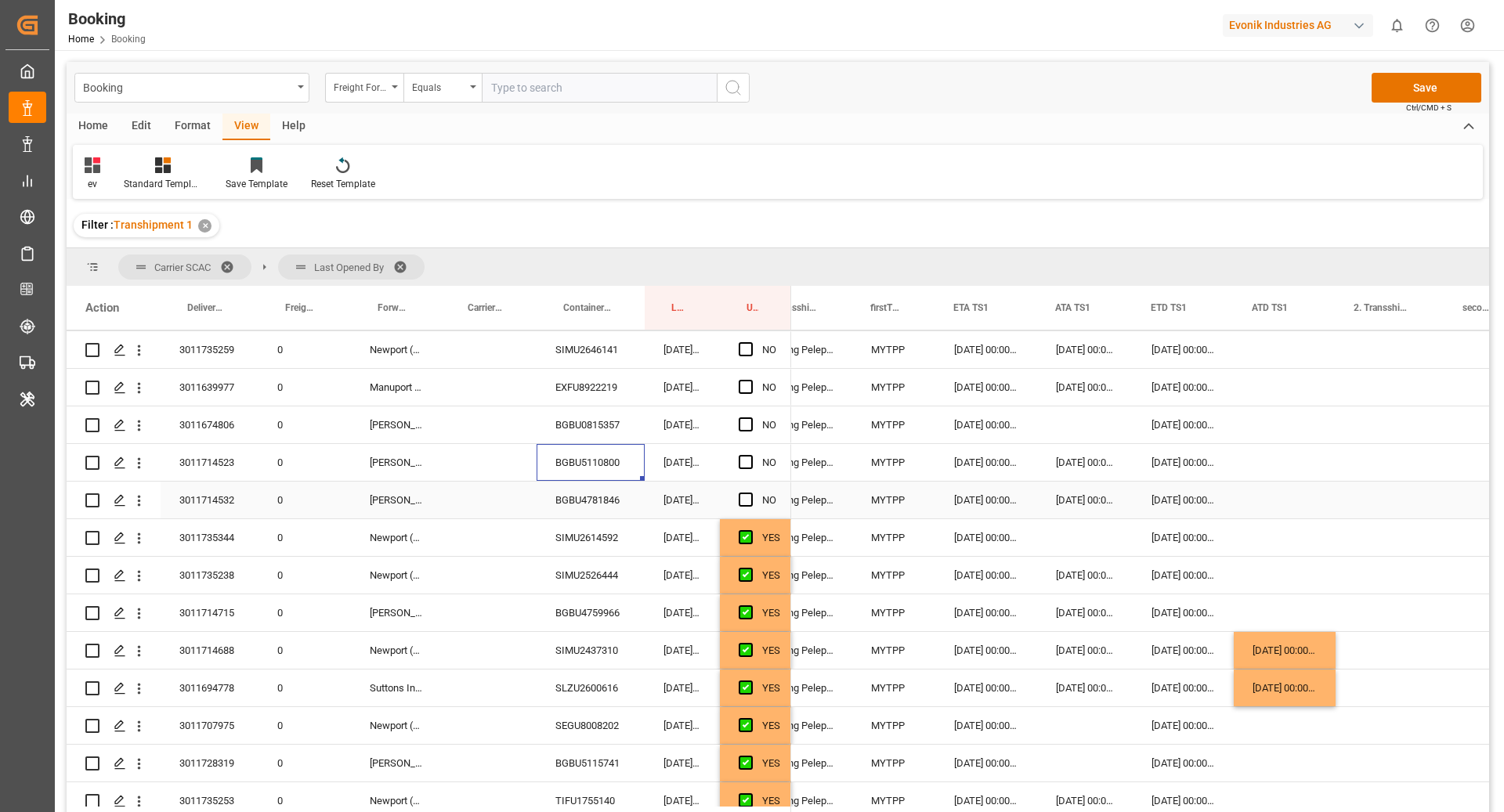
scroll to position [713, 0]
click at [1302, 656] on div "[DATE] 00:00:00" at bounding box center [1284, 651] width 102 height 37
click at [1295, 510] on div "Press SPACE to select this row." at bounding box center [1284, 500] width 102 height 37
click at [1277, 456] on div "Press SPACE to select this row." at bounding box center [1284, 463] width 102 height 37
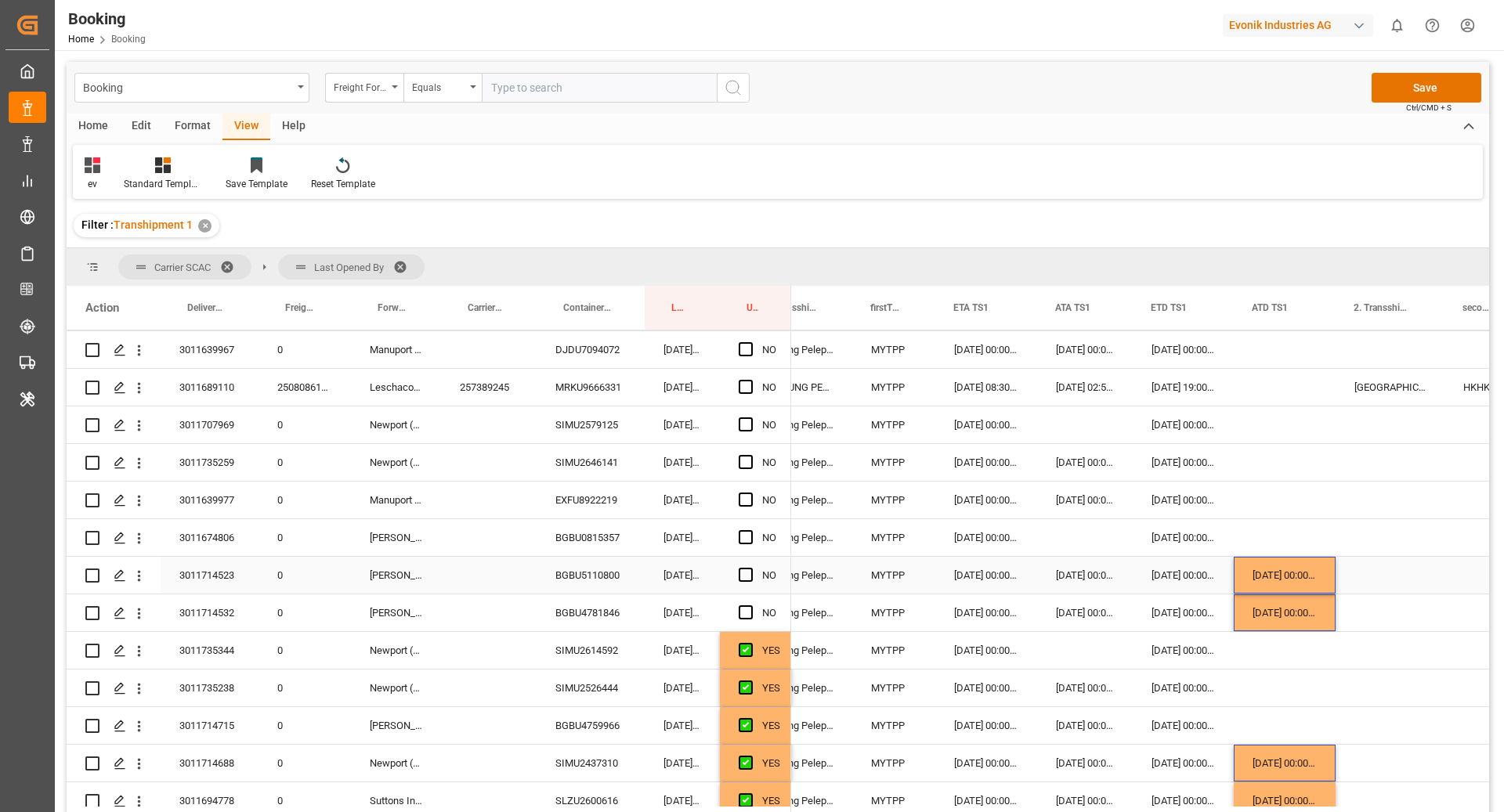
scroll to position [598, 0]
click at [742, 425] on span "Press SPACE to select this row." at bounding box center [746, 427] width 14 height 14
click at [750, 420] on input "Press SPACE to select this row." at bounding box center [750, 420] width 0 height 0
drag, startPoint x: 788, startPoint y: 443, endPoint x: 782, endPoint y: 554, distance: 110.6
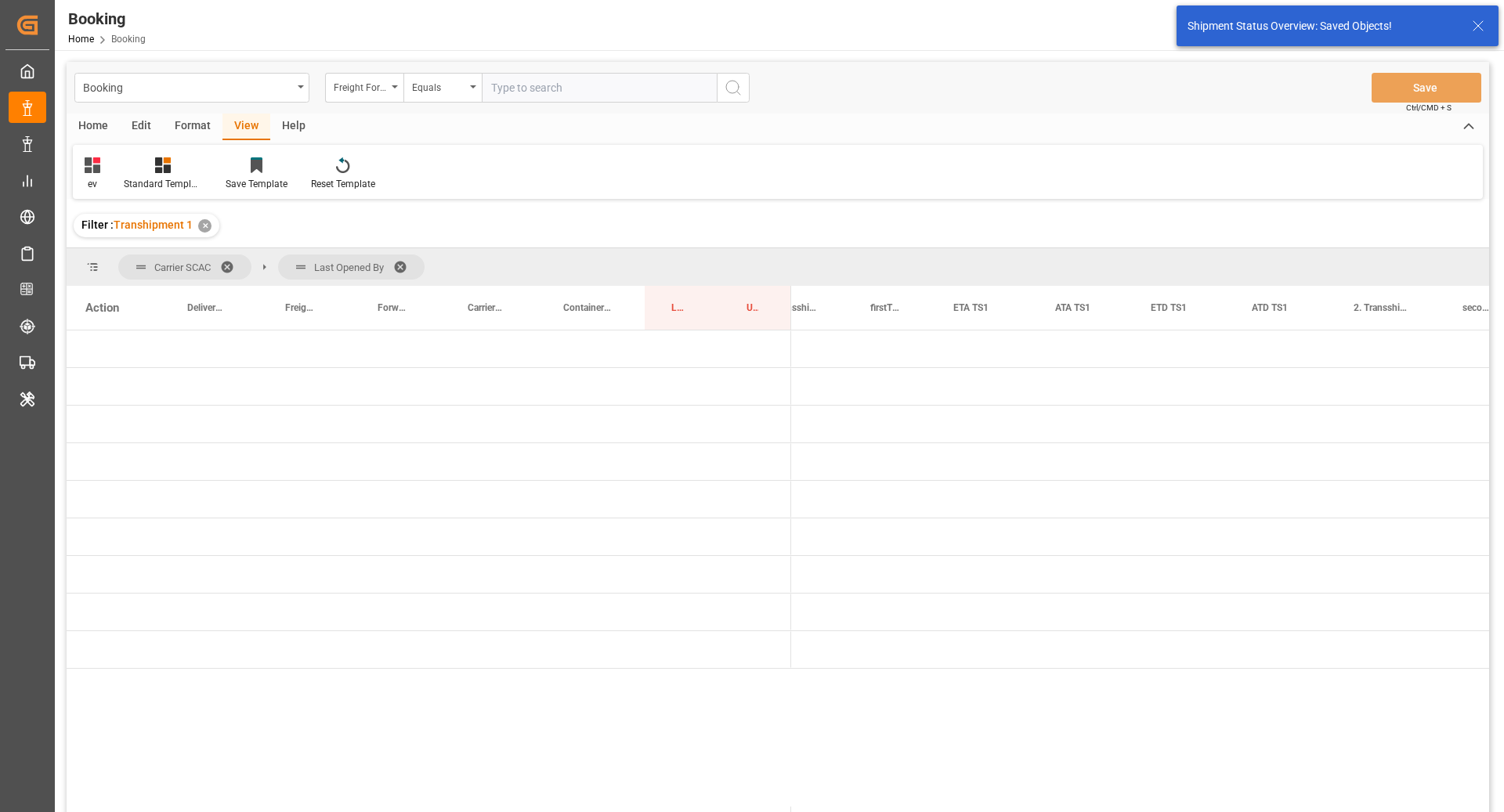
scroll to position [0, 0]
